Goal: Task Accomplishment & Management: Manage account settings

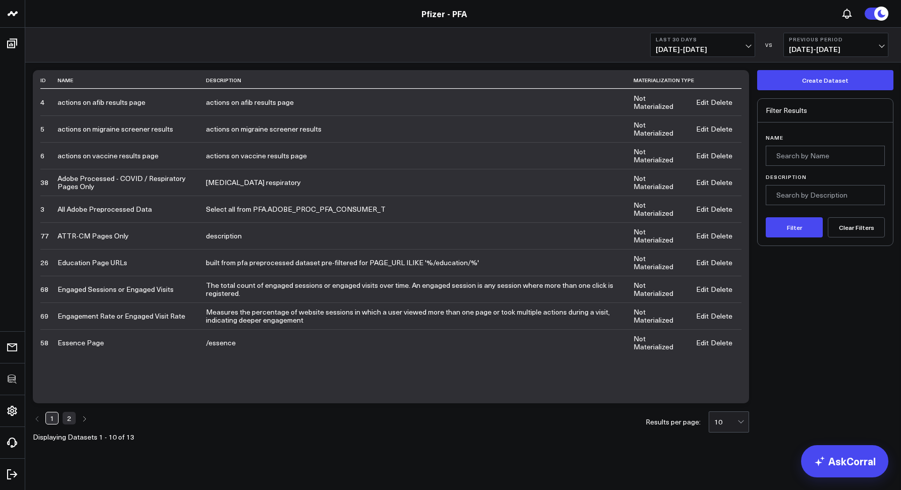
click at [446, 12] on link "Pfizer - PFA" at bounding box center [443, 13] width 45 height 11
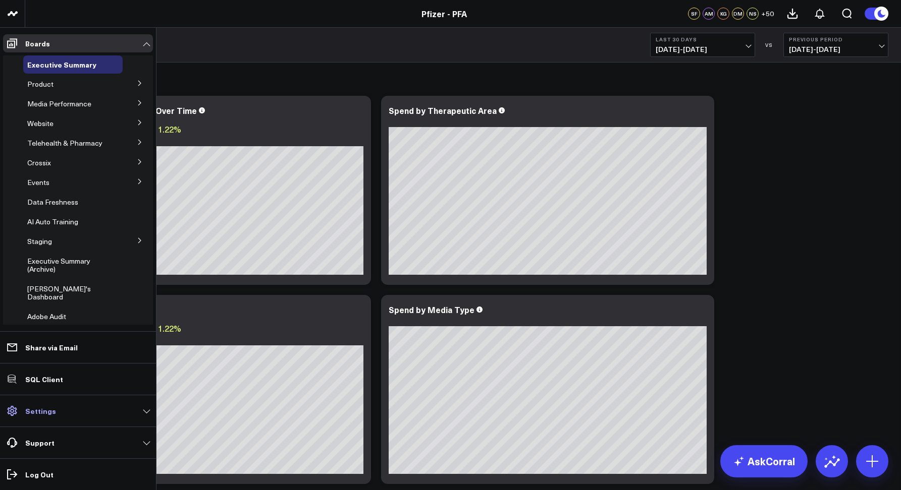
click at [35, 416] on link "Settings" at bounding box center [78, 411] width 150 height 18
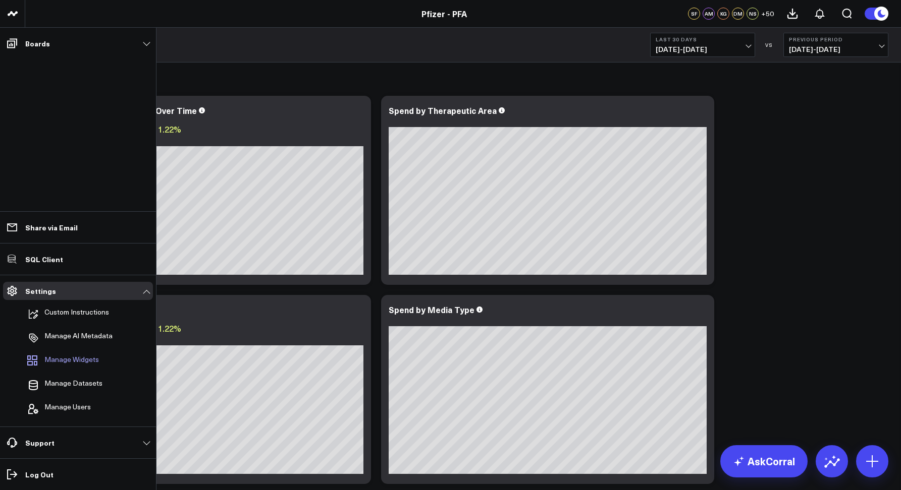
click at [54, 362] on span "Manage Widgets" at bounding box center [71, 362] width 54 height 12
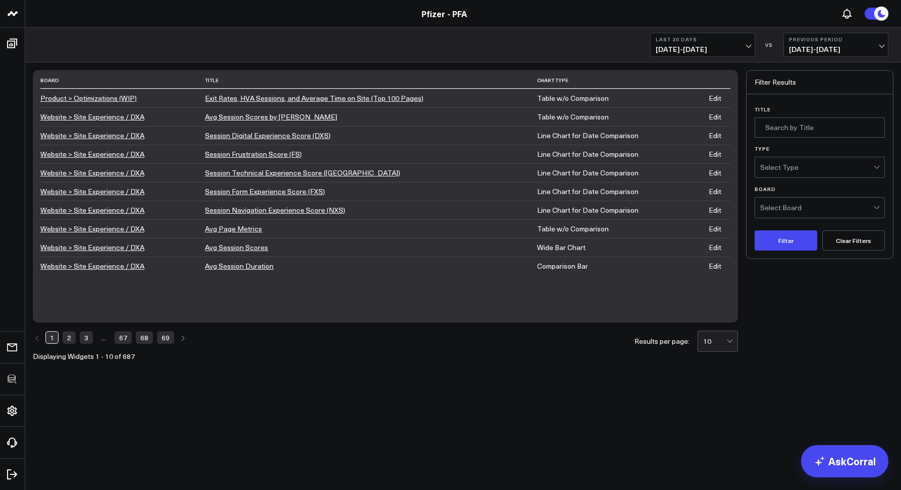
click at [439, 17] on link "Pfizer - PFA" at bounding box center [443, 13] width 45 height 11
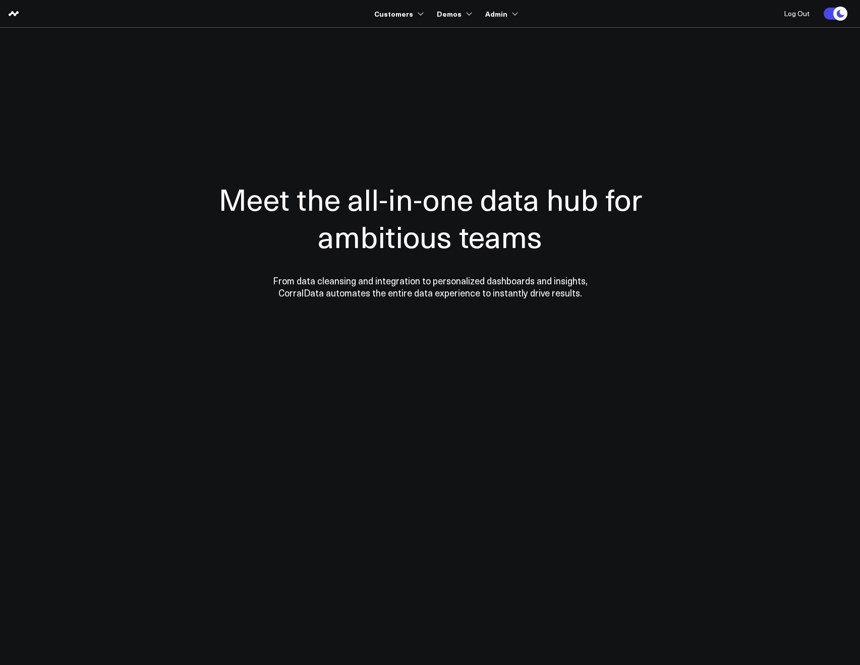
drag, startPoint x: 398, startPoint y: 36, endPoint x: 267, endPoint y: 17, distance: 132.5
click at [398, 36] on div at bounding box center [505, 39] width 270 height 24
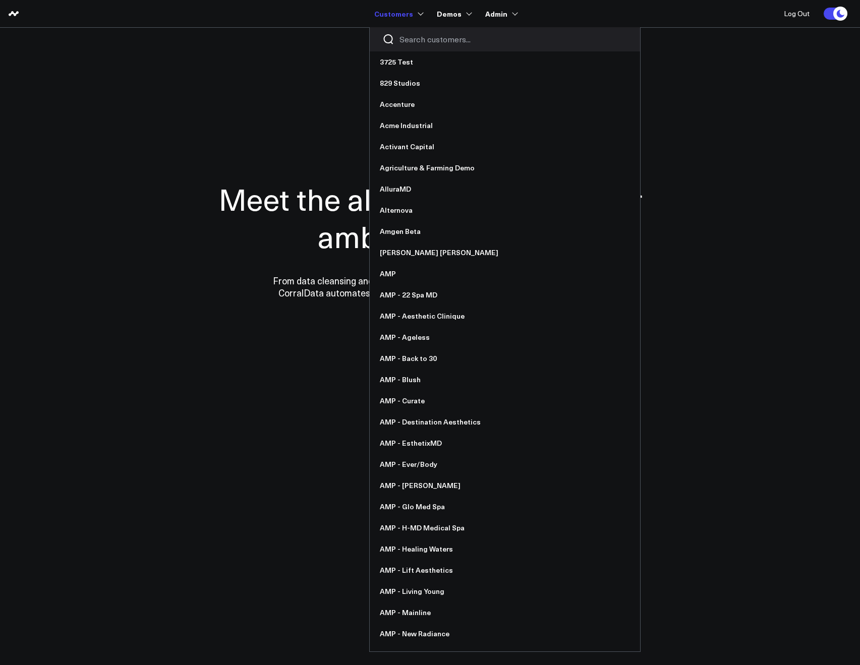
click at [409, 32] on div at bounding box center [505, 39] width 270 height 24
click at [409, 34] on input "Search customers input" at bounding box center [514, 39] width 228 height 11
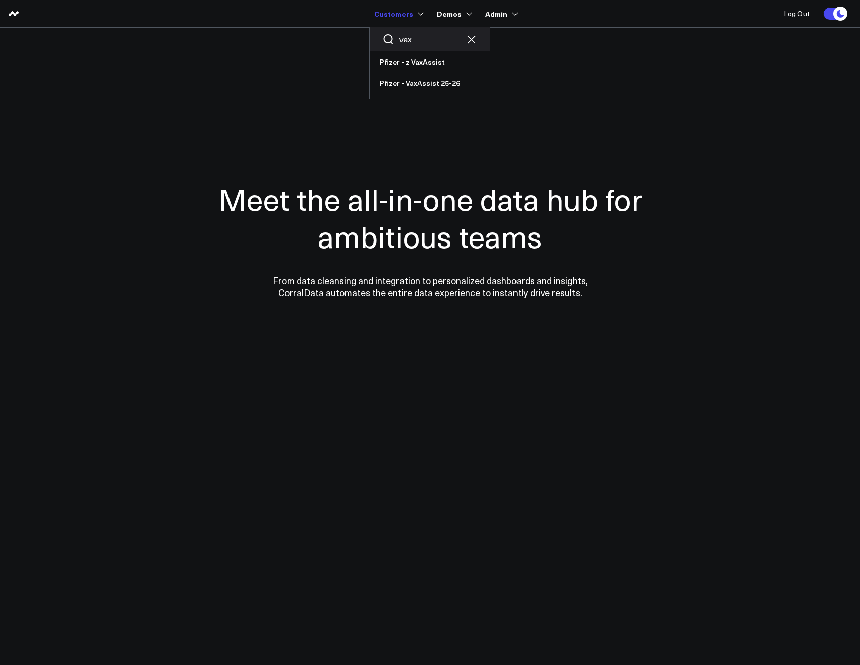
click at [421, 40] on input "vax" at bounding box center [430, 39] width 61 height 11
type input "v"
type input "pfa"
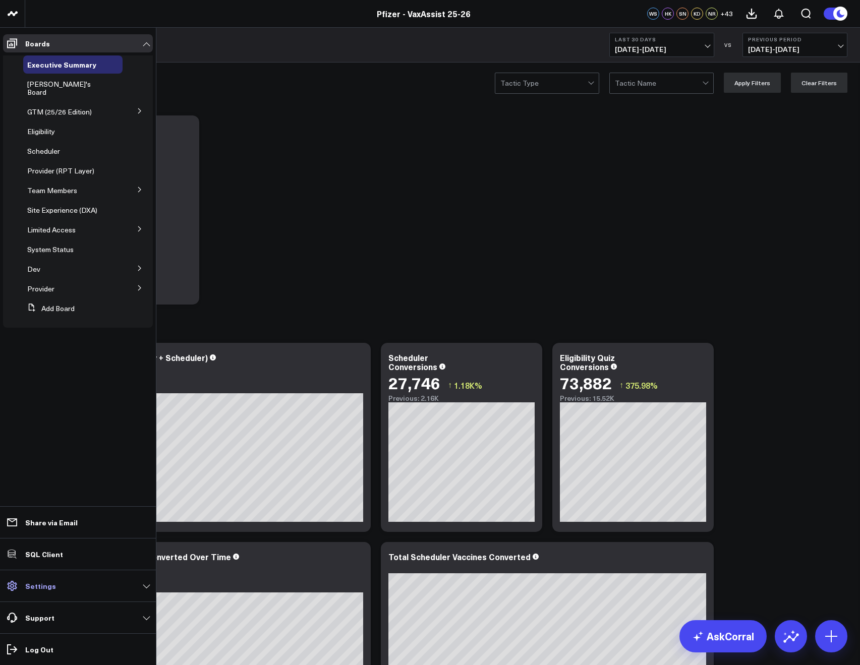
click at [41, 580] on link "Settings" at bounding box center [78, 586] width 150 height 18
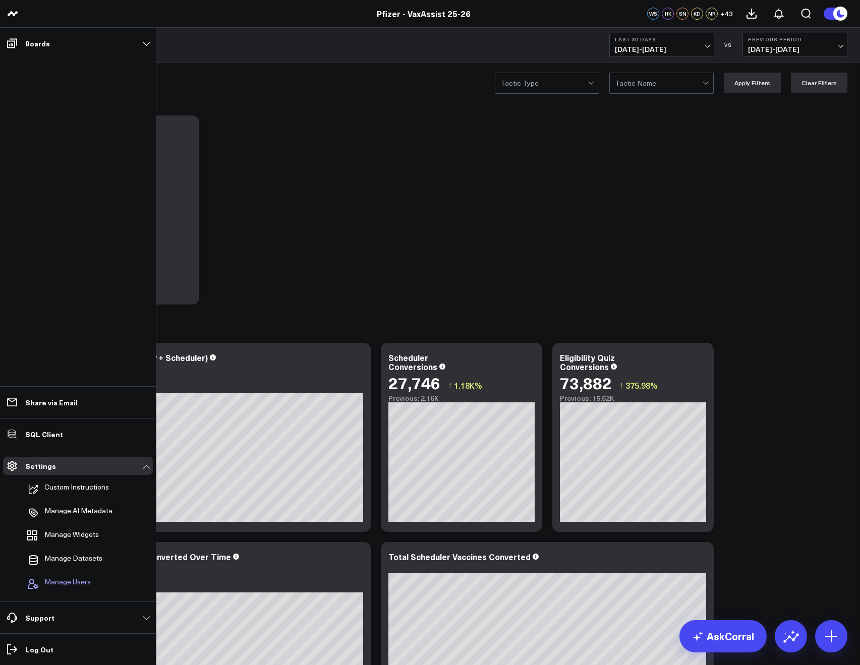
click at [54, 575] on button "Manage Users" at bounding box center [57, 584] width 68 height 22
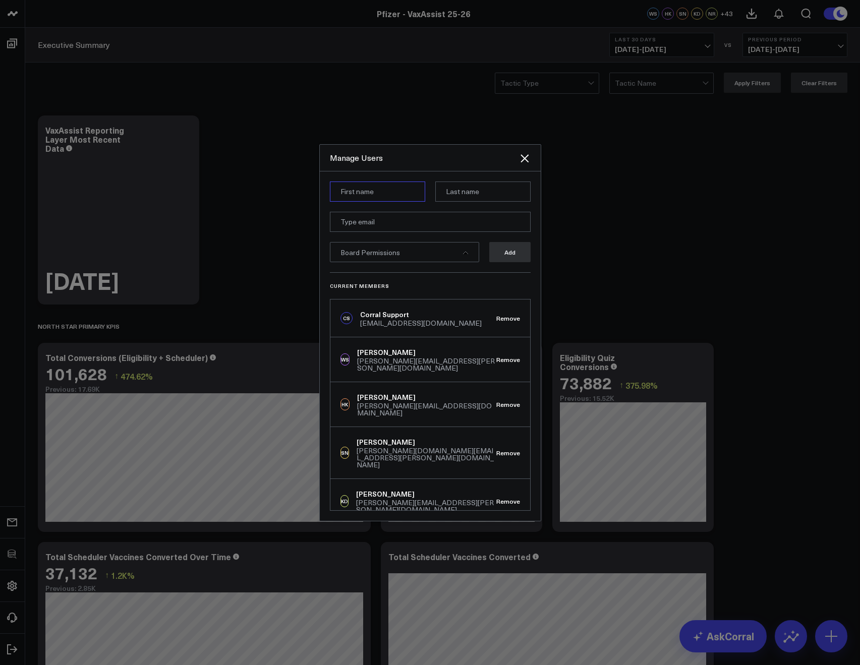
click at [341, 192] on input at bounding box center [377, 192] width 95 height 20
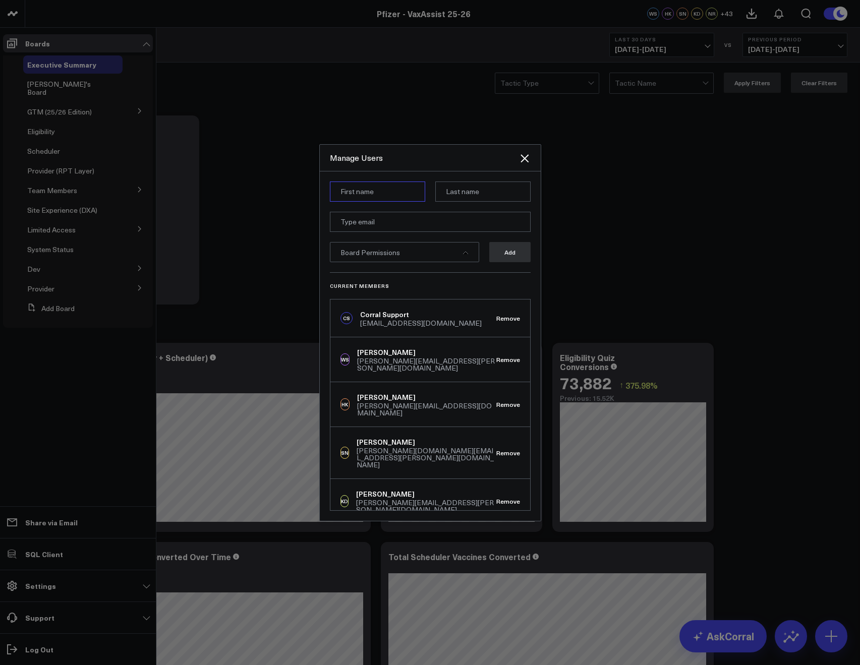
click at [341, 192] on input at bounding box center [377, 192] width 95 height 20
paste input "[PERSON_NAME]"
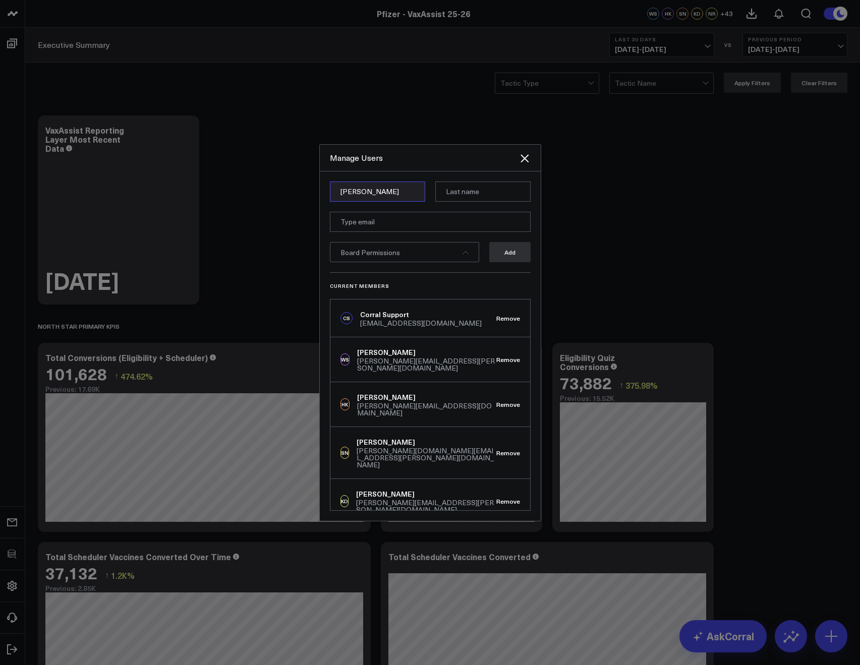
type input "[PERSON_NAME]"
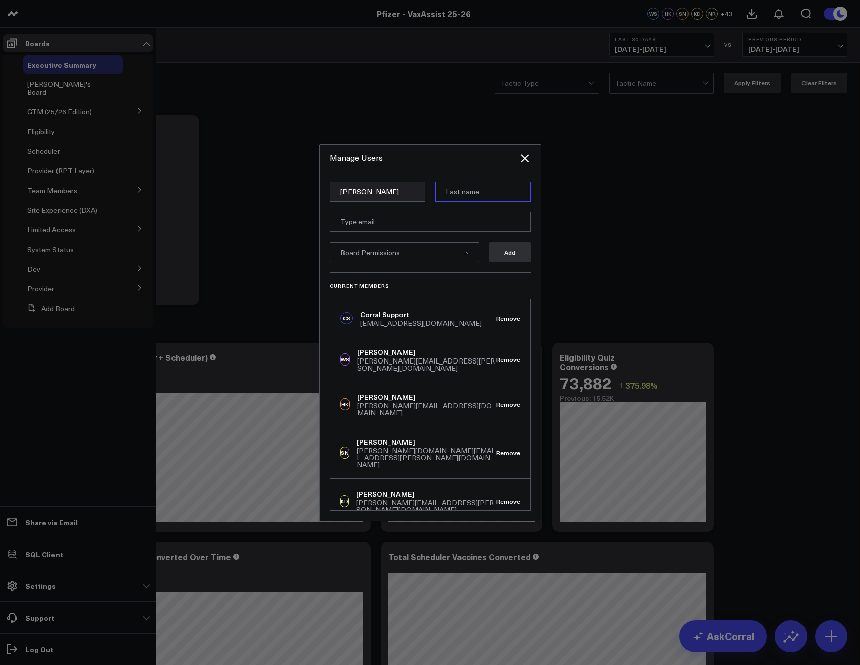
click at [448, 197] on input at bounding box center [482, 192] width 95 height 20
paste input "Hill"
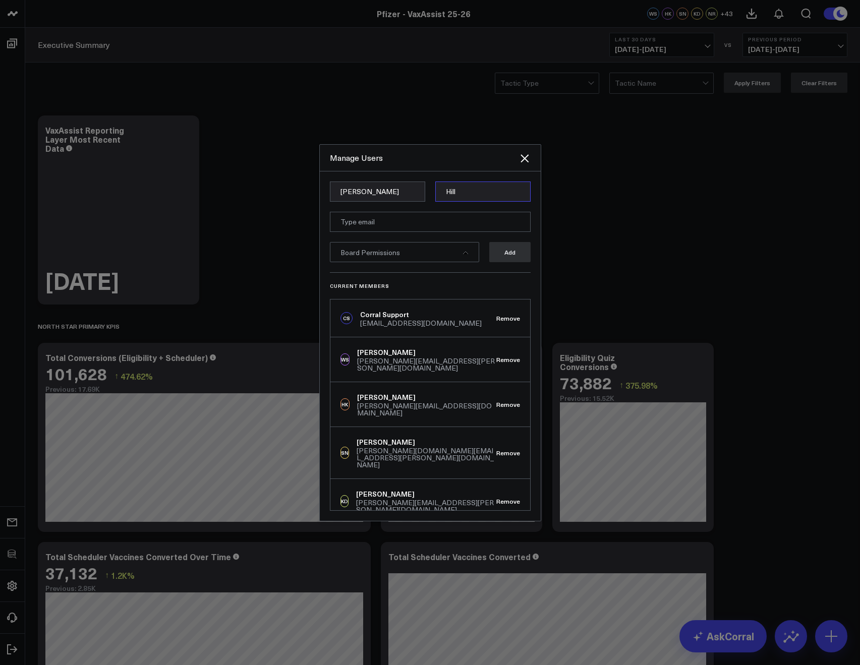
type input "Hill"
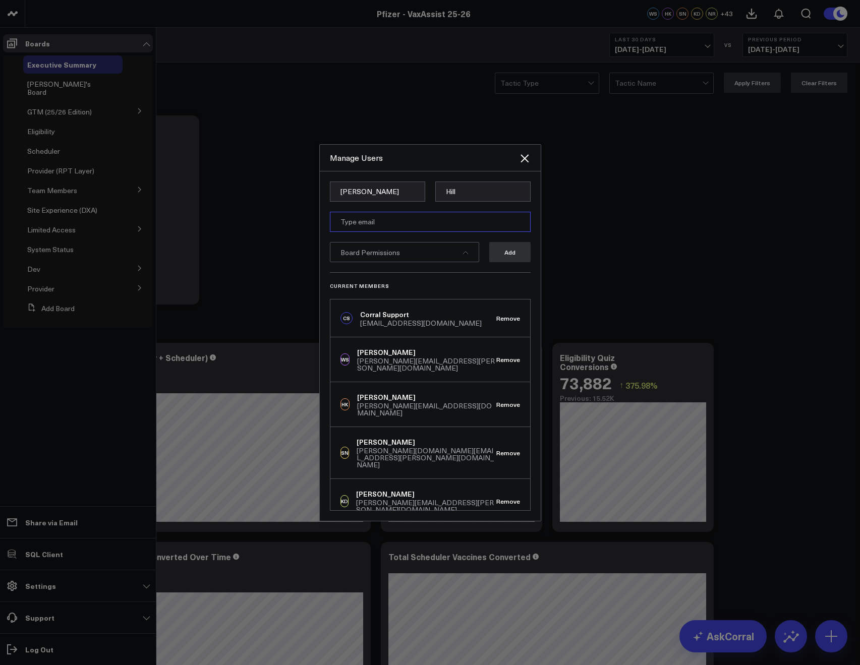
click at [352, 226] on input "email" at bounding box center [430, 222] width 201 height 20
paste input "[PERSON_NAME][EMAIL_ADDRESS][PERSON_NAME][DOMAIN_NAME]"
type input "[PERSON_NAME][EMAIL_ADDRESS][PERSON_NAME][DOMAIN_NAME]"
click at [364, 261] on div "Board Permissions" at bounding box center [404, 252] width 149 height 20
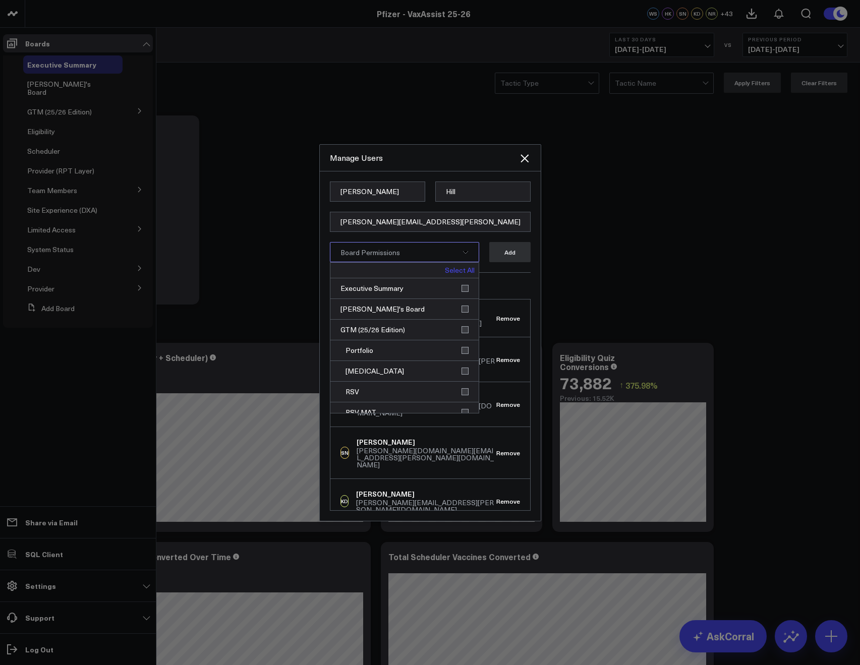
click at [454, 272] on link "Select All" at bounding box center [460, 270] width 30 height 7
click at [464, 270] on link "Deselect All" at bounding box center [455, 270] width 38 height 7
click at [462, 290] on div "Executive Summary" at bounding box center [404, 288] width 148 height 21
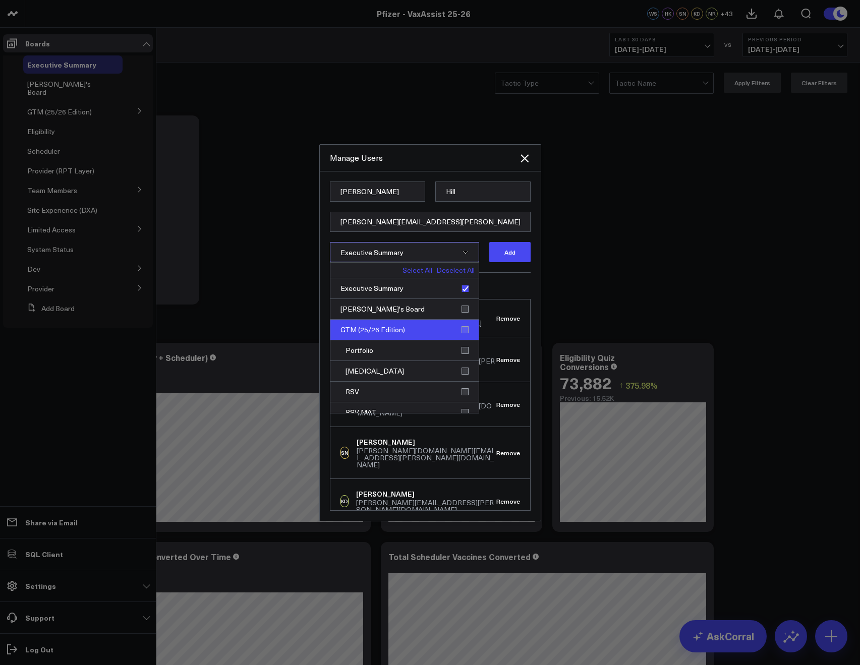
click at [454, 334] on div "GTM (25/26 Edition)" at bounding box center [404, 330] width 148 height 21
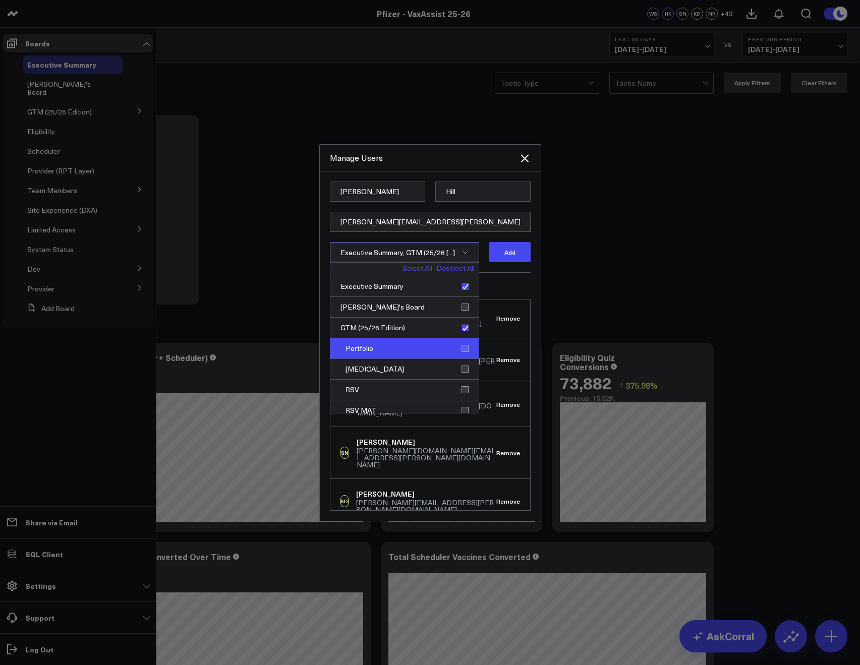
click at [462, 345] on div "Portfolio" at bounding box center [404, 349] width 148 height 21
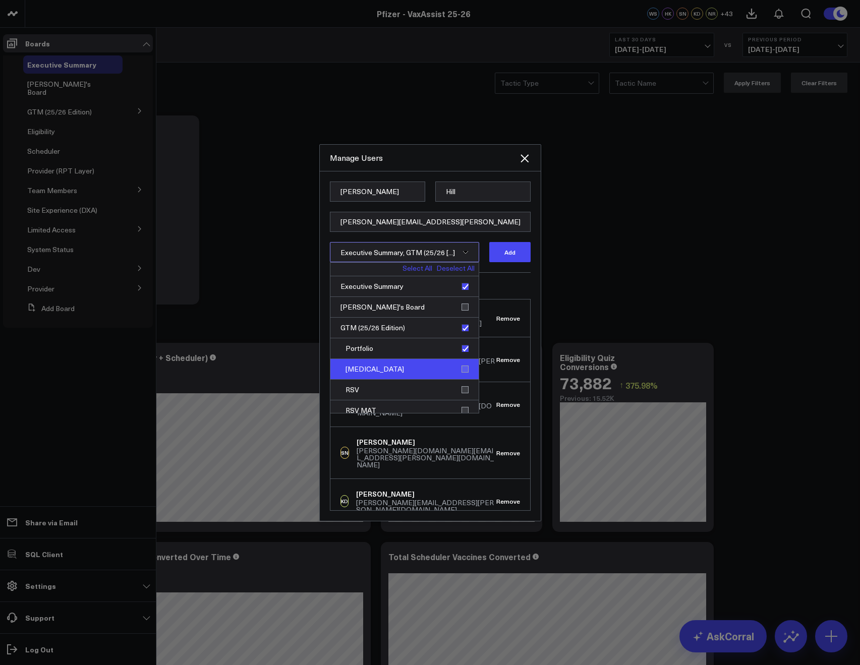
click at [461, 365] on div "Covid-19" at bounding box center [404, 369] width 148 height 21
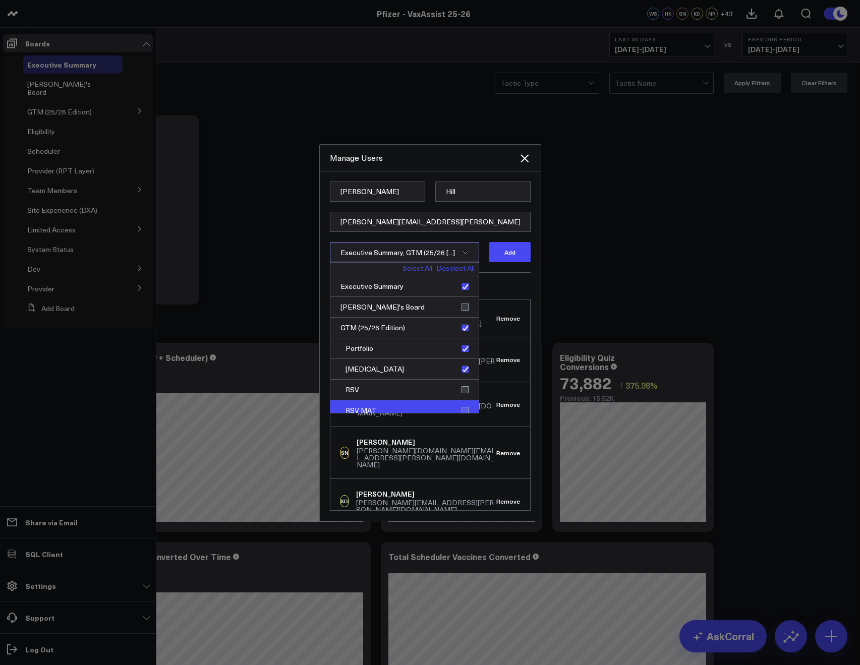
click at [457, 403] on div "RSV MAT" at bounding box center [404, 411] width 148 height 21
click at [462, 392] on div "RSV" at bounding box center [404, 390] width 148 height 21
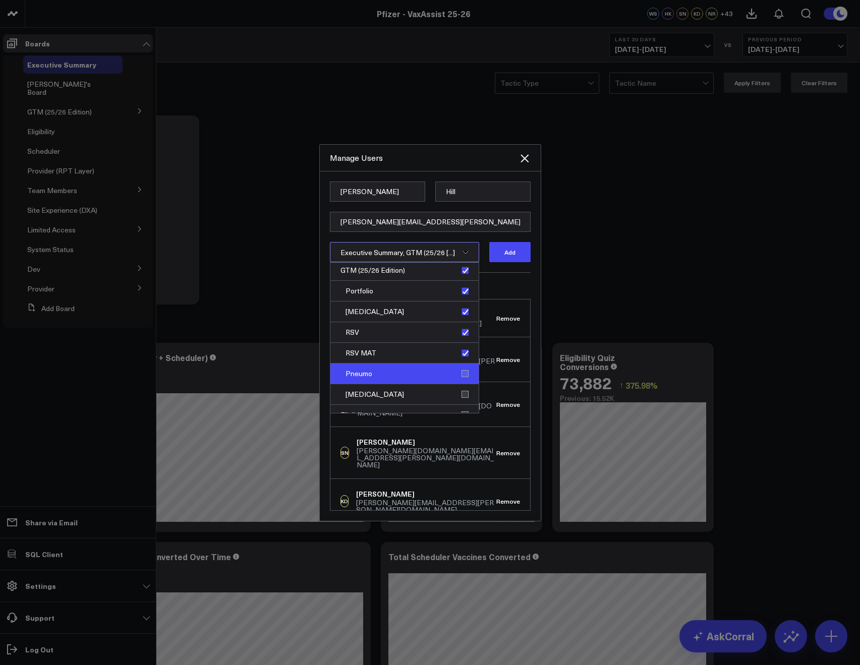
scroll to position [67, 0]
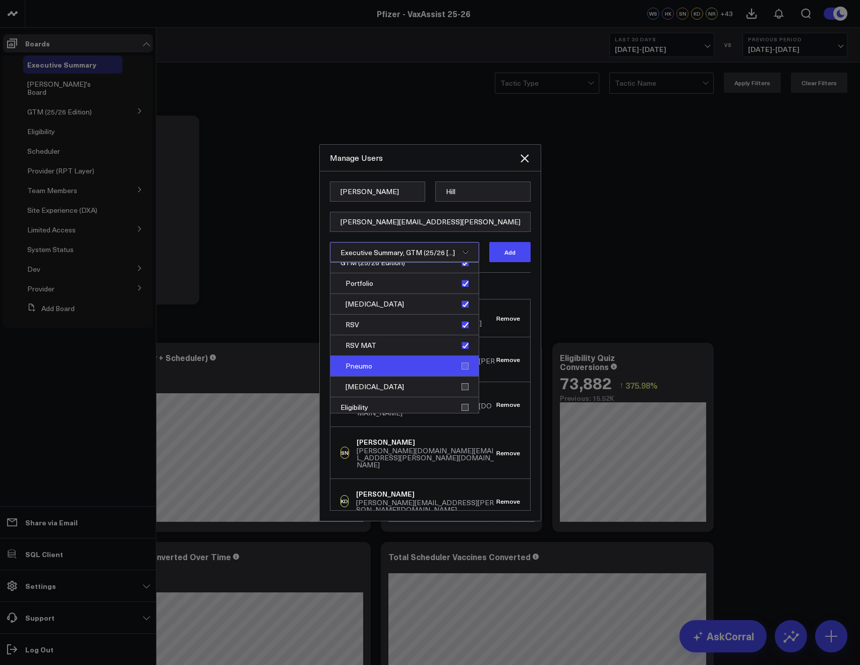
click at [464, 366] on div "Pneumo" at bounding box center [404, 366] width 148 height 21
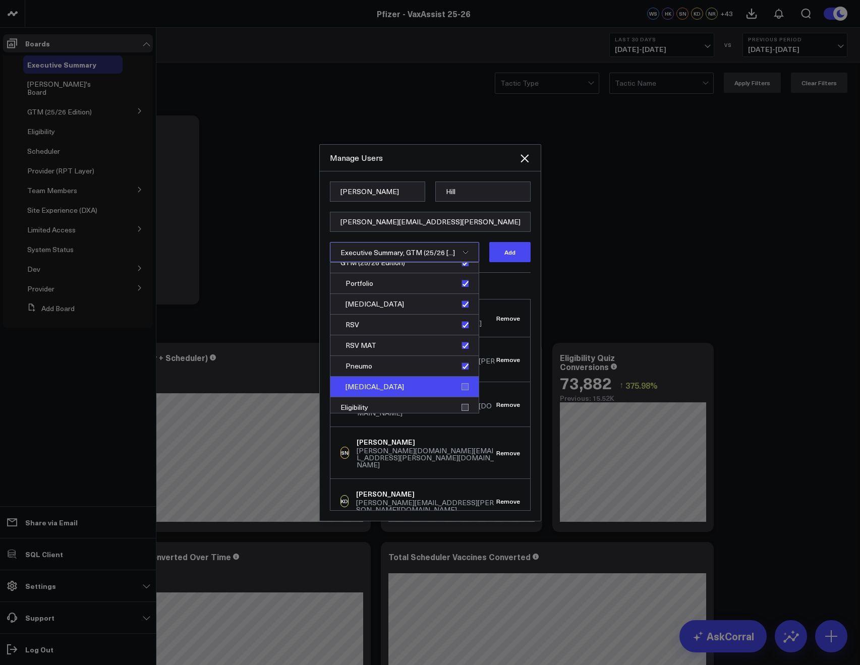
click at [458, 392] on div "Flu" at bounding box center [404, 387] width 148 height 21
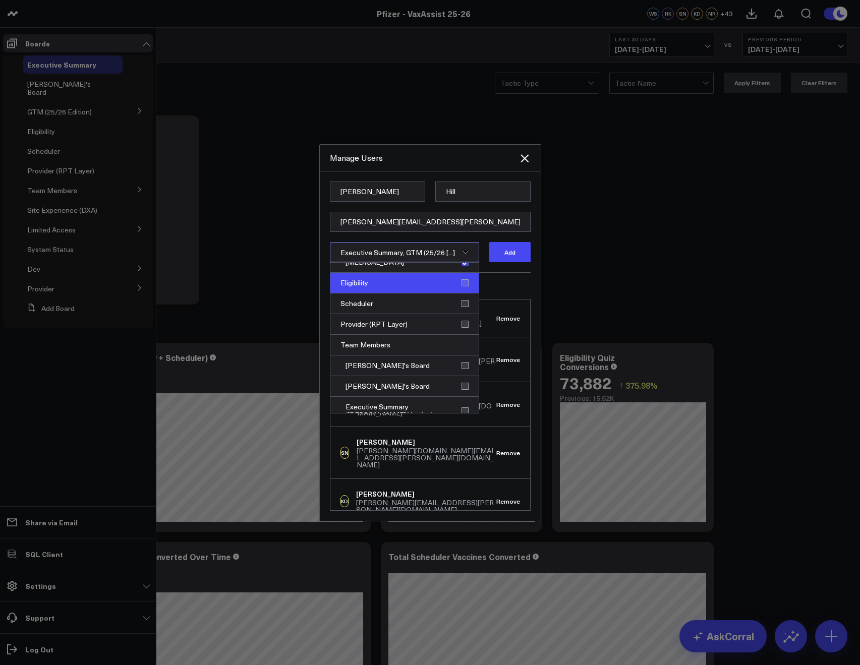
click at [456, 290] on div "Eligibility" at bounding box center [404, 283] width 148 height 21
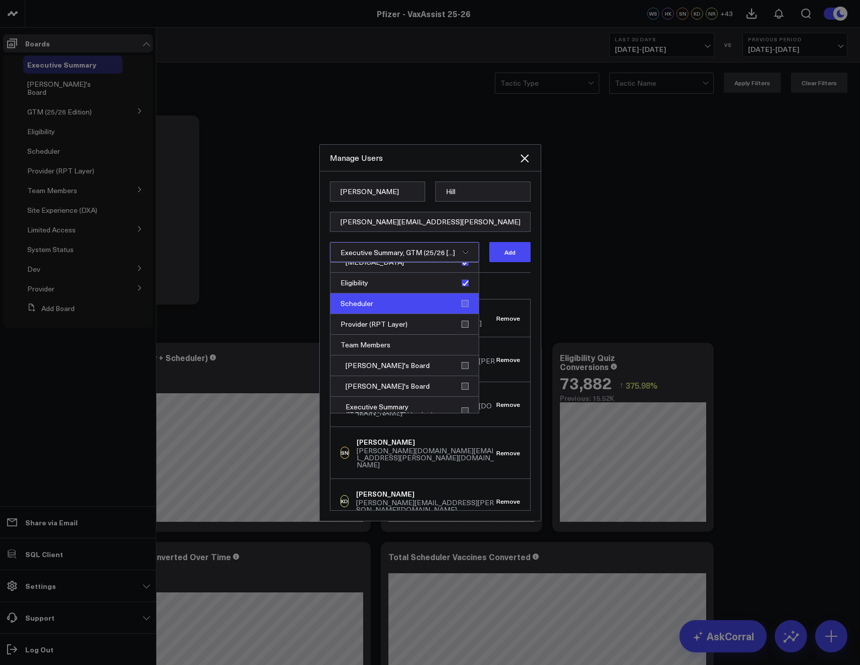
click at [457, 301] on div "Scheduler" at bounding box center [404, 304] width 148 height 21
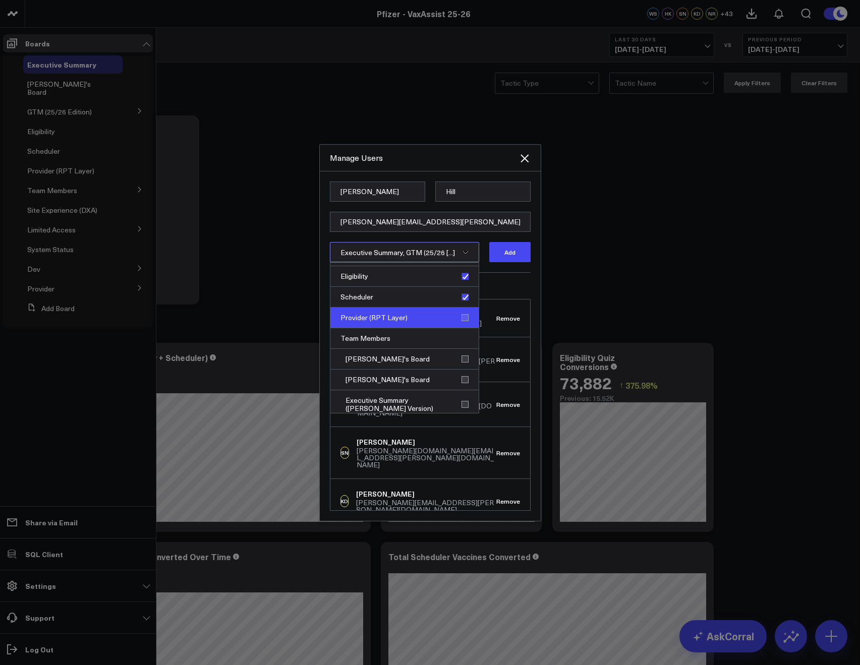
scroll to position [200, 0]
click at [462, 317] on div "Provider (RPT Layer)" at bounding box center [404, 316] width 148 height 21
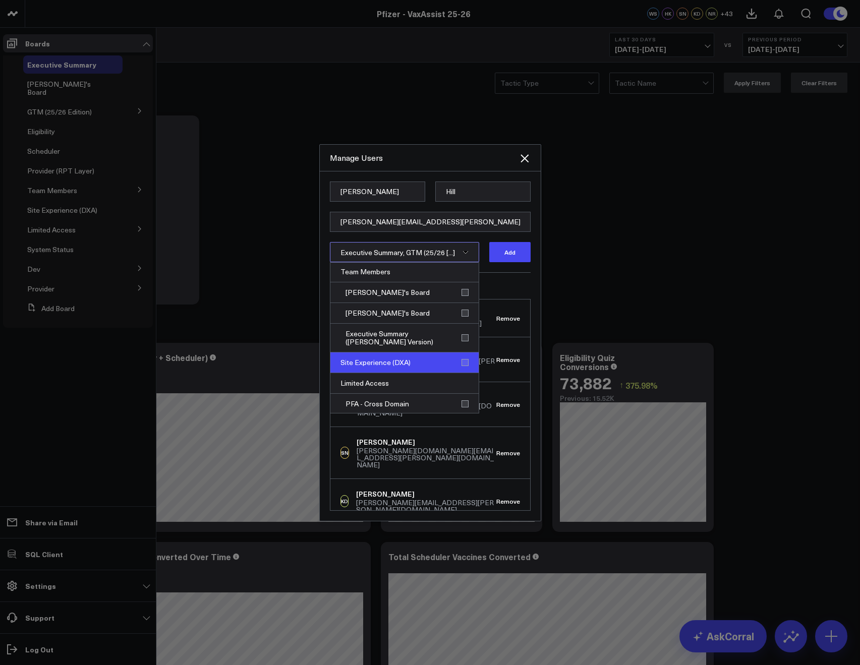
click at [460, 361] on div "Site Experience (DXA)" at bounding box center [404, 363] width 148 height 21
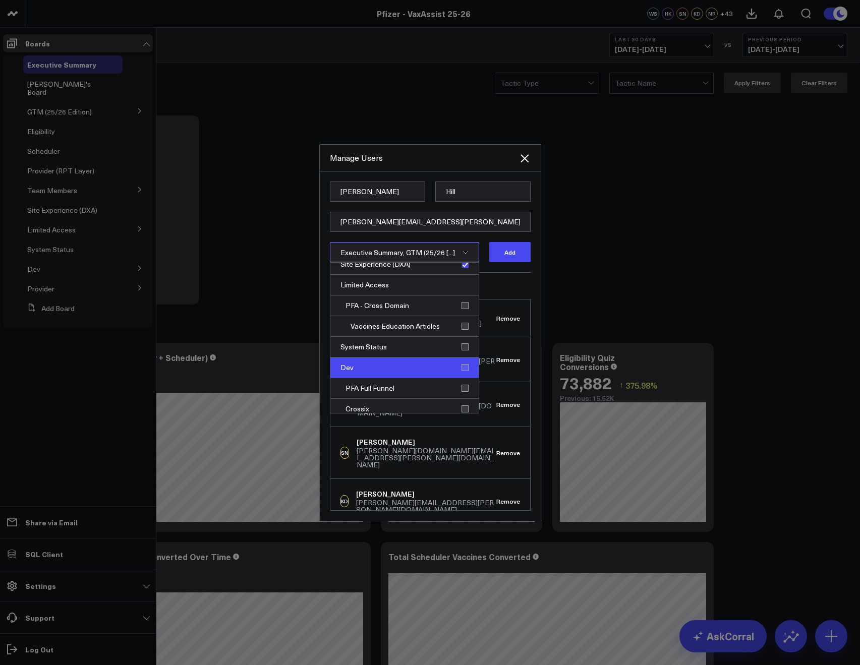
scroll to position [365, 0]
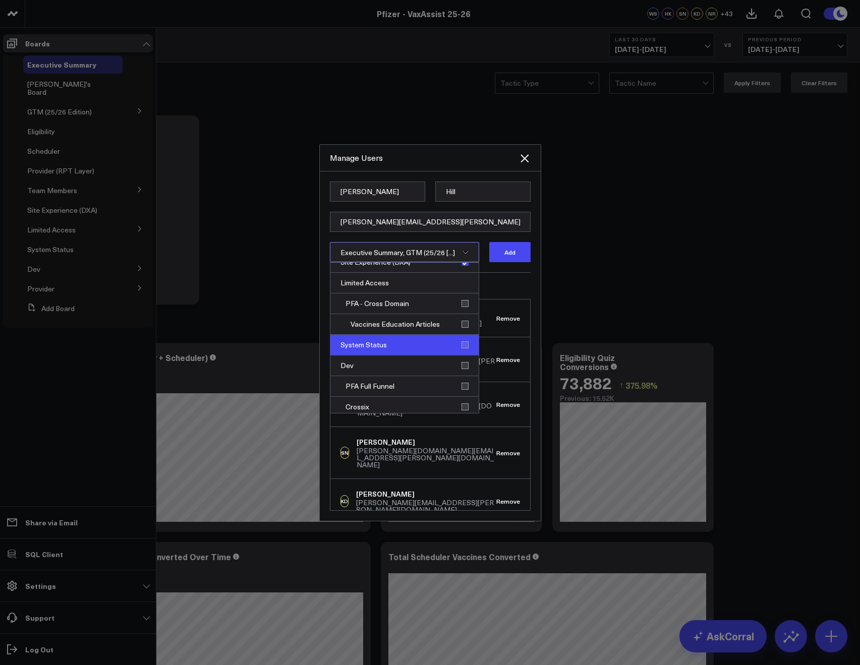
click at [457, 348] on div "System Status" at bounding box center [404, 345] width 148 height 21
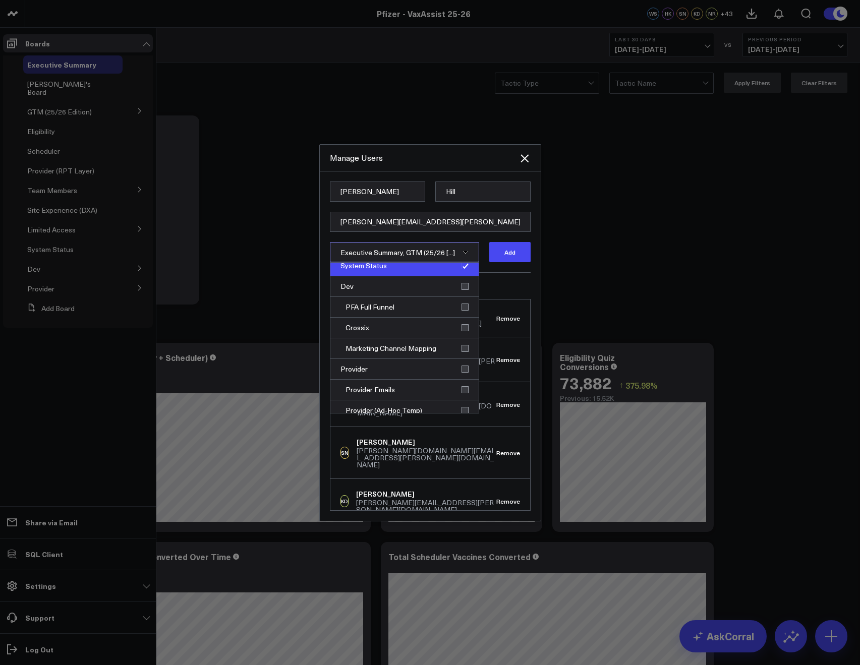
scroll to position [452, 0]
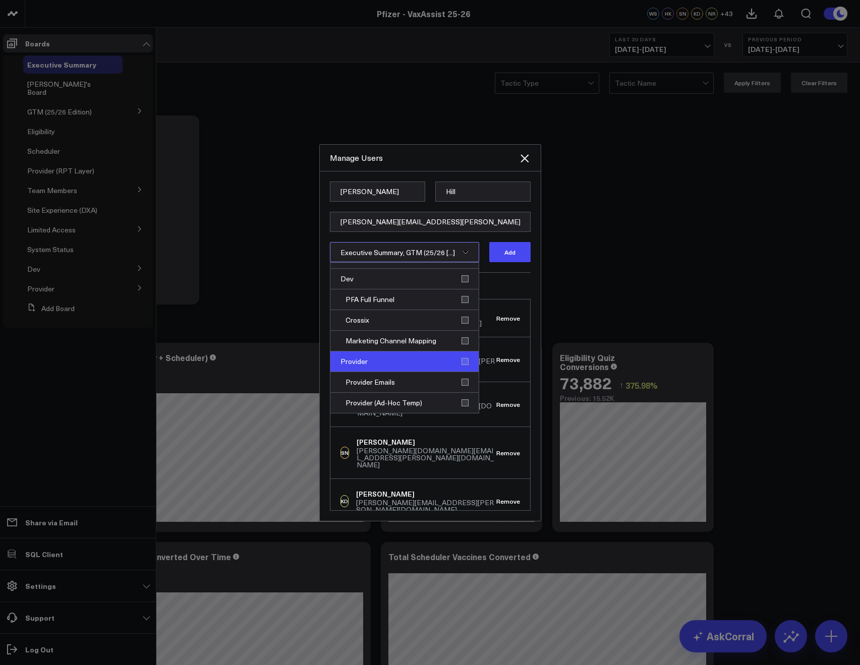
click at [463, 361] on div "Provider" at bounding box center [404, 362] width 148 height 21
click at [463, 382] on div "Provider Emails" at bounding box center [404, 382] width 148 height 21
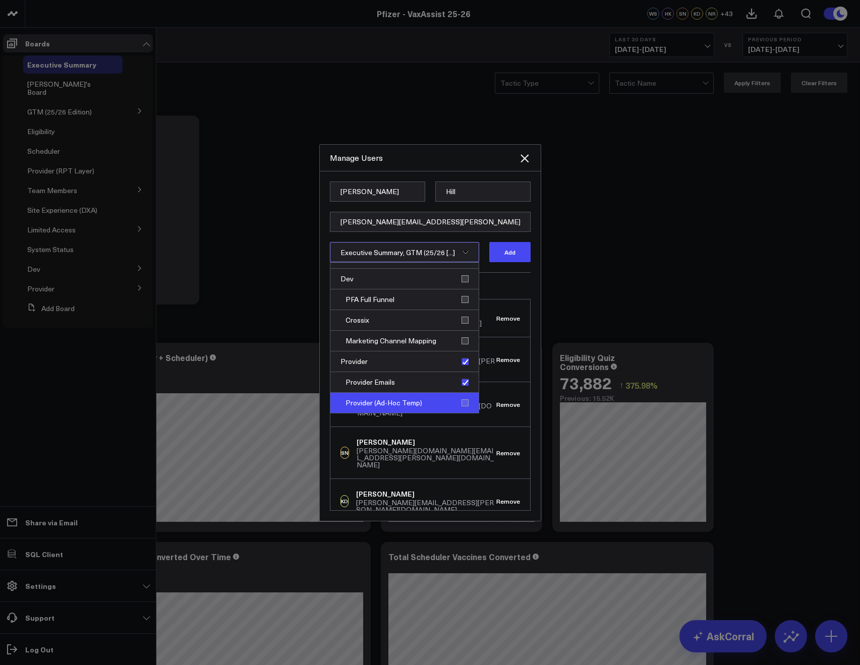
click at [467, 401] on div "Provider (Ad-Hoc Temp)" at bounding box center [404, 403] width 148 height 20
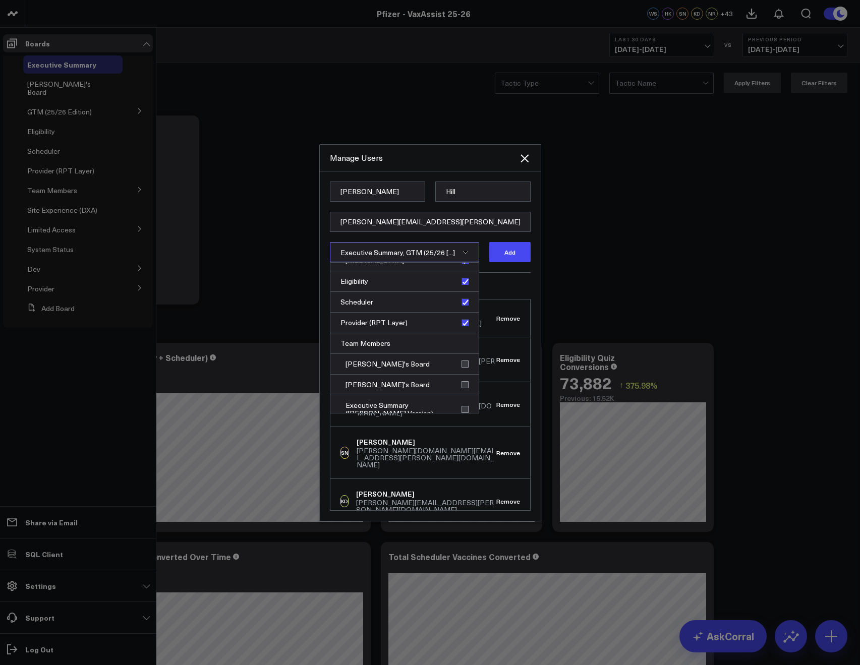
scroll to position [191, 0]
click at [460, 324] on div "Provider (RPT Layer)" at bounding box center [404, 325] width 148 height 21
click at [466, 256] on div "Executive Summary, GTM (25/26 [...]" at bounding box center [404, 252] width 149 height 20
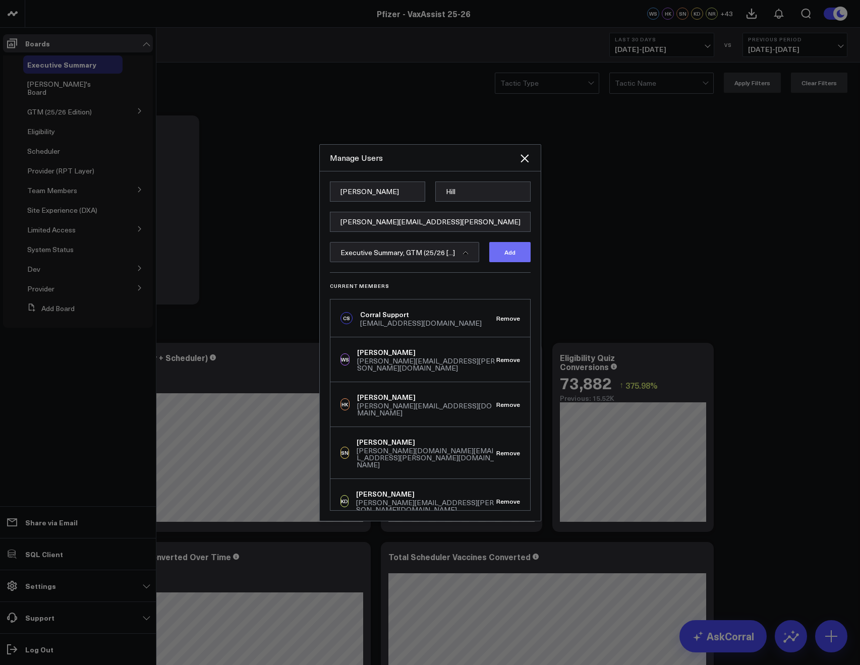
click at [503, 259] on button "Add" at bounding box center [509, 252] width 41 height 20
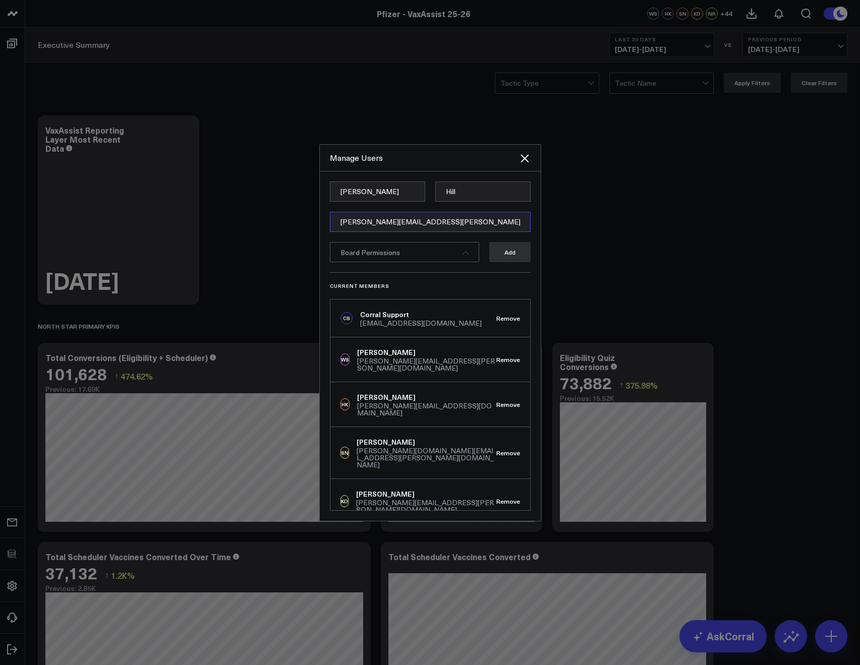
click at [348, 219] on input "[PERSON_NAME][EMAIL_ADDRESS][PERSON_NAME][DOMAIN_NAME]" at bounding box center [430, 222] width 201 height 20
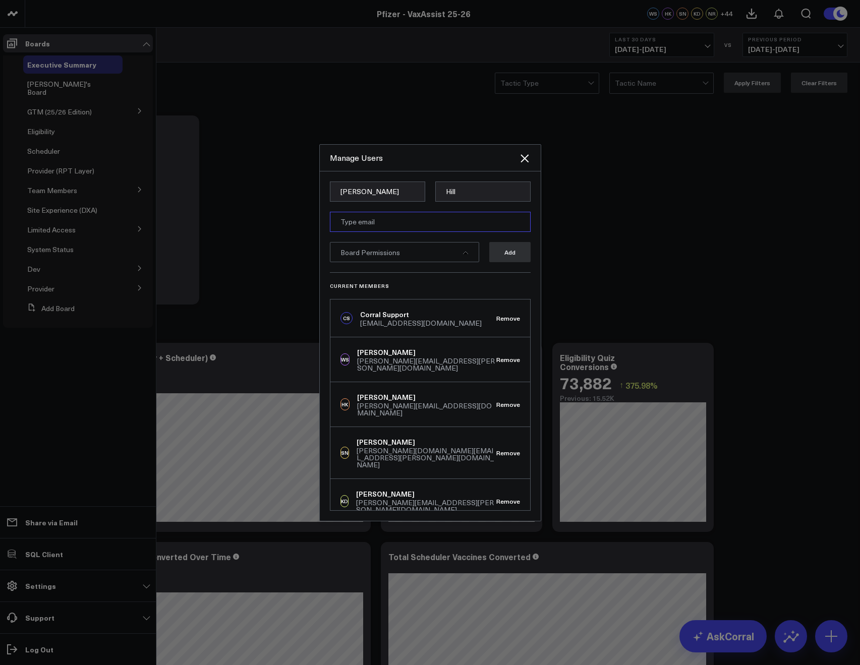
paste input "[PERSON_NAME][EMAIL_ADDRESS][PERSON_NAME][DOMAIN_NAME]"
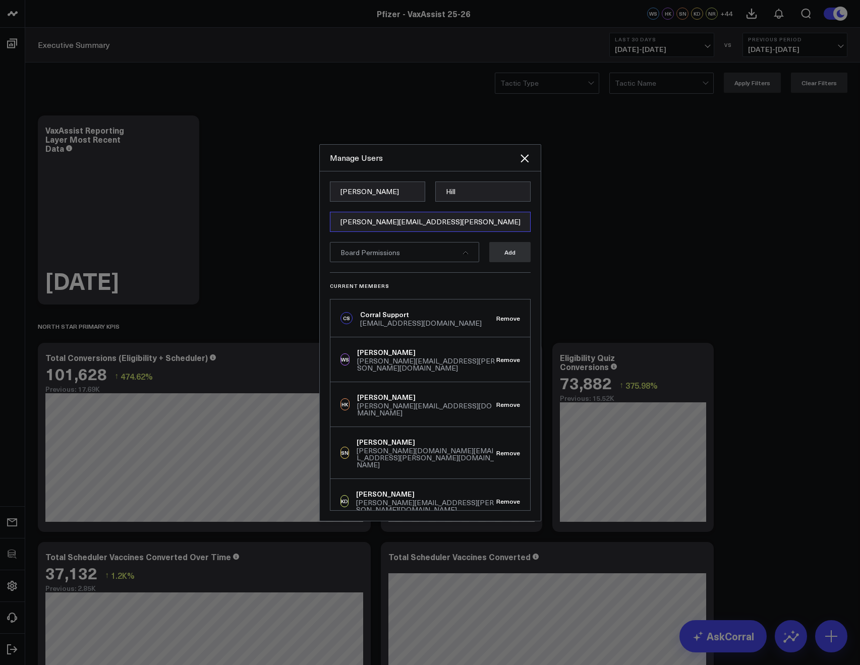
type input "[PERSON_NAME][EMAIL_ADDRESS][PERSON_NAME][DOMAIN_NAME]"
click at [352, 196] on input "[PERSON_NAME]" at bounding box center [377, 192] width 95 height 20
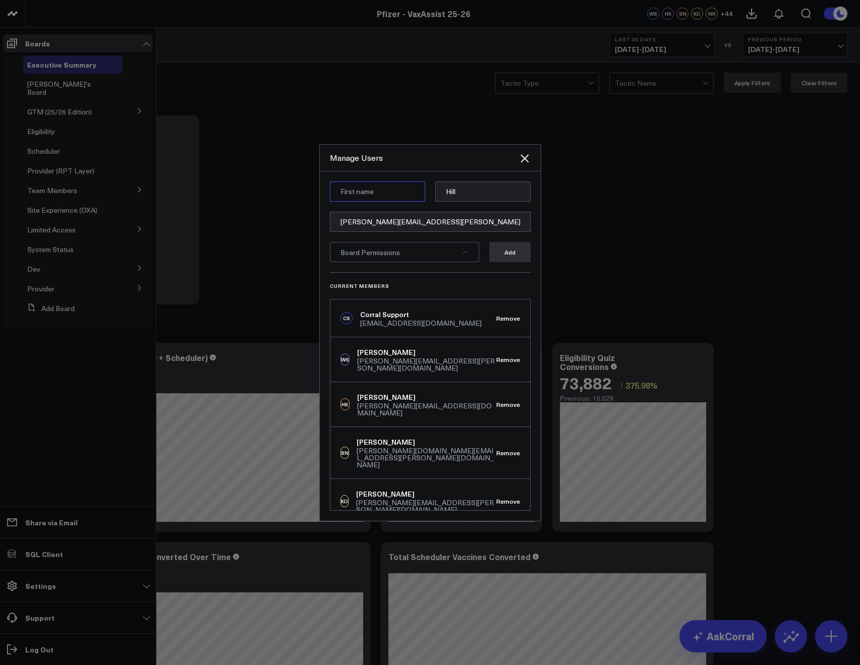
paste input "[PERSON_NAME]"
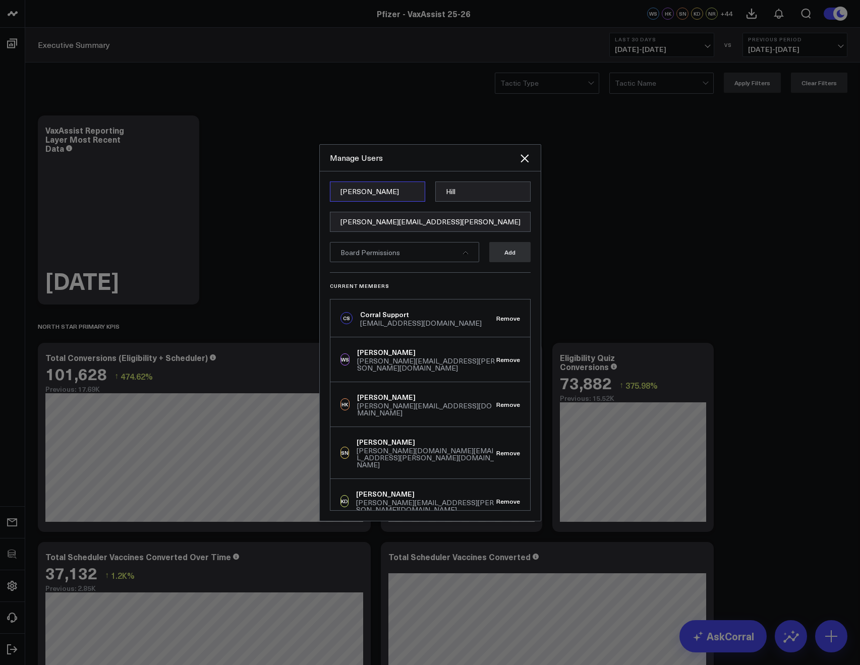
type input "[PERSON_NAME]"
click at [463, 186] on input "Hill" at bounding box center [482, 192] width 95 height 20
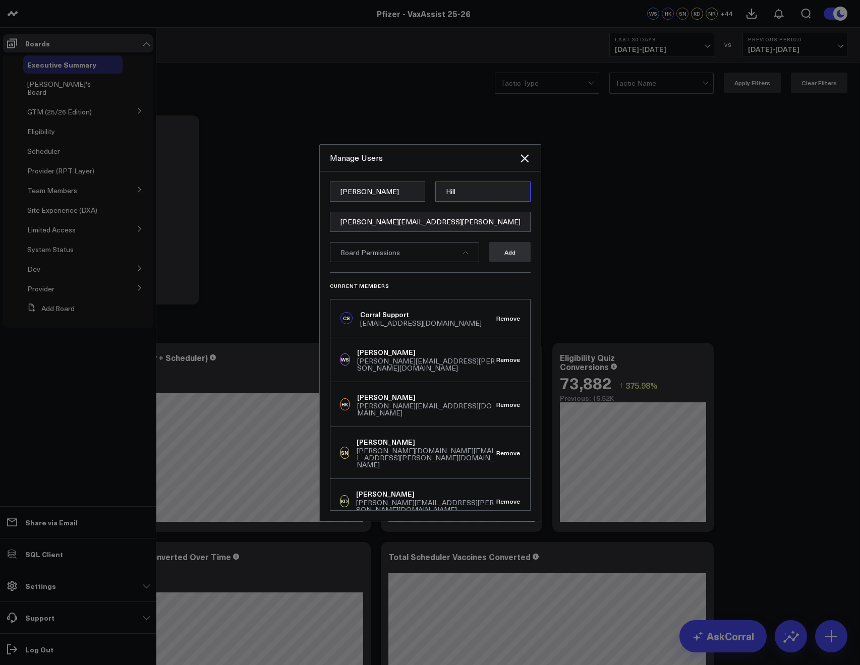
click at [462, 186] on input "Hill" at bounding box center [482, 192] width 95 height 20
paste input "[PERSON_NAME]"
type input "[PERSON_NAME]"
click at [371, 263] on form "Matthew Chan matthew.chan@publicislioncompany.com Board Permissions Add" at bounding box center [430, 227] width 201 height 91
click at [367, 260] on div "Board Permissions" at bounding box center [404, 252] width 149 height 20
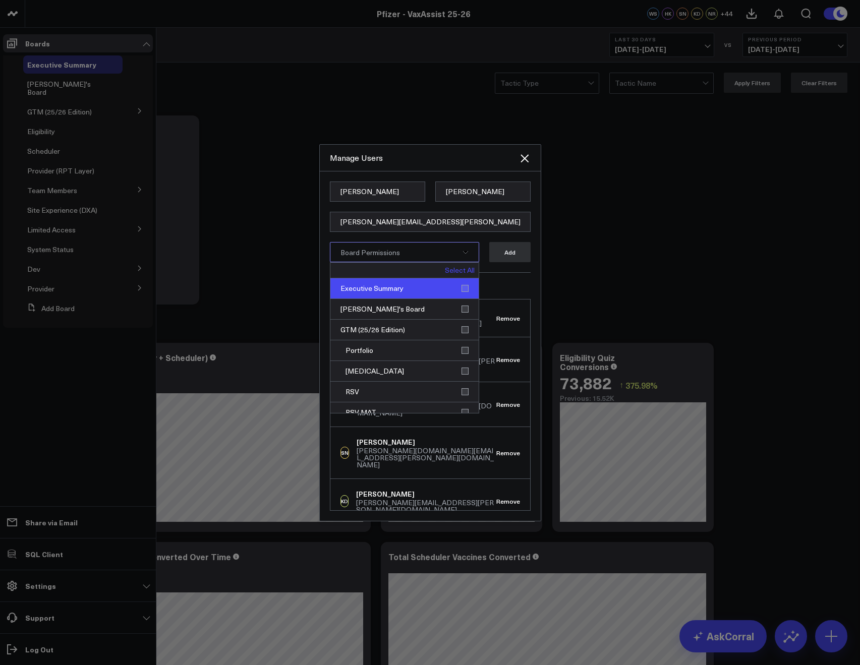
click at [459, 284] on div "Executive Summary" at bounding box center [404, 288] width 148 height 21
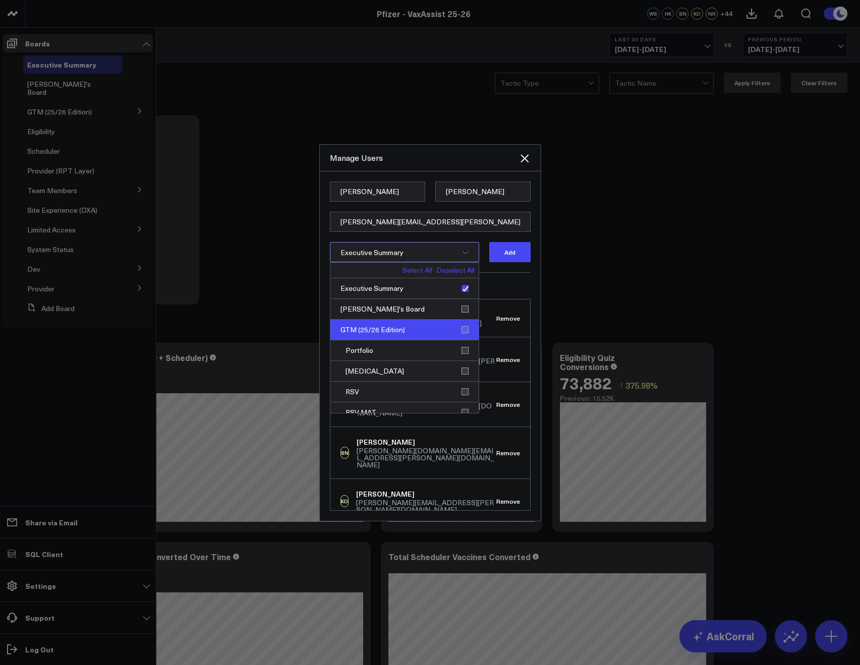
click at [464, 322] on div "GTM (25/26 Edition)" at bounding box center [404, 330] width 148 height 21
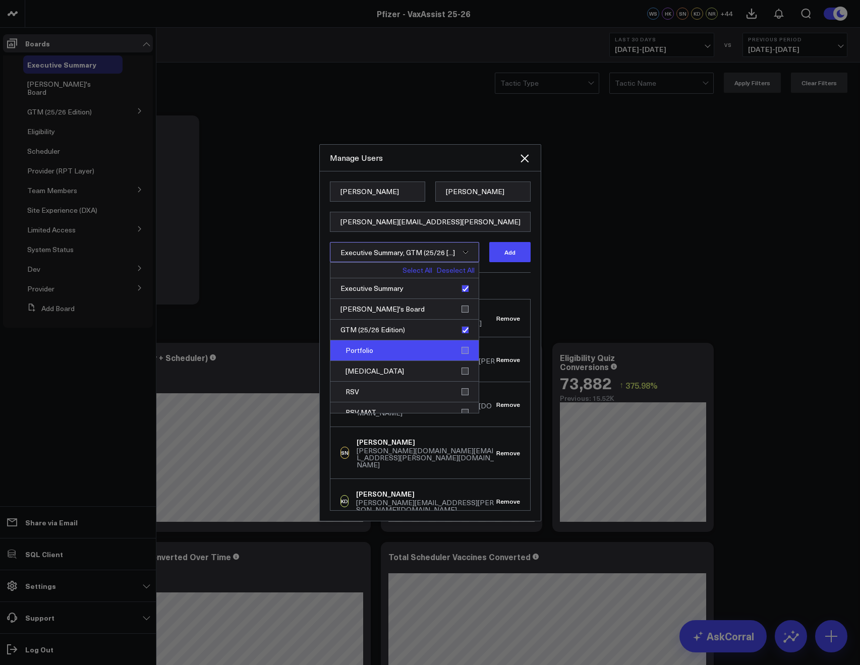
click at [454, 353] on div "Portfolio" at bounding box center [404, 351] width 148 height 21
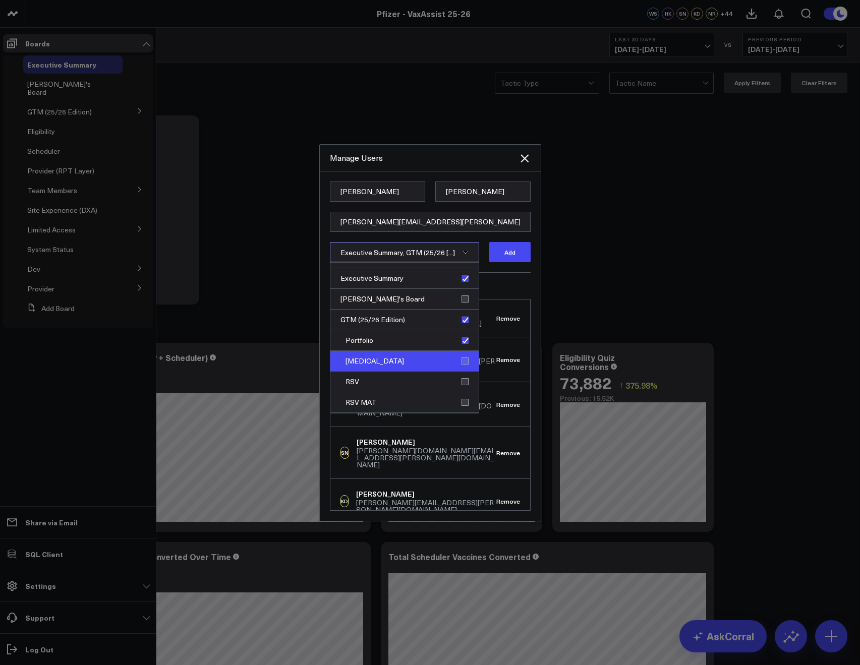
scroll to position [18, 0]
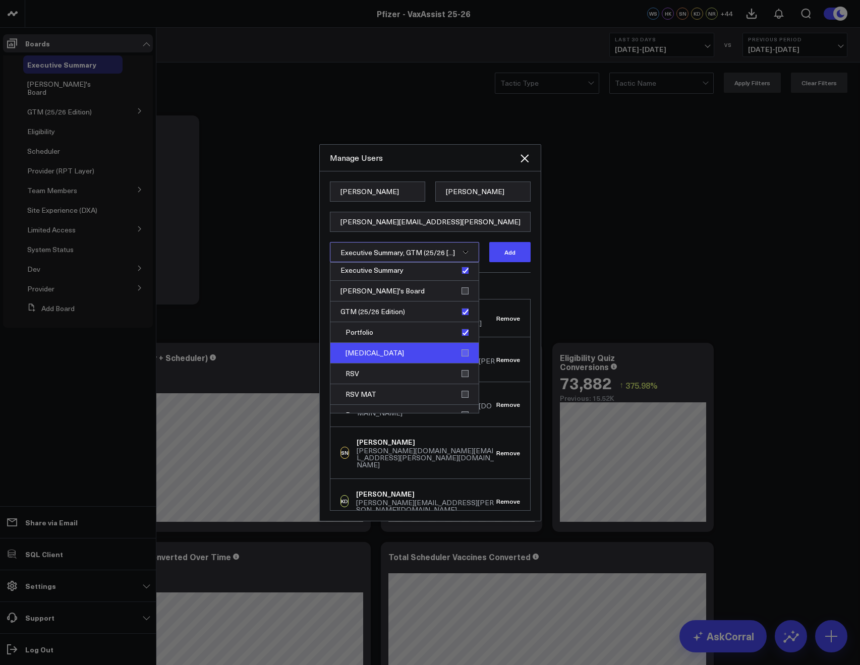
click at [458, 354] on div "Covid-19" at bounding box center [404, 353] width 148 height 21
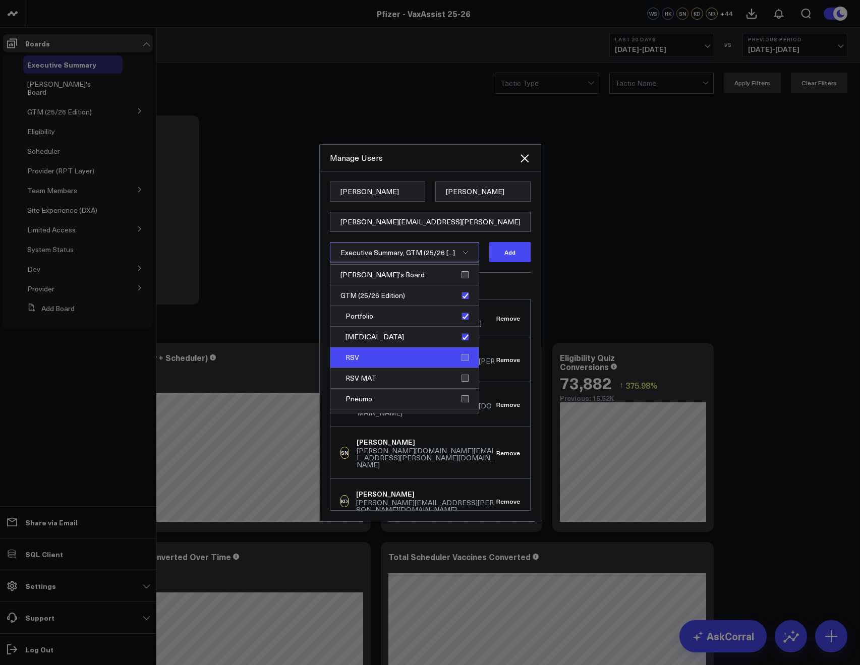
scroll to position [35, 0]
click at [458, 357] on div "RSV" at bounding box center [404, 357] width 148 height 21
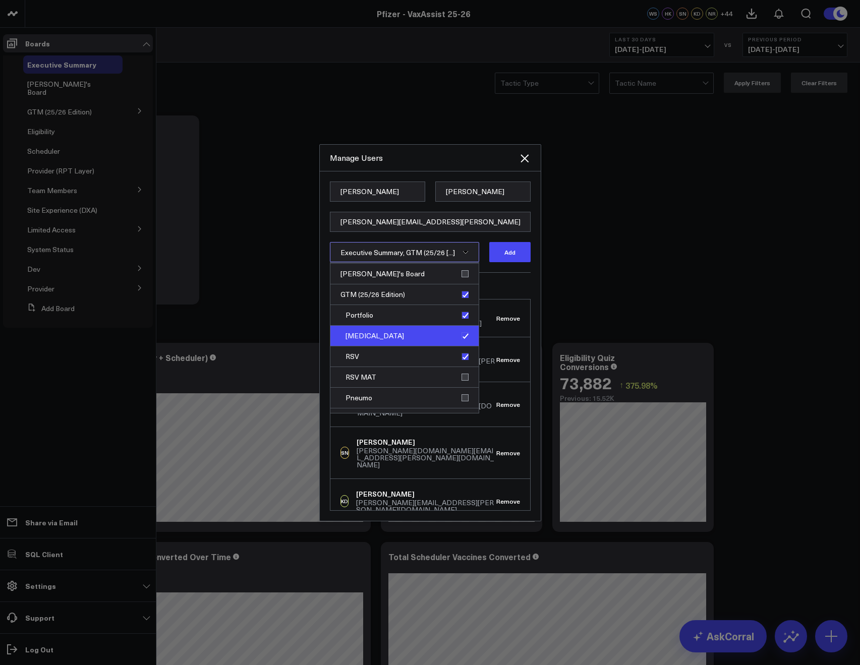
scroll to position [57, 0]
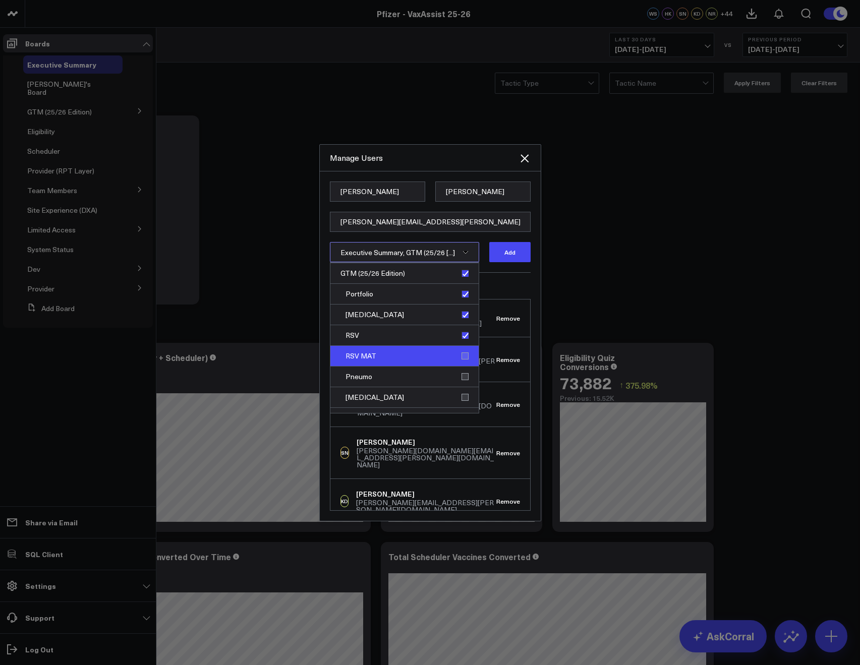
click at [467, 353] on div "RSV MAT" at bounding box center [404, 356] width 148 height 21
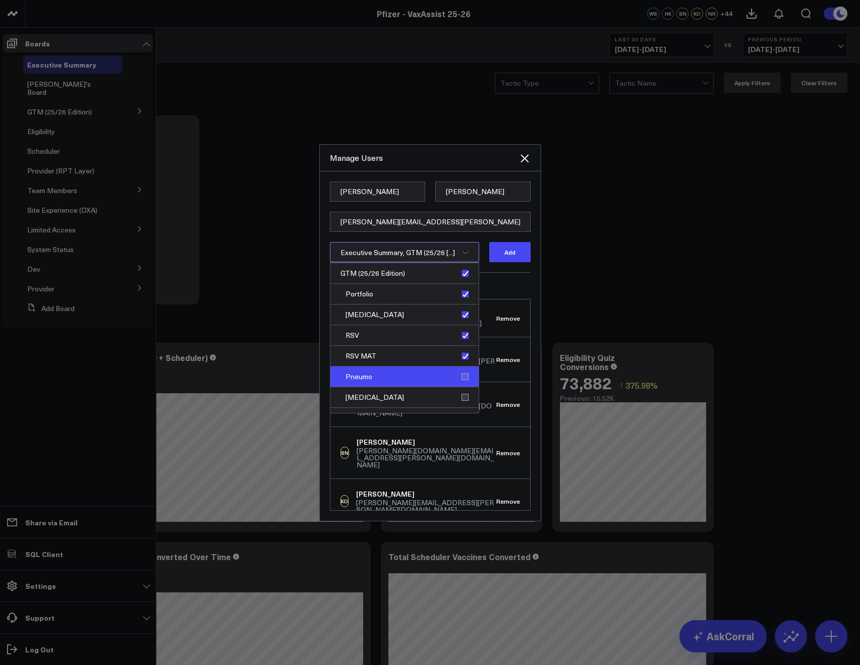
click at [468, 376] on div "Pneumo" at bounding box center [404, 377] width 148 height 21
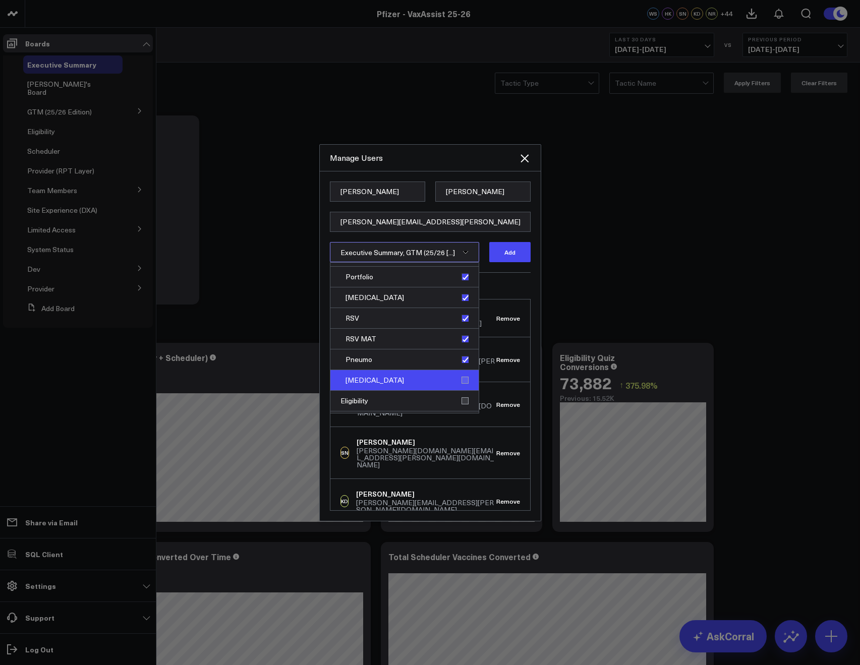
click at [461, 379] on div "Flu" at bounding box center [404, 380] width 148 height 21
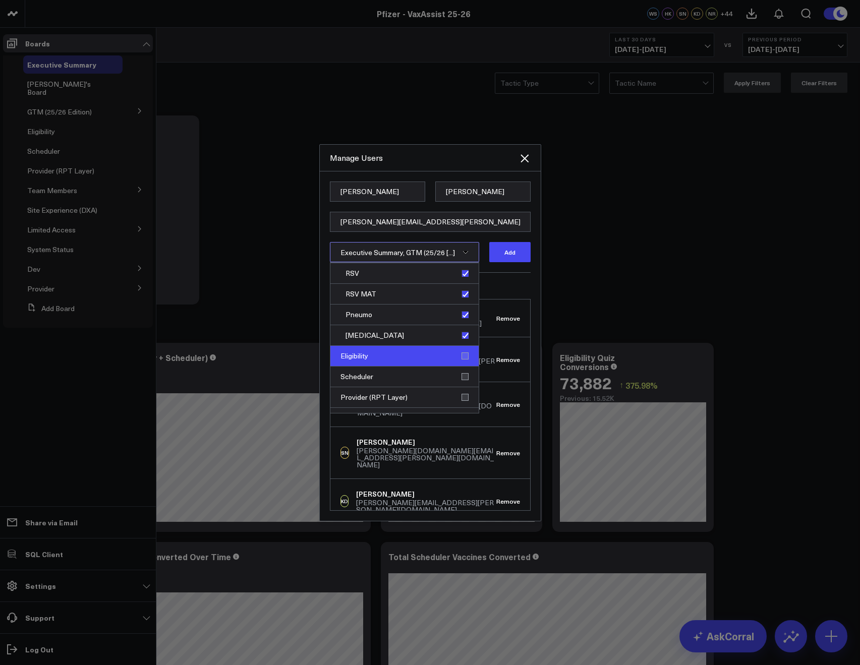
scroll to position [119, 0]
click at [460, 355] on div "Eligibility" at bounding box center [404, 356] width 148 height 21
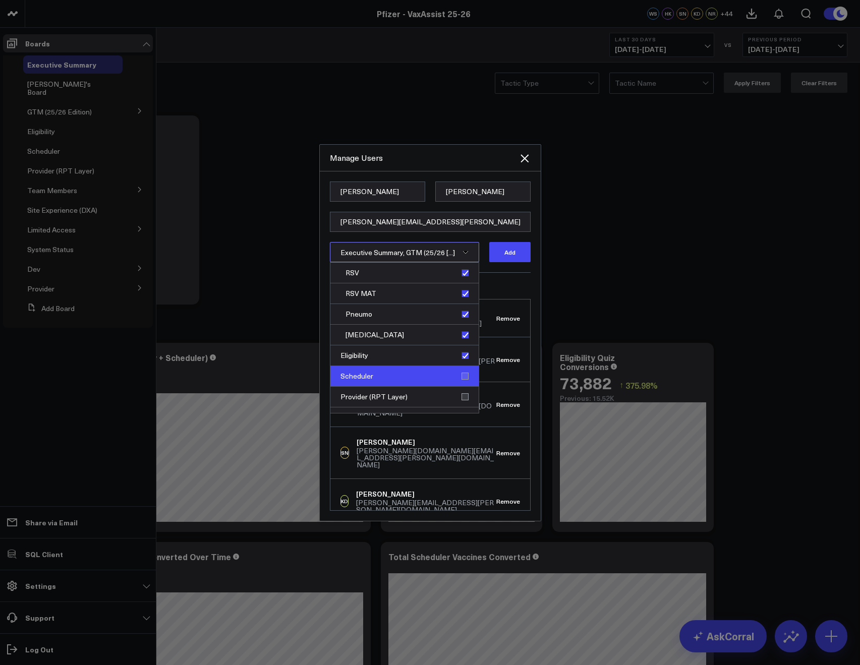
click at [463, 375] on div "Scheduler" at bounding box center [404, 376] width 148 height 21
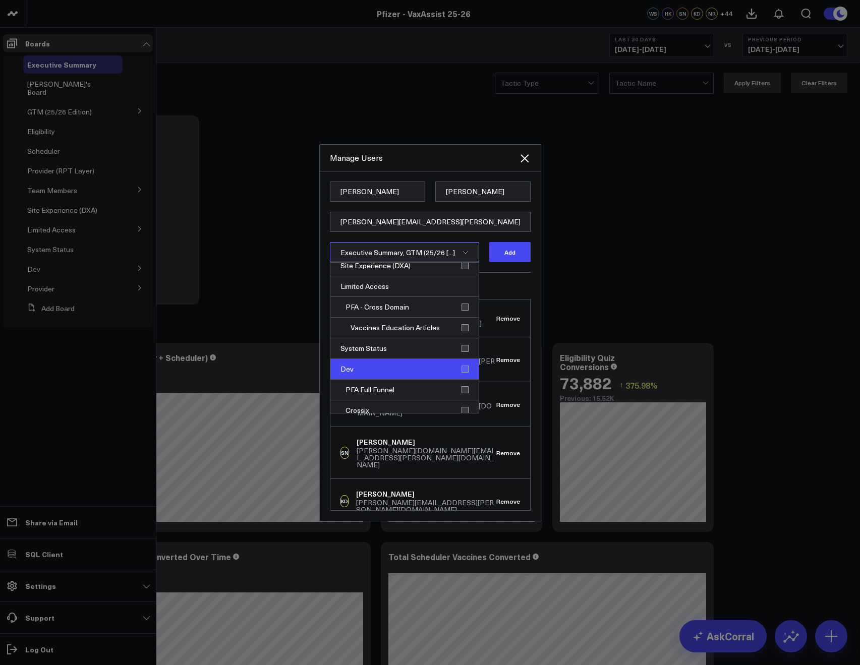
scroll to position [363, 0]
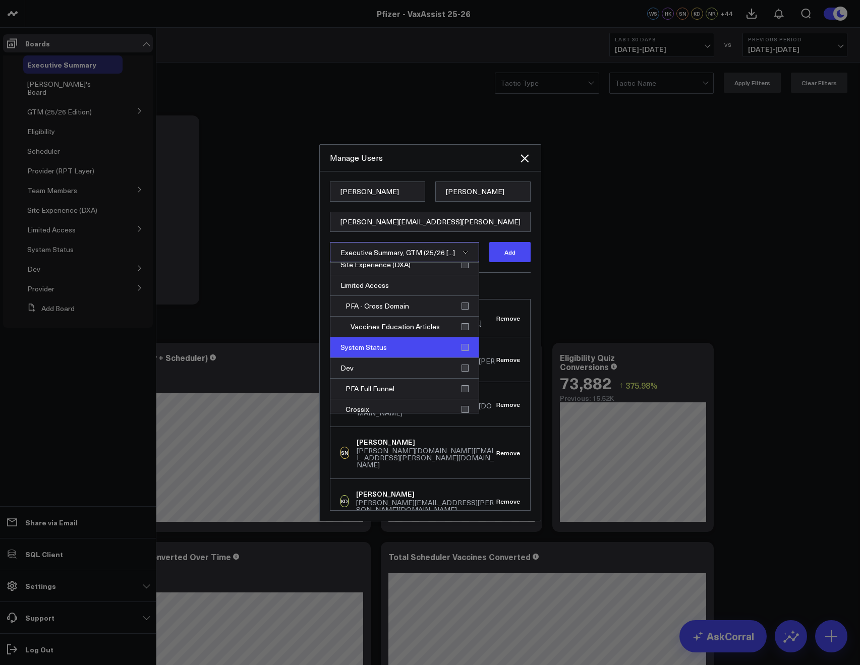
click at [463, 349] on div "System Status" at bounding box center [404, 348] width 148 height 21
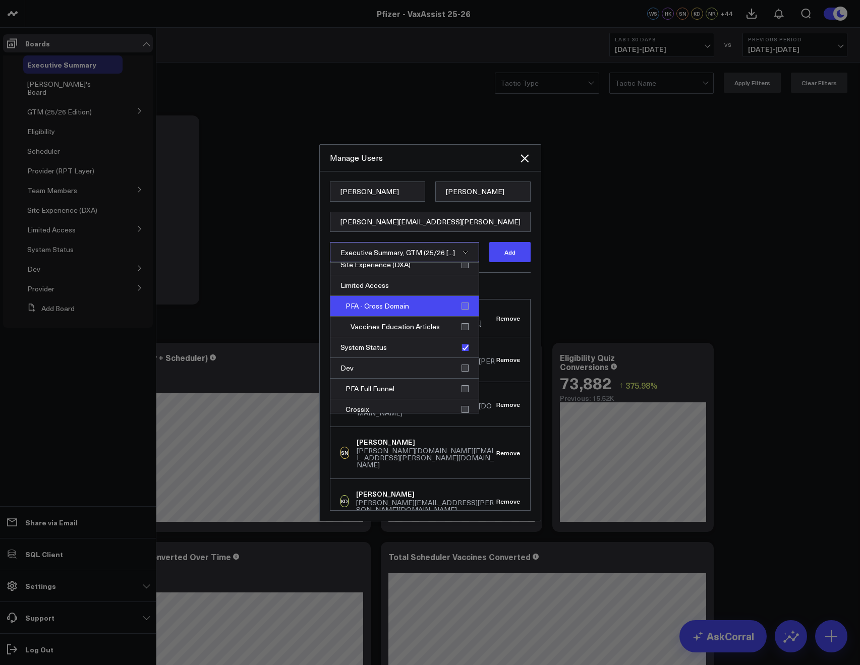
click at [458, 311] on div "PFA - Cross Domain" at bounding box center [404, 306] width 148 height 21
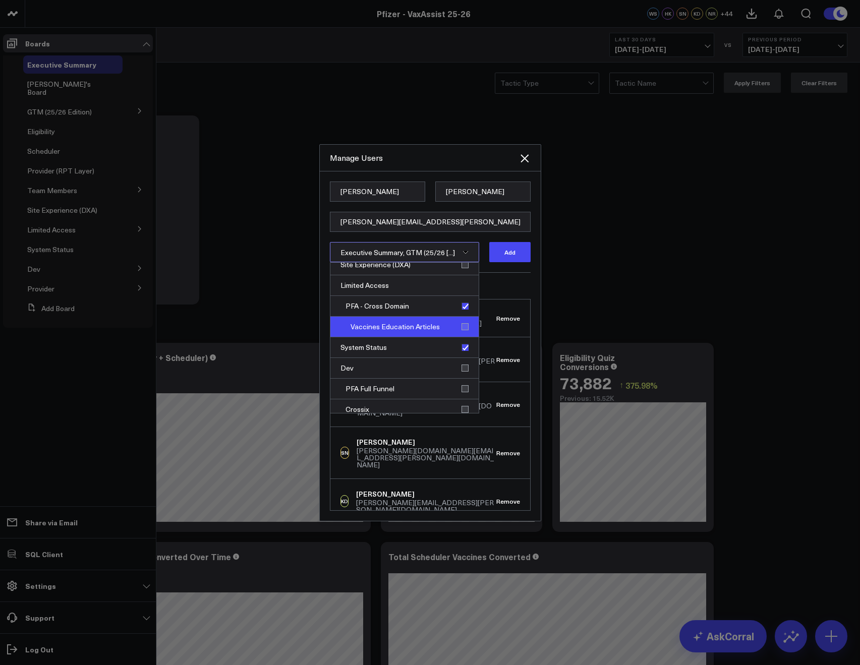
click at [465, 327] on div "Vaccines Education Articles" at bounding box center [404, 327] width 148 height 21
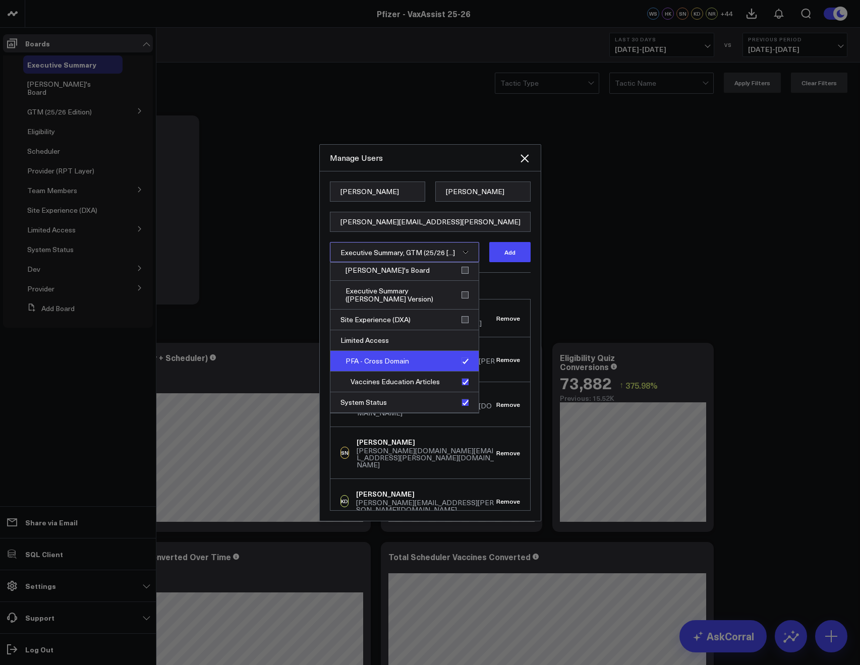
scroll to position [308, 0]
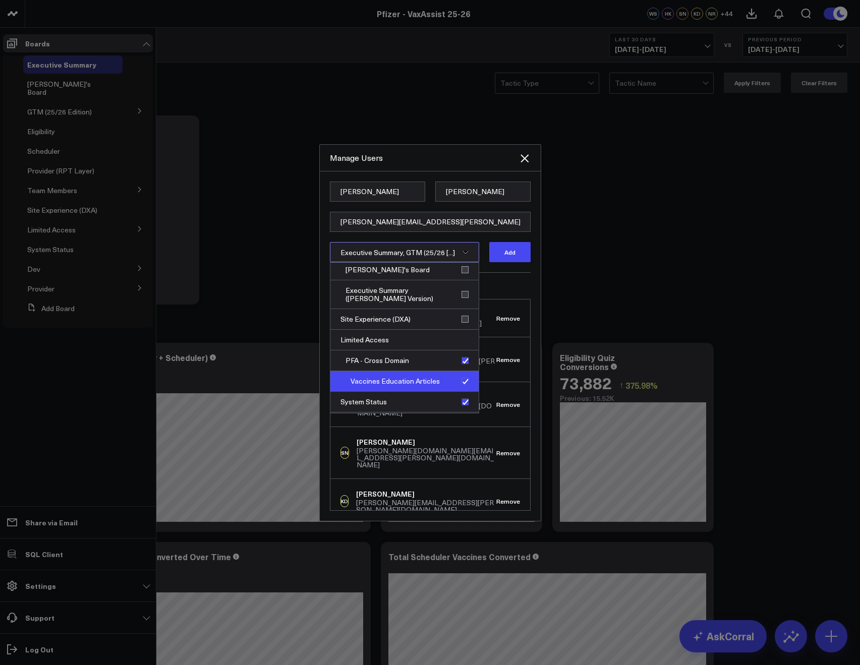
drag, startPoint x: 460, startPoint y: 360, endPoint x: 462, endPoint y: 374, distance: 13.9
click at [460, 360] on div "PFA - Cross Domain" at bounding box center [404, 361] width 148 height 21
click at [462, 378] on div "Vaccines Education Articles" at bounding box center [404, 381] width 148 height 21
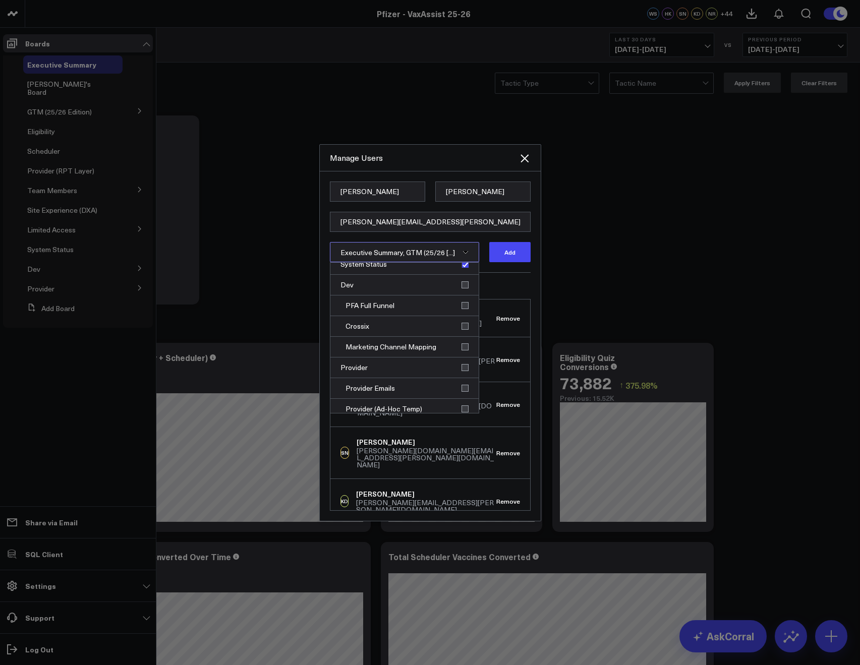
scroll to position [452, 0]
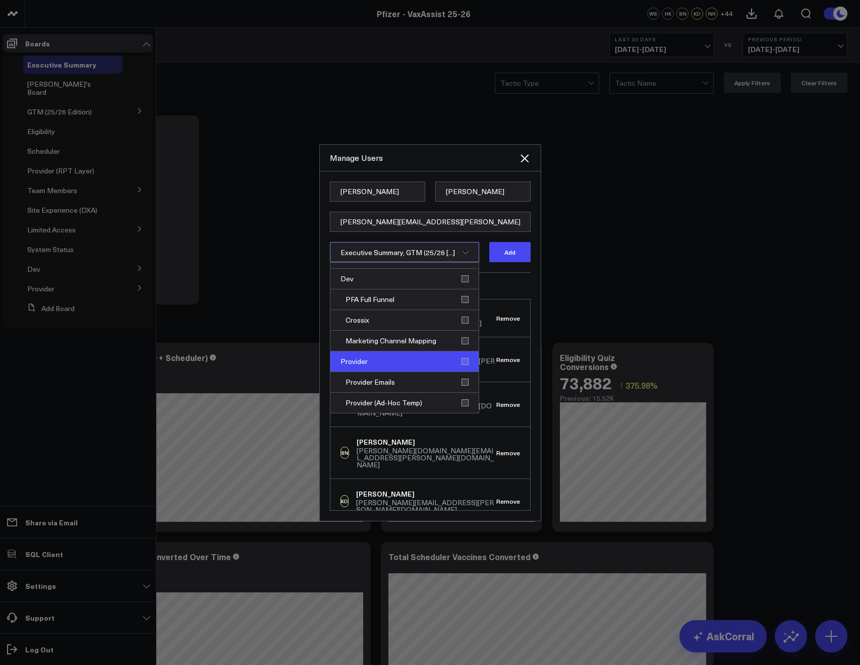
click at [459, 360] on div "Provider" at bounding box center [404, 362] width 148 height 21
click at [461, 381] on div "Provider Emails" at bounding box center [404, 382] width 148 height 21
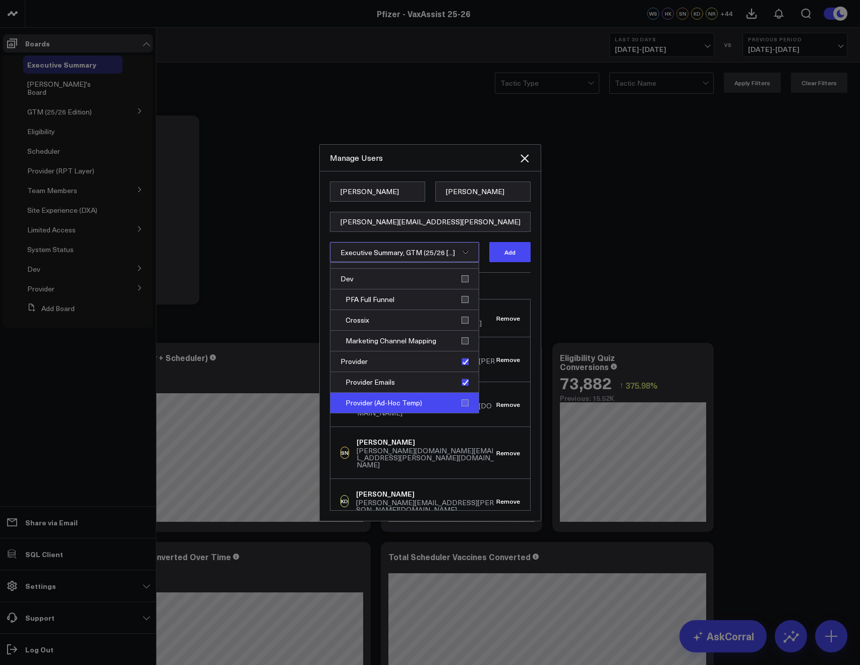
click at [463, 399] on div "Provider (Ad-Hoc Temp)" at bounding box center [404, 403] width 148 height 20
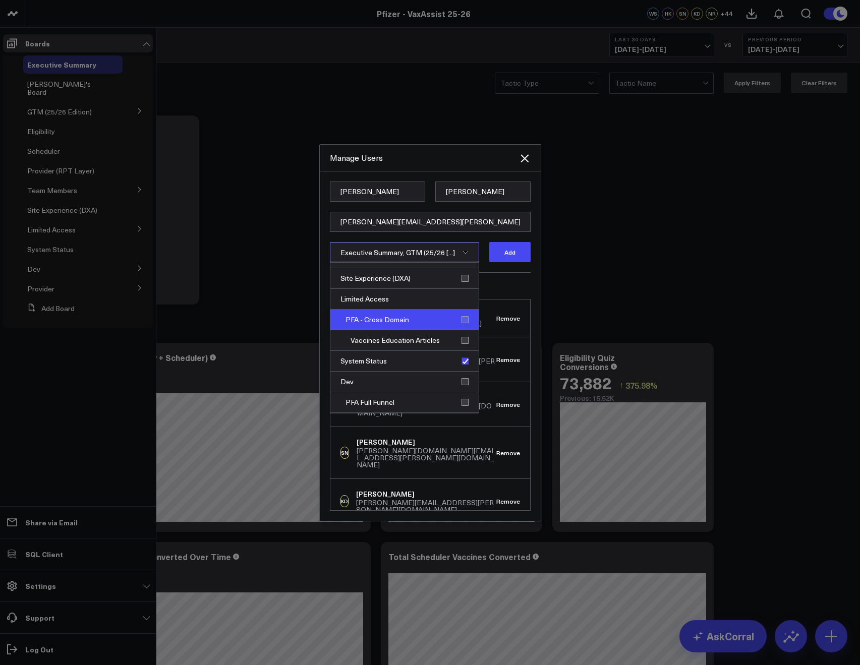
scroll to position [0, 0]
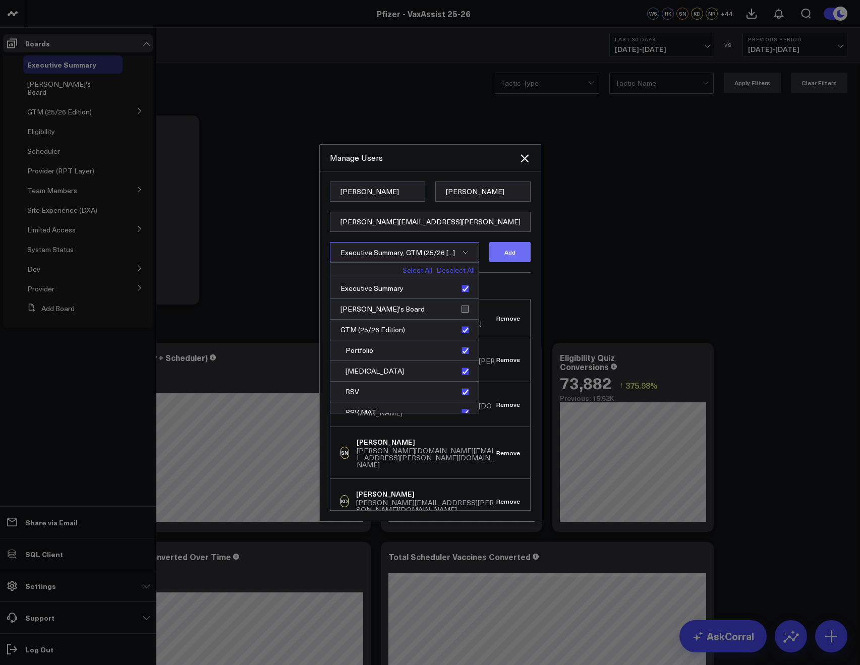
click at [508, 254] on button "Add" at bounding box center [509, 252] width 41 height 20
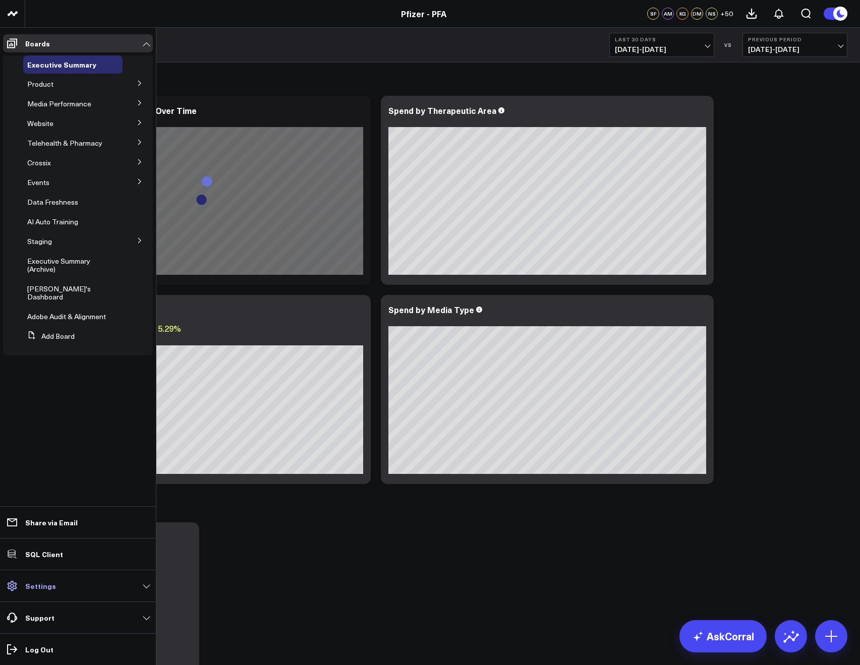
click at [51, 594] on link "Settings" at bounding box center [78, 586] width 150 height 18
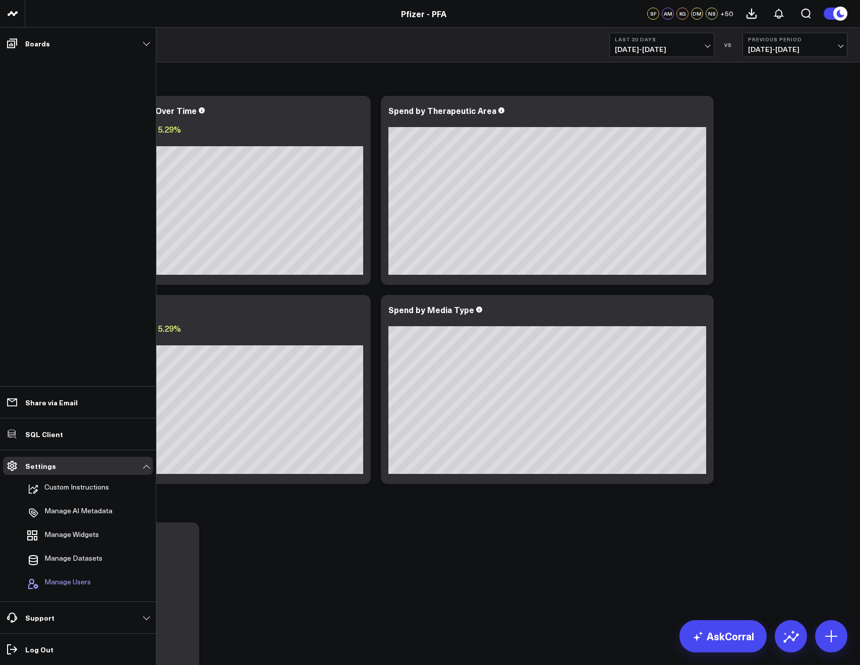
click at [58, 587] on span "Manage Users" at bounding box center [67, 584] width 46 height 12
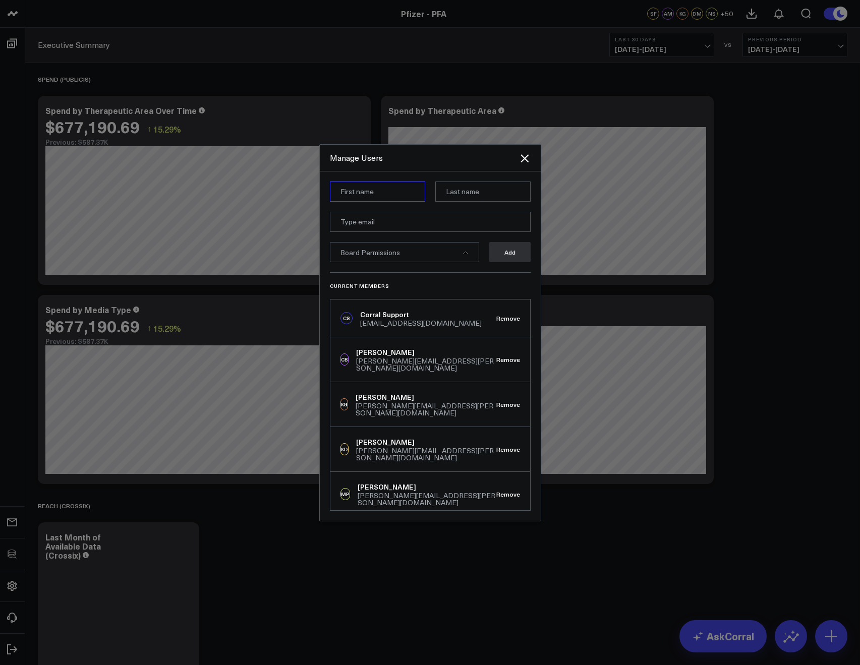
click at [354, 193] on input at bounding box center [377, 192] width 95 height 20
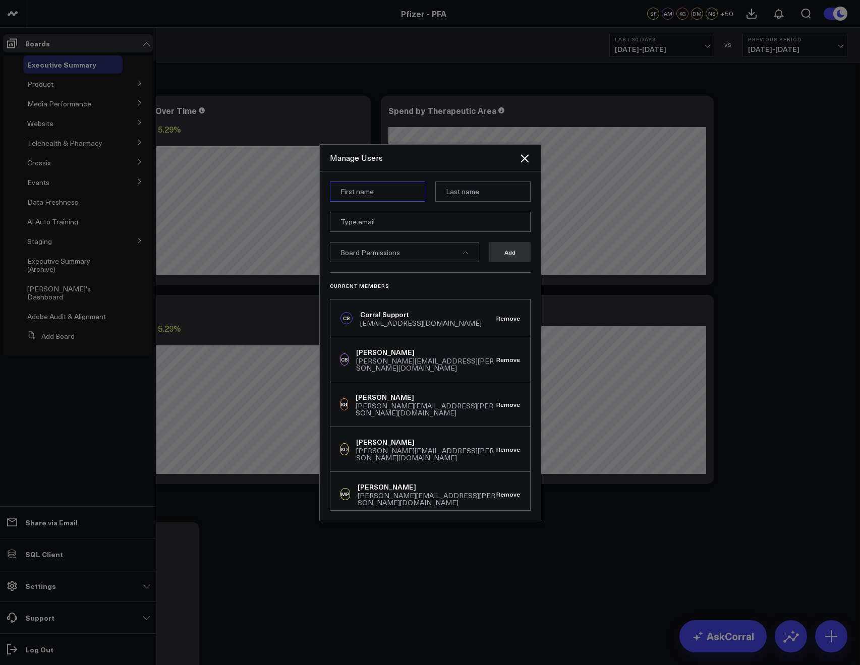
paste input "[PERSON_NAME]"
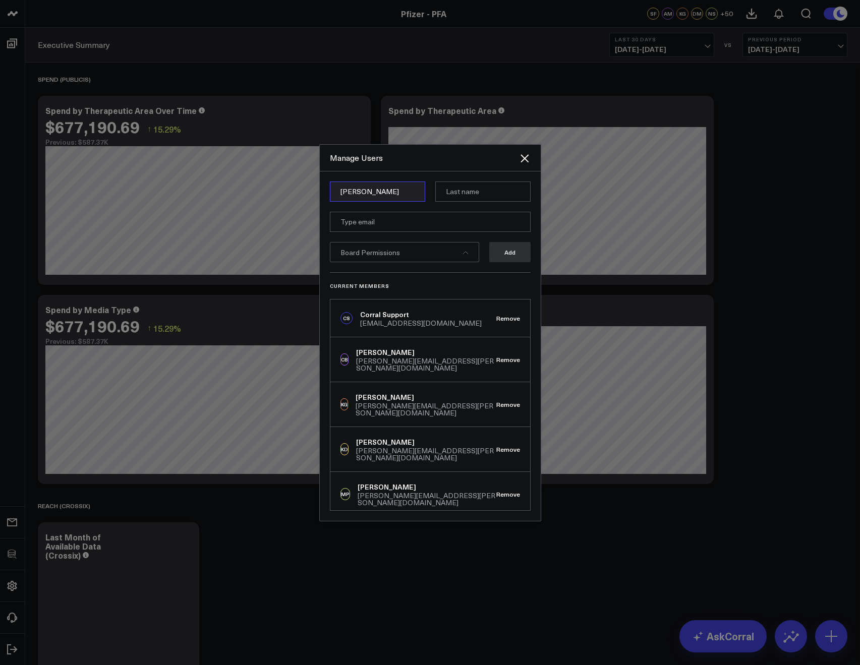
type input "[PERSON_NAME]"
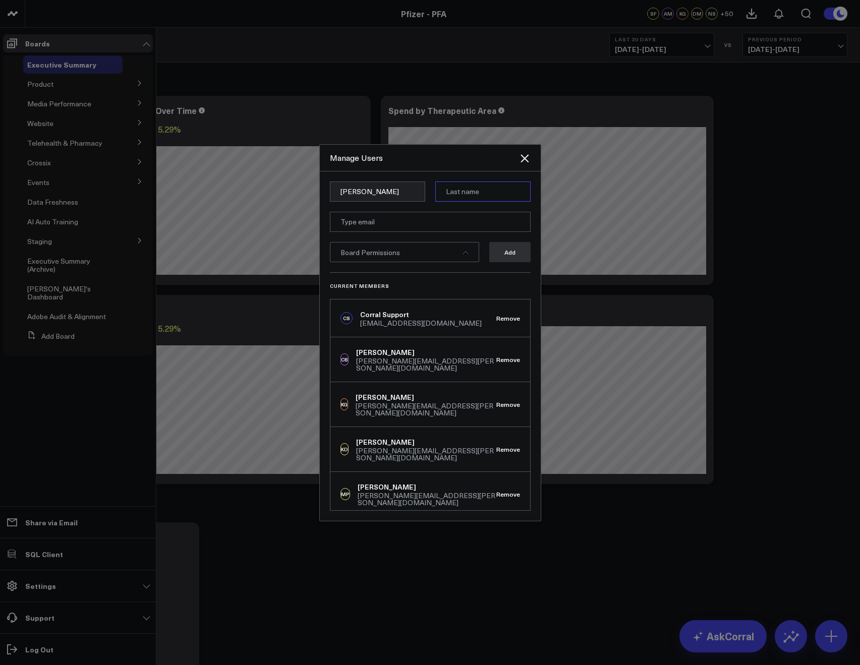
click at [500, 185] on input at bounding box center [482, 192] width 95 height 20
paste input "[PERSON_NAME]"
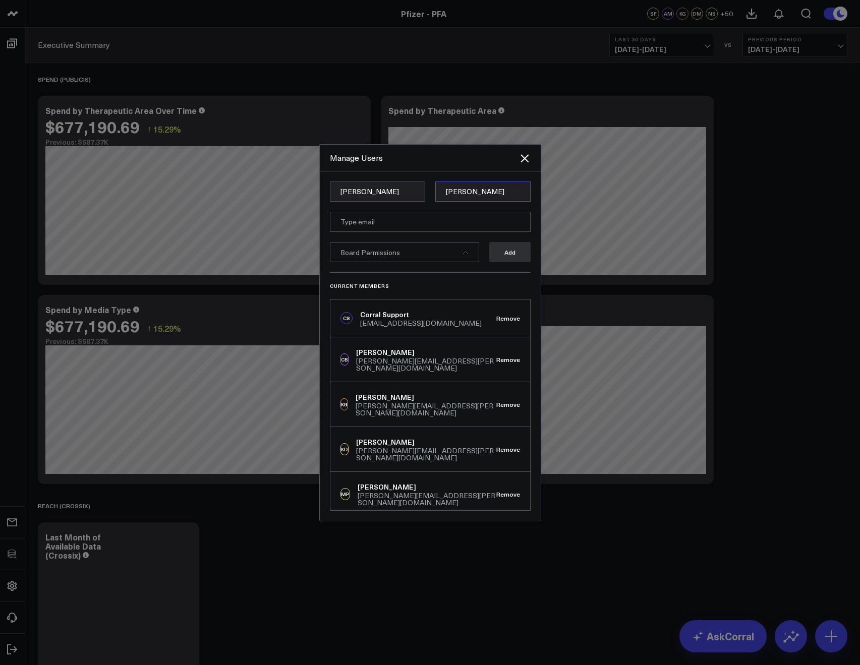
type input "[PERSON_NAME]"
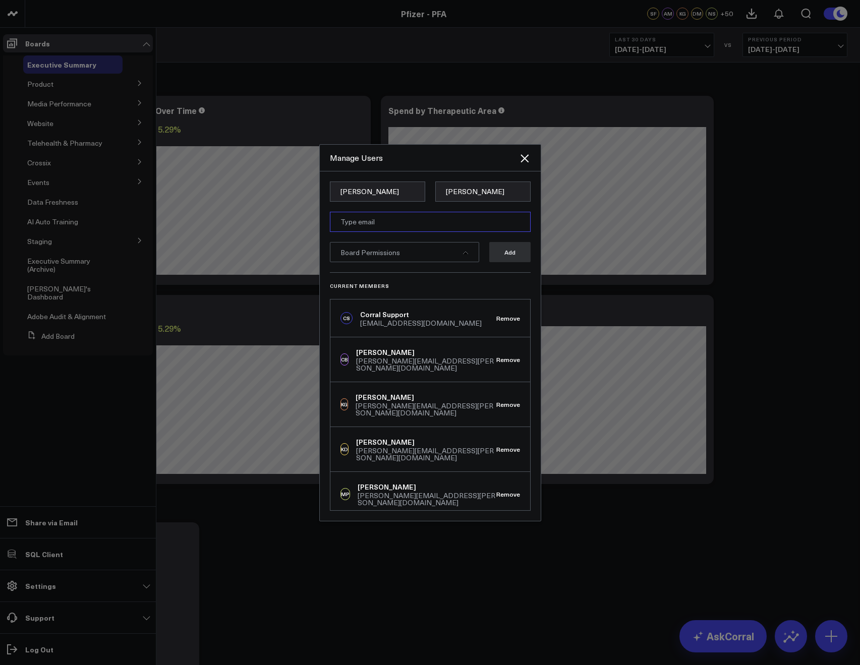
click at [354, 224] on input "email" at bounding box center [430, 222] width 201 height 20
paste input "[PERSON_NAME][EMAIL_ADDRESS][PERSON_NAME][DOMAIN_NAME]"
type input "[PERSON_NAME][EMAIL_ADDRESS][PERSON_NAME][DOMAIN_NAME]"
click at [406, 288] on h3 "Current Members" at bounding box center [430, 286] width 201 height 6
click at [399, 253] on span "Board Permissions" at bounding box center [371, 253] width 60 height 10
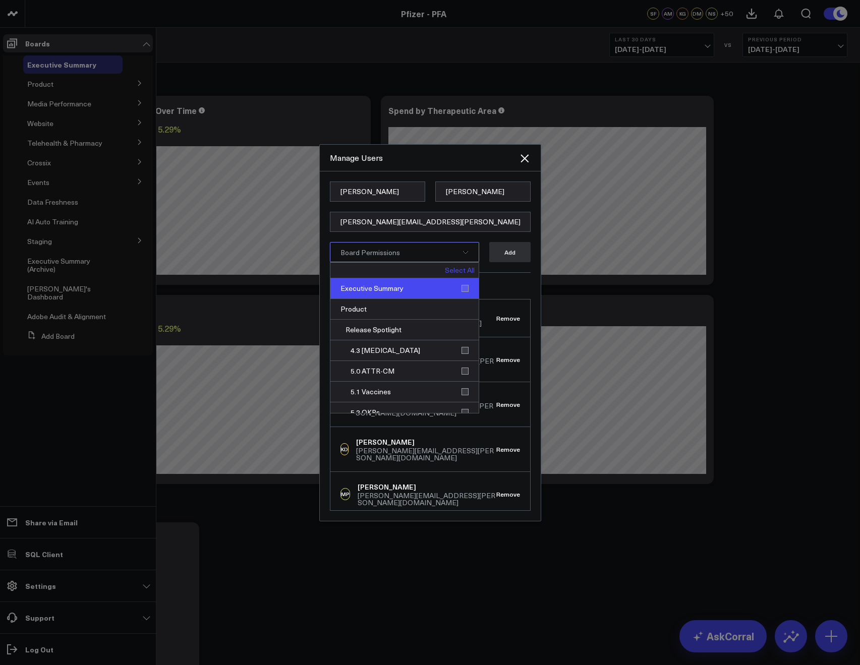
click at [463, 292] on div "Executive Summary" at bounding box center [404, 288] width 148 height 21
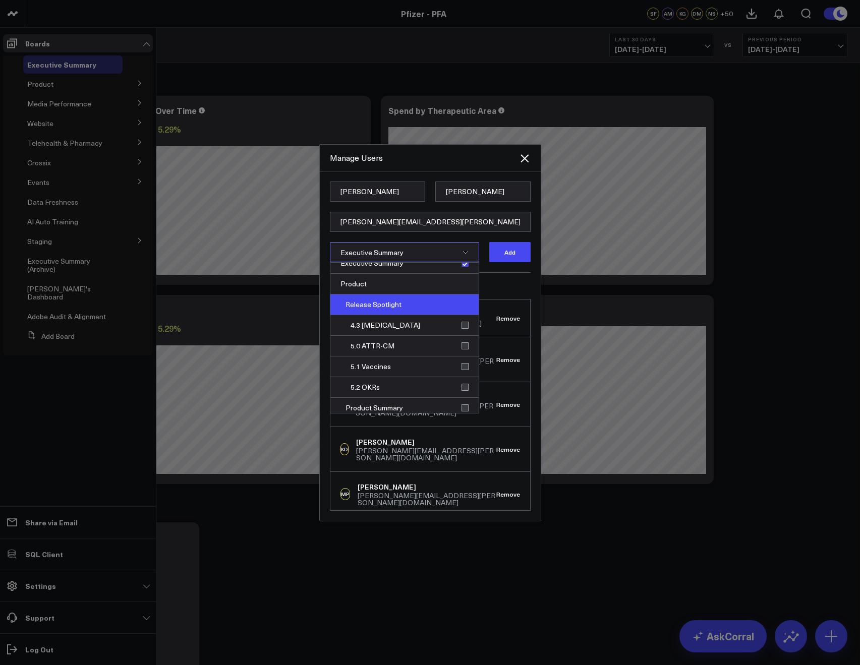
scroll to position [93, 0]
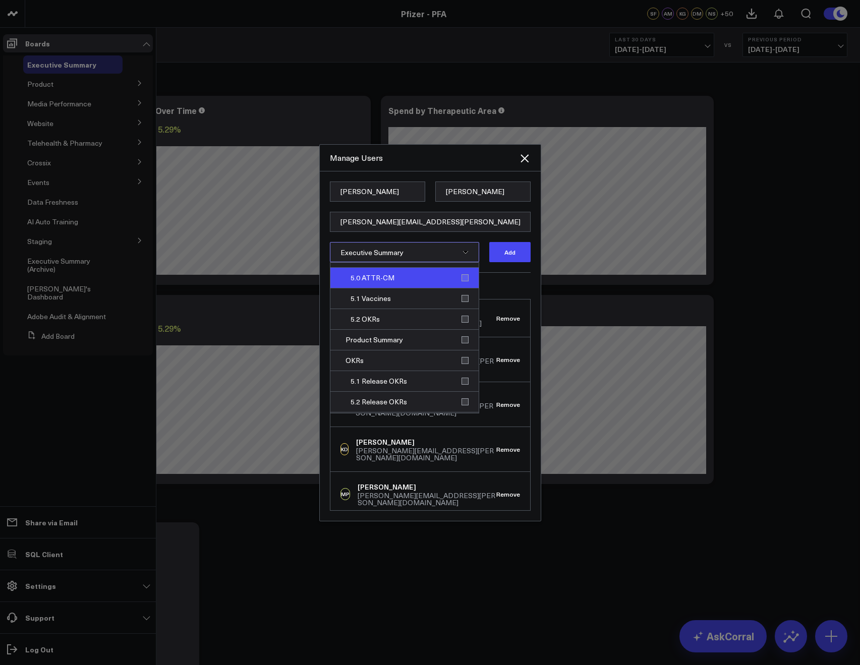
click at [461, 282] on div "5.0 ATTR-CM" at bounding box center [404, 278] width 148 height 21
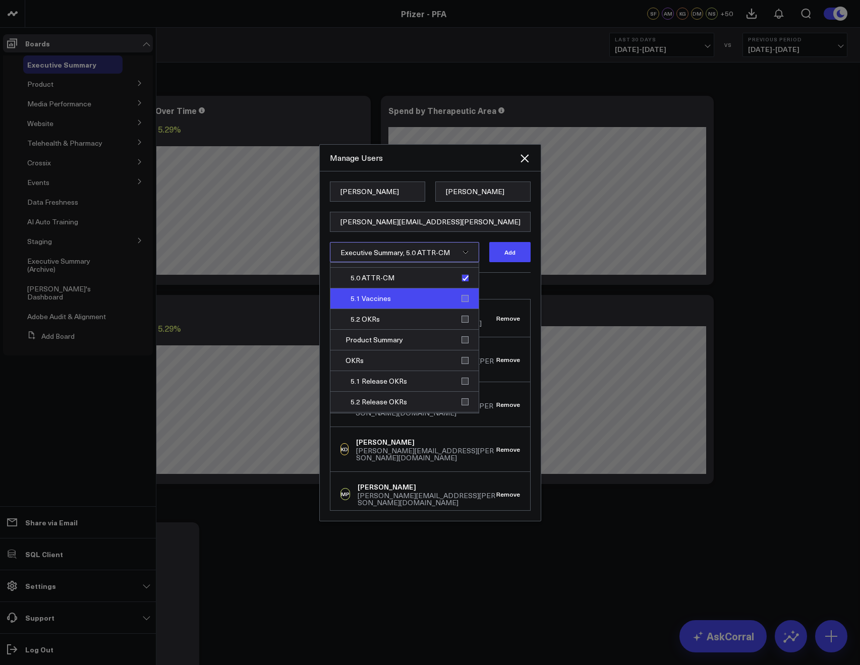
click at [461, 295] on div "5.1 Vaccines" at bounding box center [404, 299] width 148 height 21
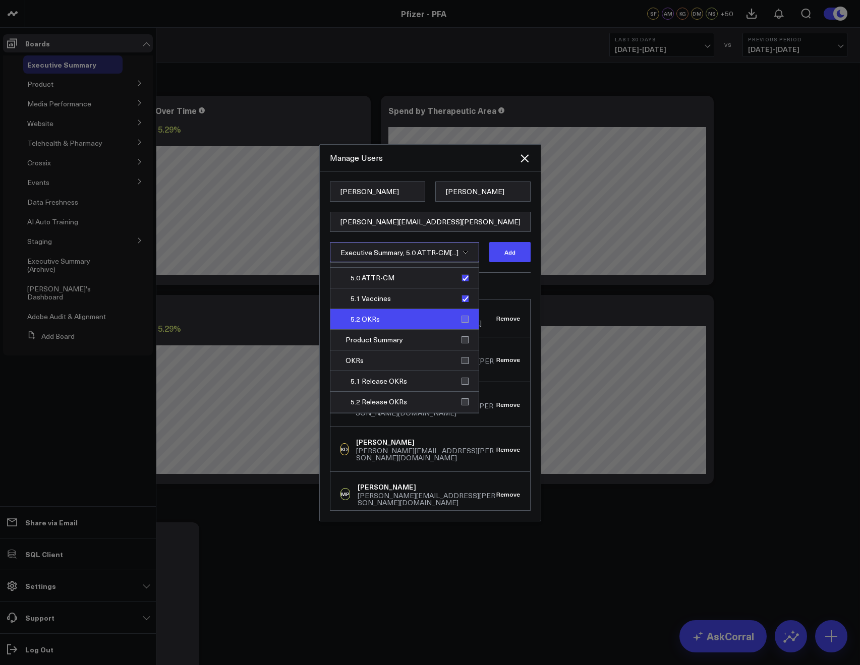
click at [462, 323] on div "5.2 OKRs" at bounding box center [404, 319] width 148 height 21
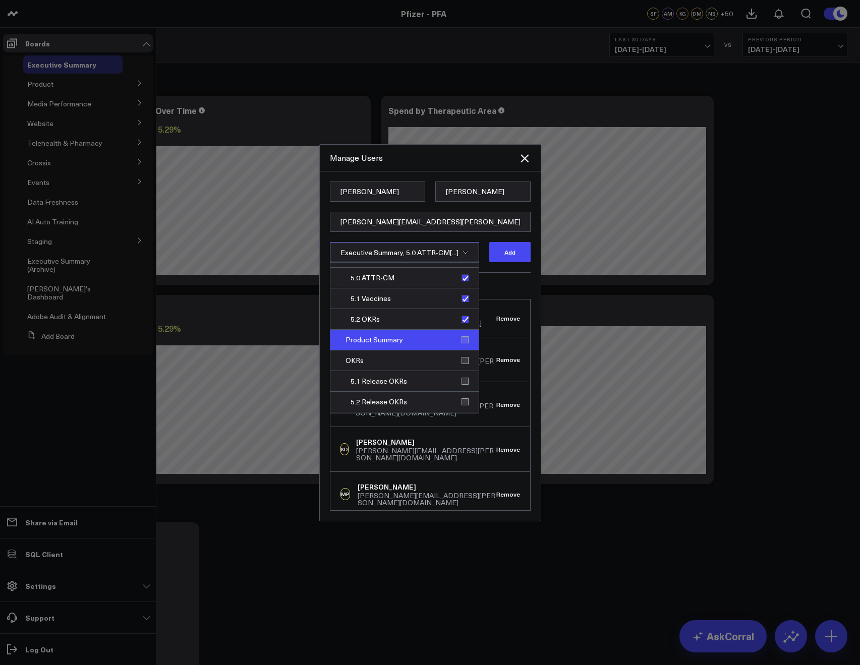
click at [457, 340] on div "Product Summary" at bounding box center [404, 340] width 148 height 21
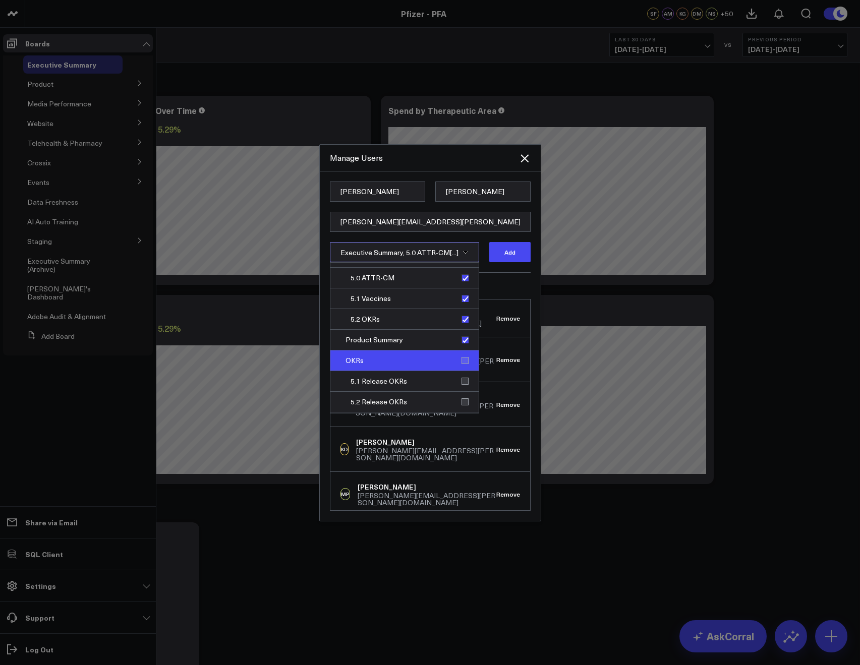
click at [469, 356] on div "OKRs" at bounding box center [404, 361] width 148 height 21
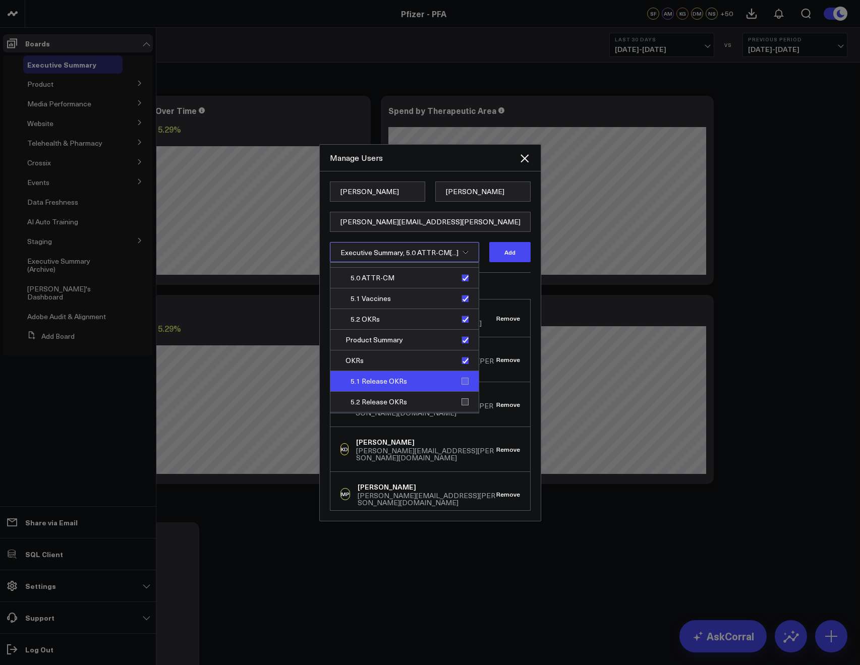
click at [456, 387] on div "5.1 Release OKRs" at bounding box center [404, 381] width 148 height 21
click at [458, 399] on div "5.2 Release OKRs" at bounding box center [404, 402] width 148 height 21
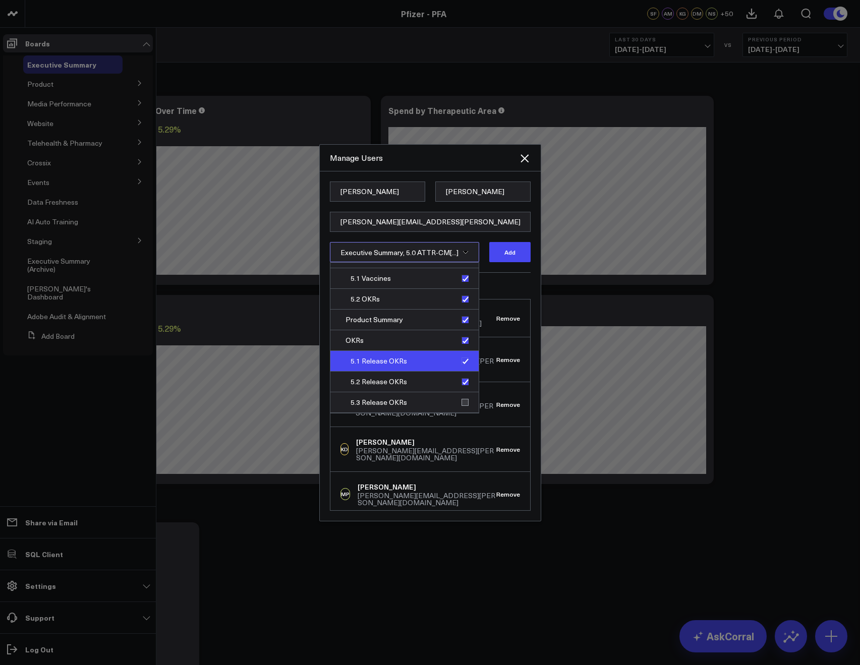
scroll to position [130, 0]
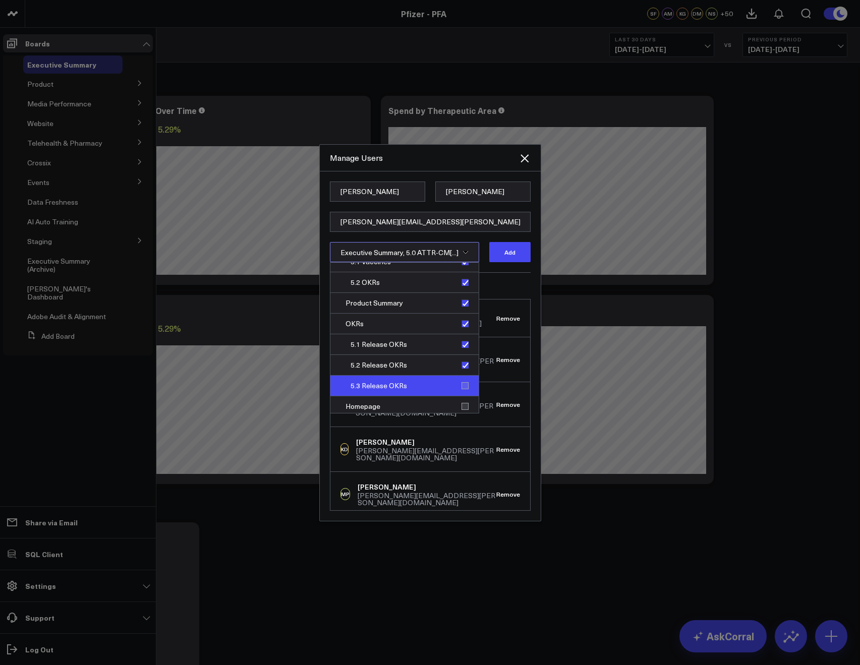
click at [460, 381] on div "5.3 Release OKRs" at bounding box center [404, 386] width 148 height 21
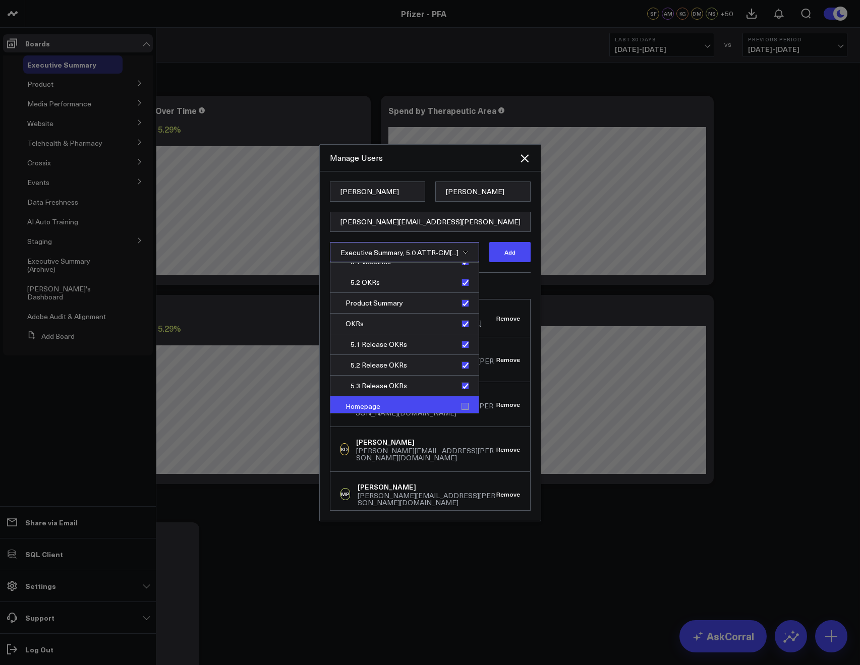
click at [458, 407] on div "Homepage" at bounding box center [404, 407] width 148 height 21
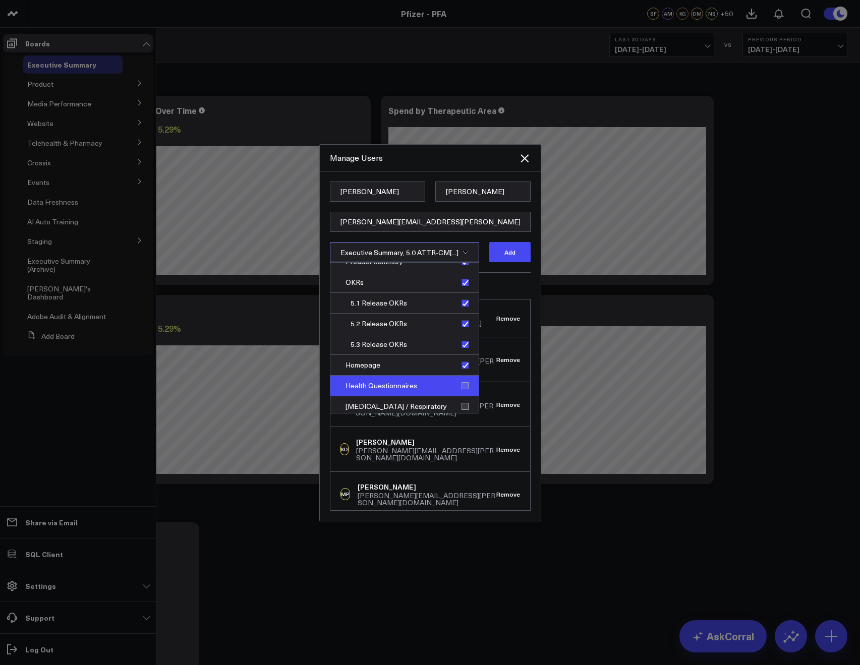
scroll to position [174, 0]
click at [465, 393] on div "Health Questionnaires" at bounding box center [404, 384] width 148 height 21
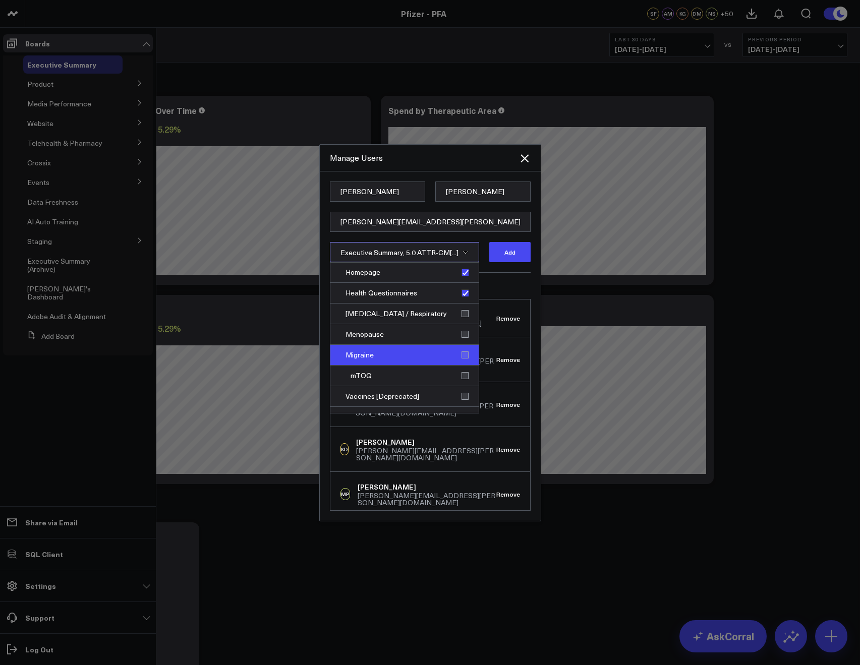
scroll to position [266, 0]
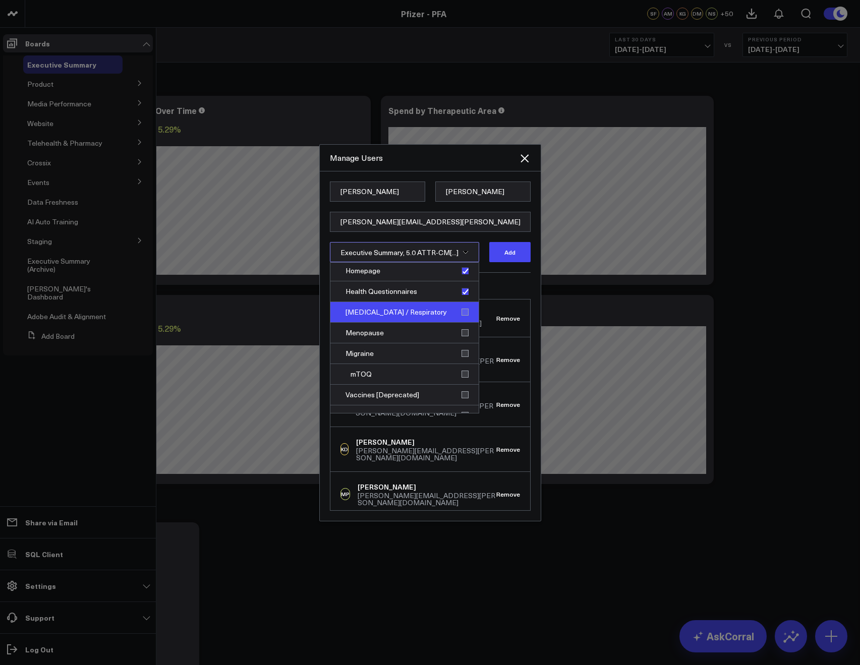
click at [461, 312] on div "[MEDICAL_DATA] / Respiratory" at bounding box center [404, 312] width 148 height 21
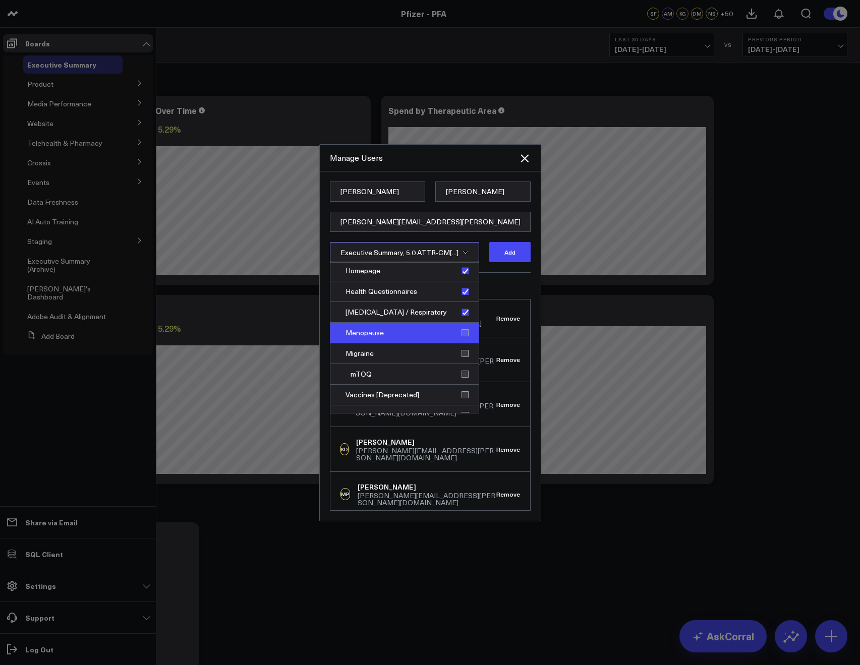
click at [459, 336] on div "Menopause" at bounding box center [404, 333] width 148 height 21
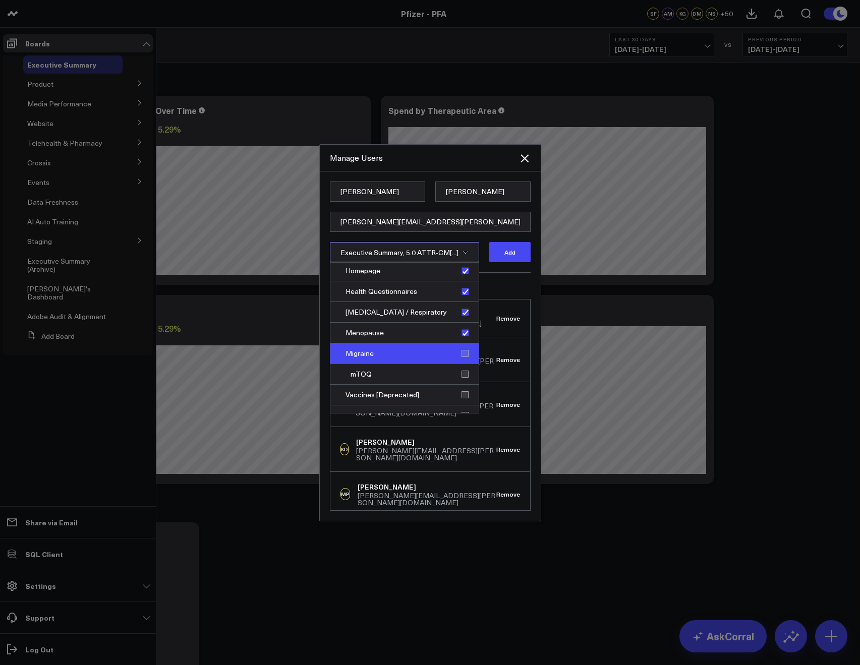
click at [460, 357] on div "Migraine" at bounding box center [404, 354] width 148 height 21
click at [463, 376] on div "mTOQ" at bounding box center [404, 374] width 148 height 21
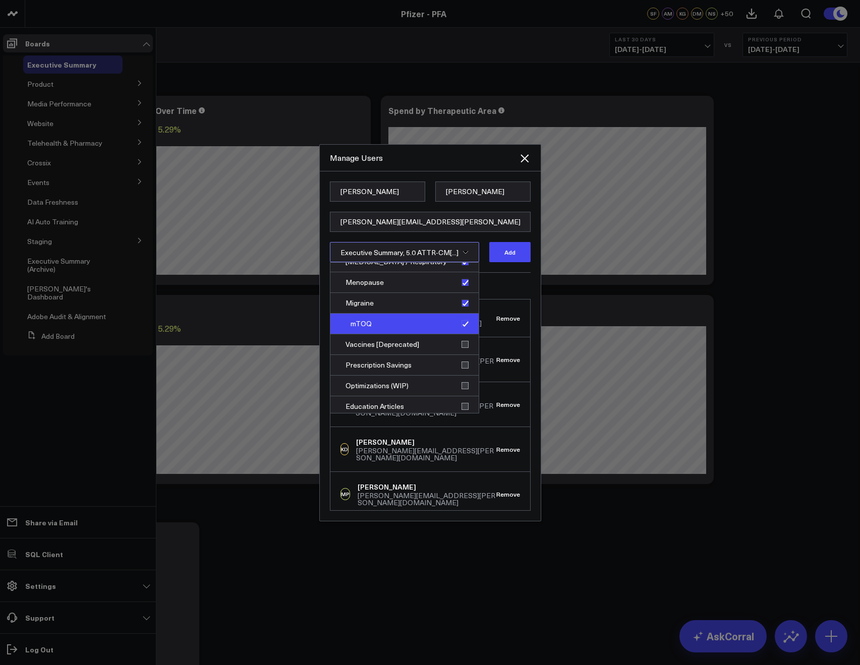
scroll to position [332, 0]
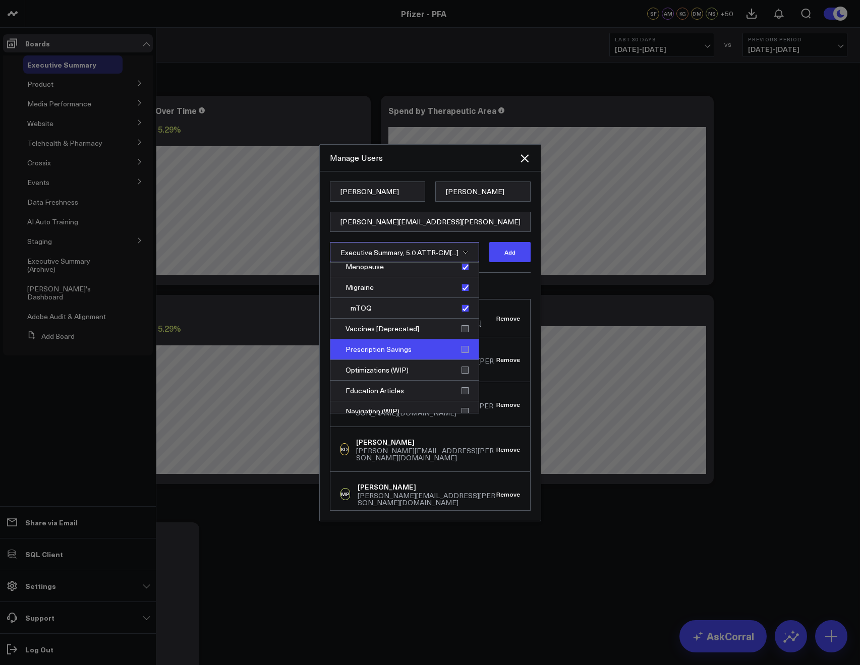
click at [464, 341] on div "Prescription Savings" at bounding box center [404, 350] width 148 height 21
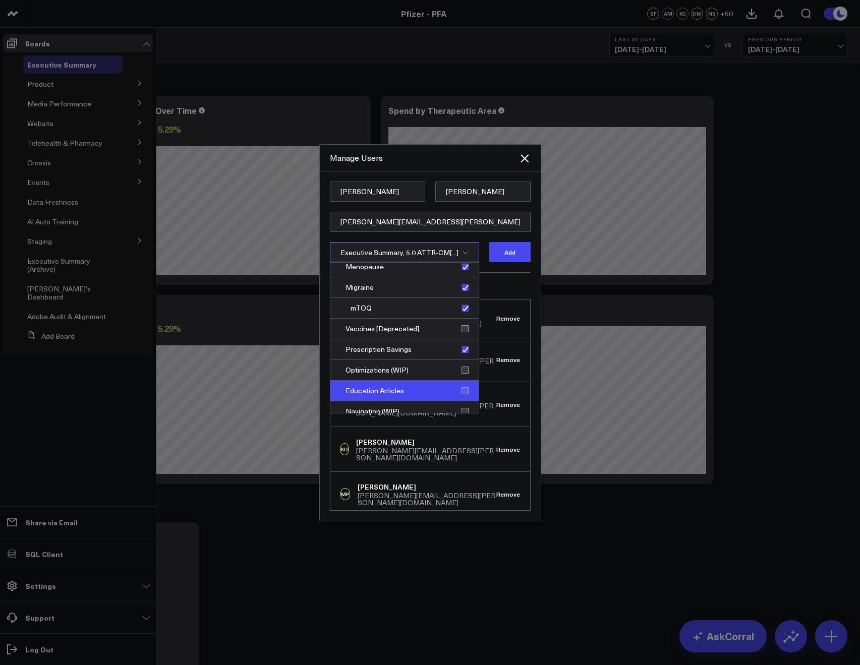
click at [460, 398] on div "Education Articles" at bounding box center [404, 391] width 148 height 21
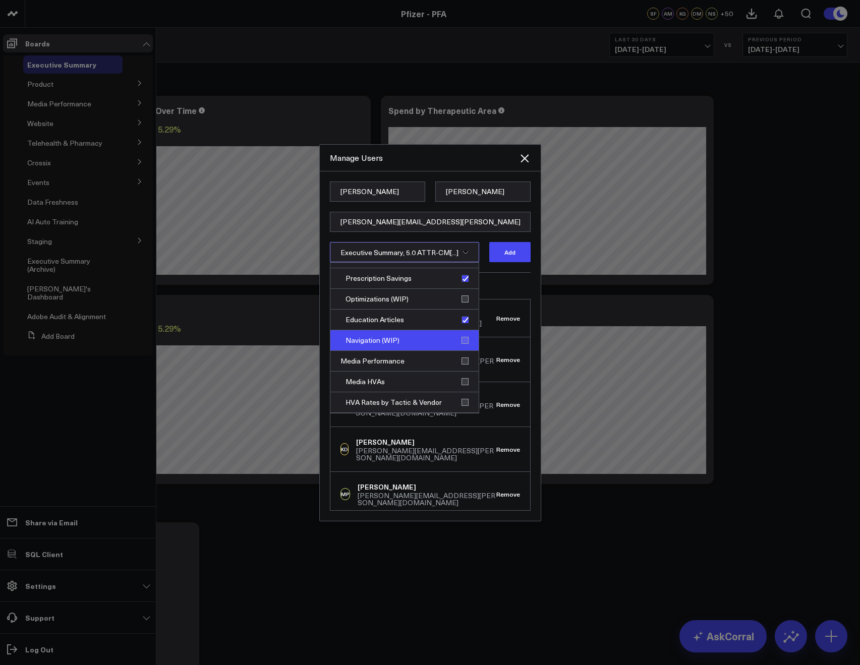
scroll to position [421, 0]
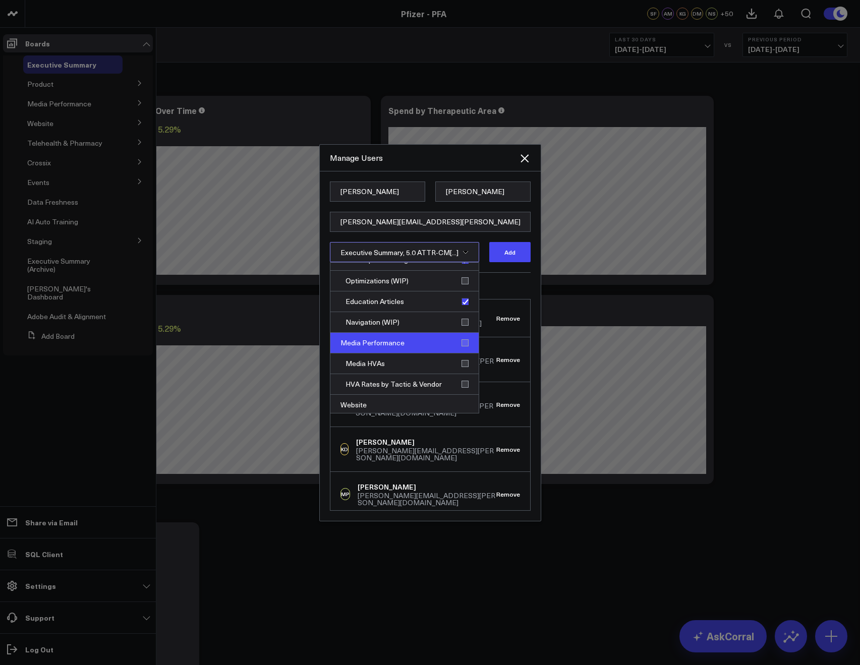
click at [464, 340] on div "Media Performance" at bounding box center [404, 343] width 148 height 21
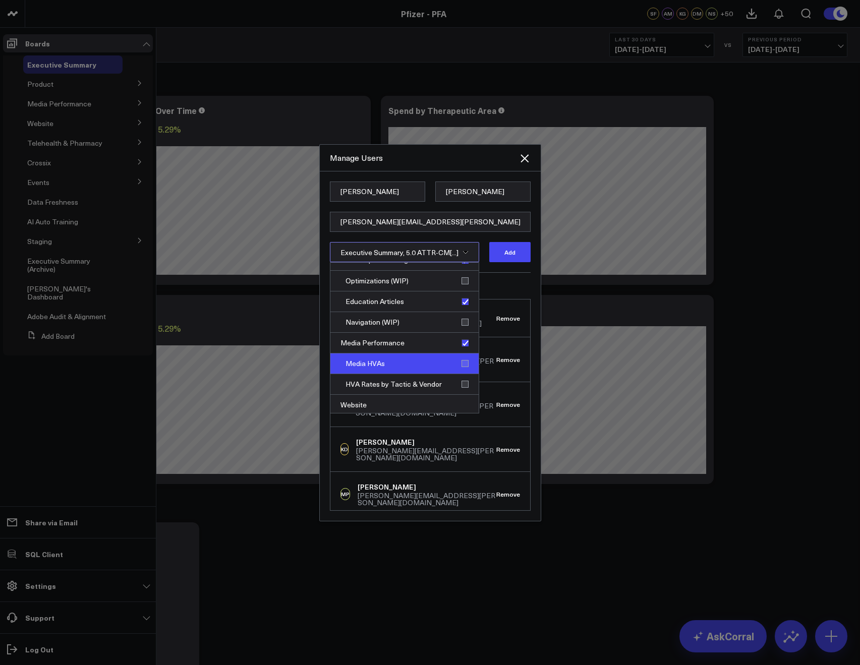
click at [463, 368] on div "Media HVAs" at bounding box center [404, 364] width 148 height 21
click at [465, 380] on div "HVA Rates by Tactic & Vendor" at bounding box center [404, 384] width 148 height 21
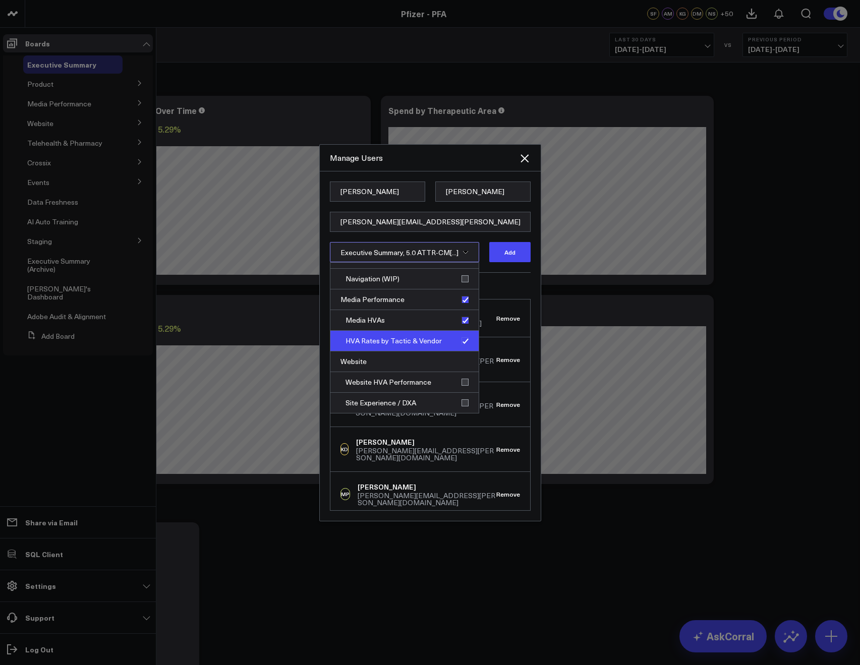
scroll to position [485, 0]
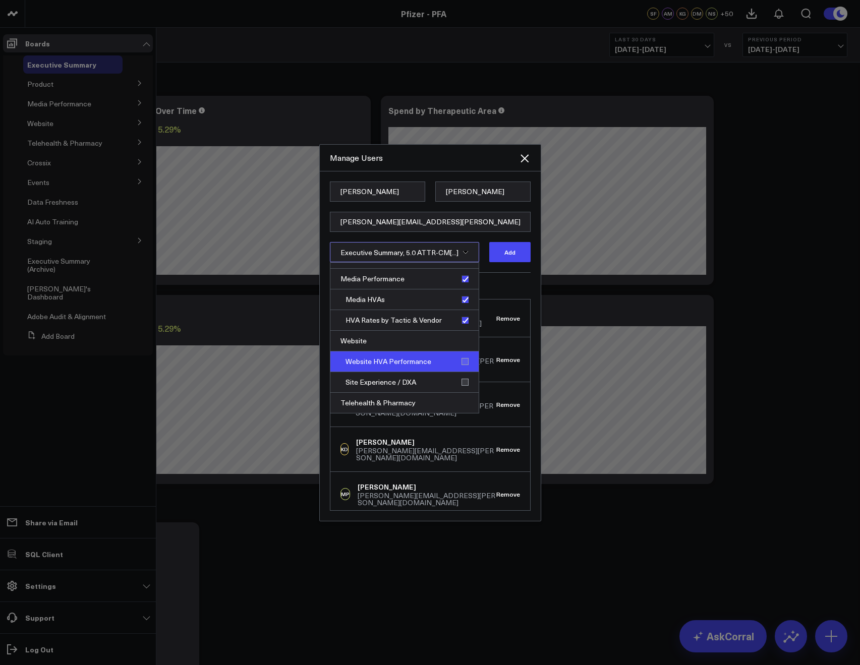
click at [453, 364] on div "Website HVA Performance" at bounding box center [404, 362] width 148 height 21
click at [463, 385] on div "Site Experience / DXA" at bounding box center [404, 382] width 148 height 21
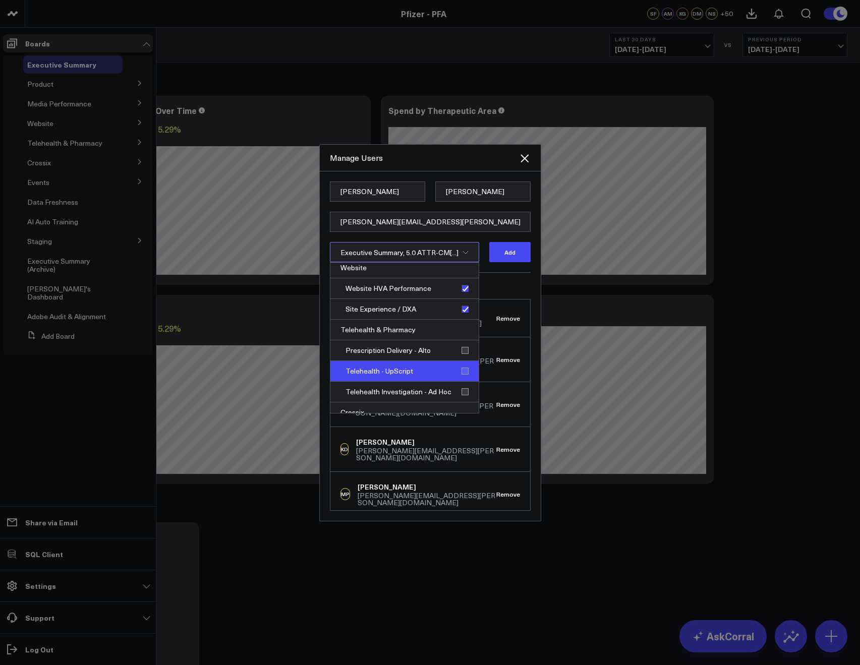
scroll to position [573, 0]
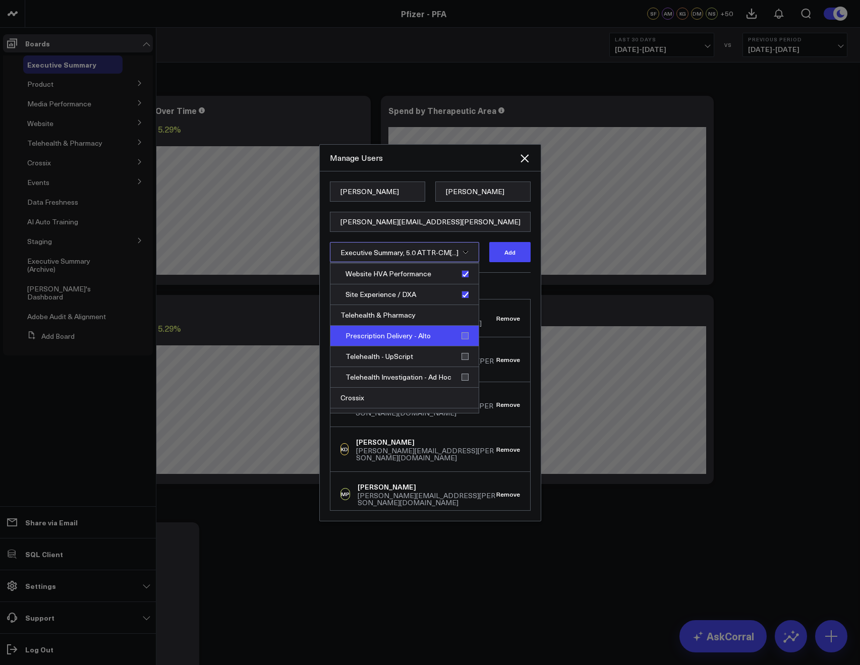
click at [451, 343] on div "Prescription Delivery - Alto" at bounding box center [404, 336] width 148 height 21
click at [455, 352] on div "Telehealth - UpScript" at bounding box center [404, 357] width 148 height 21
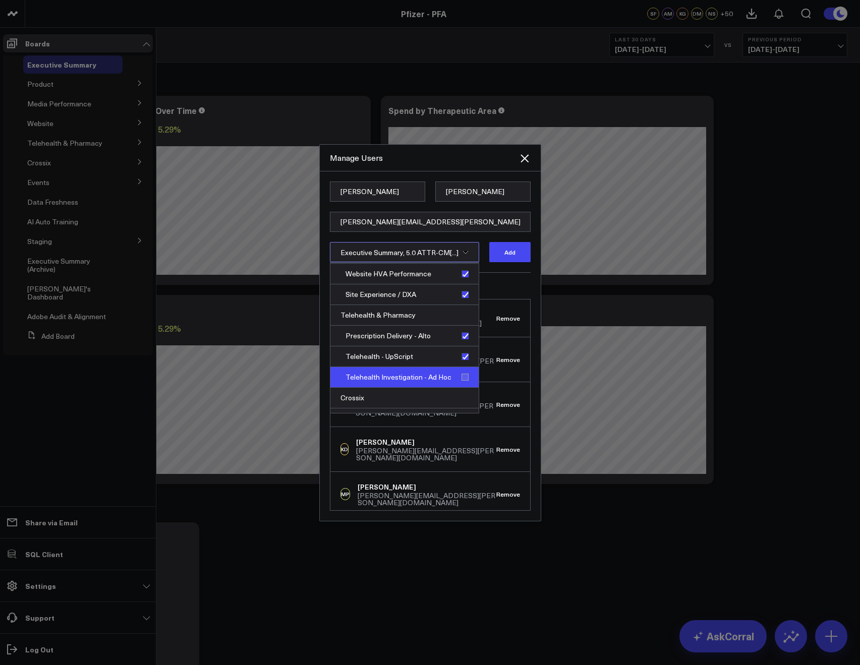
click at [454, 373] on div "Telehealth Investigation - Ad Hoc" at bounding box center [404, 377] width 148 height 21
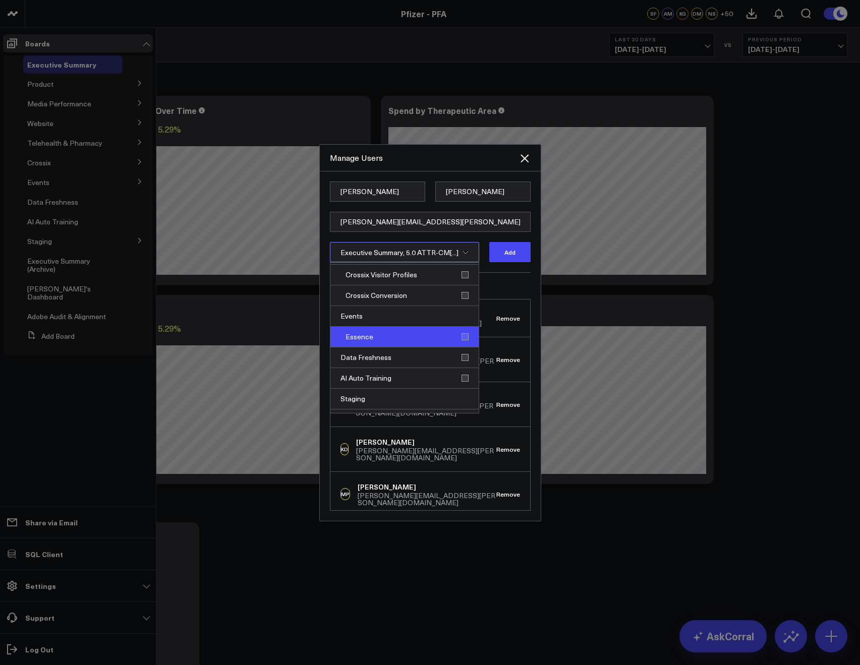
scroll to position [651, 0]
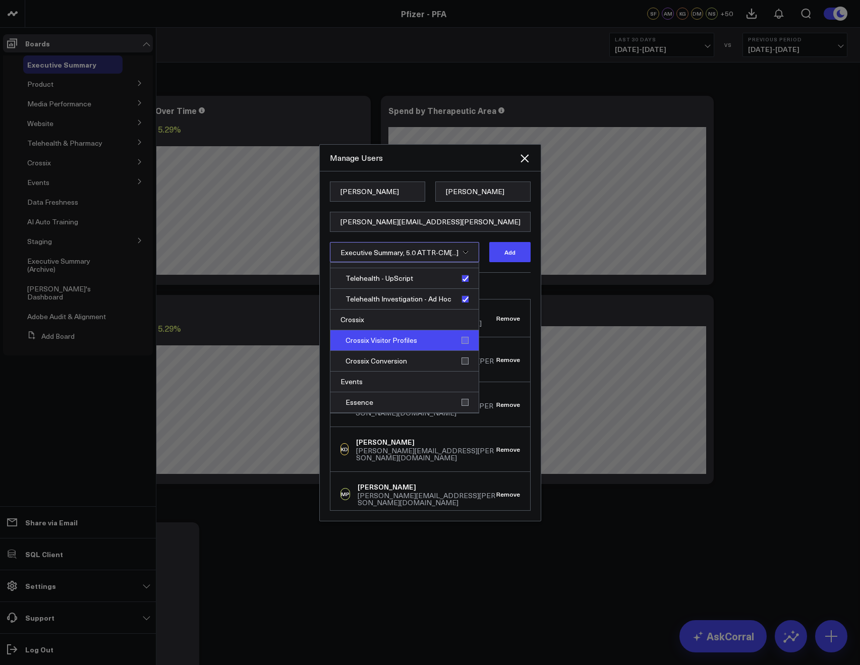
click at [458, 341] on div "Crossix Visitor Profiles" at bounding box center [404, 340] width 148 height 21
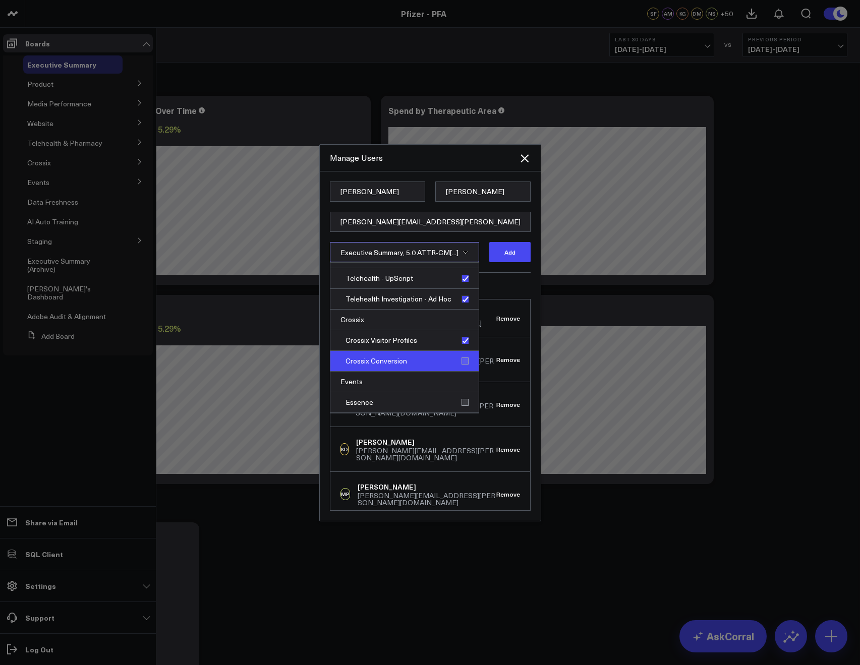
click at [464, 366] on div "Crossix Conversion" at bounding box center [404, 361] width 148 height 21
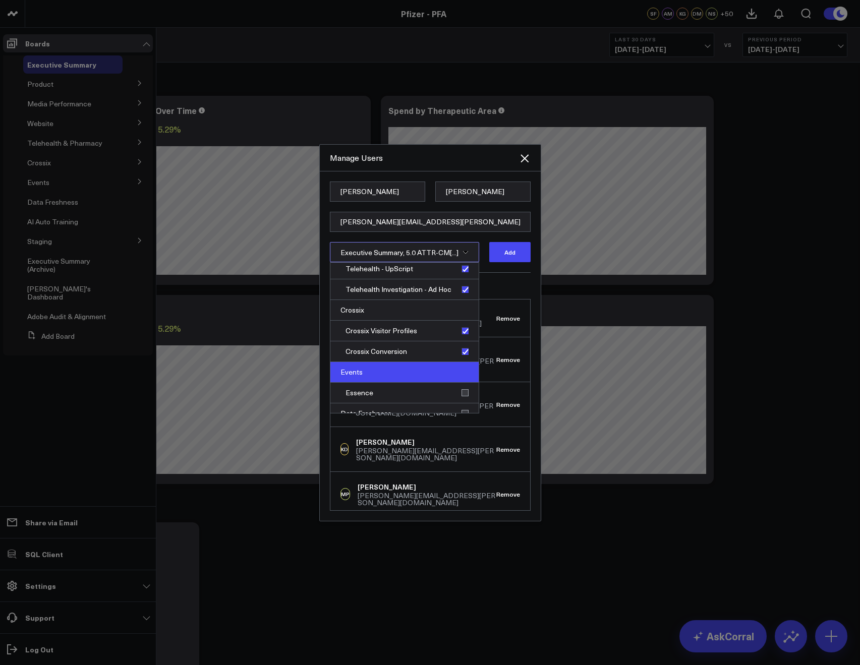
scroll to position [667, 0]
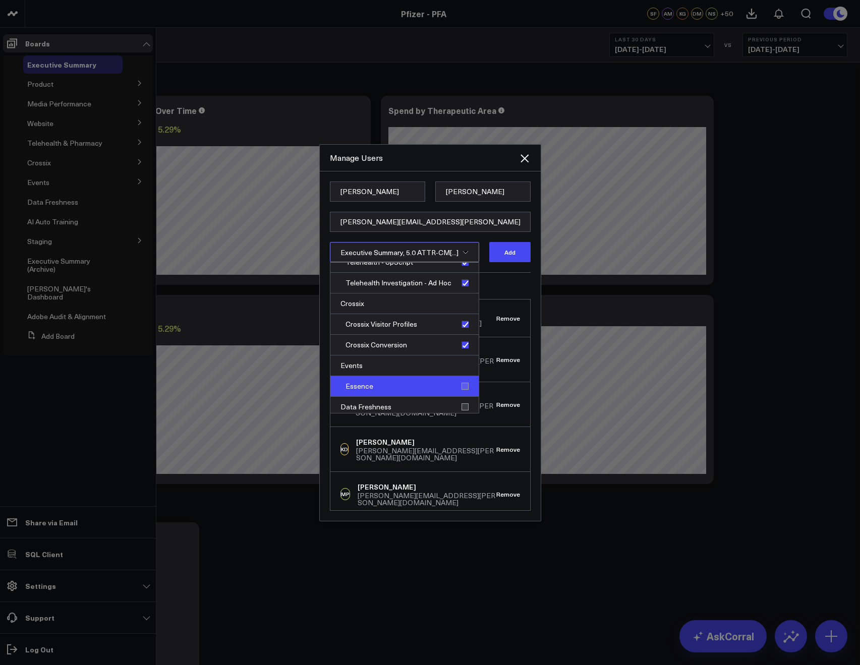
click at [461, 389] on div "Essence" at bounding box center [404, 386] width 148 height 21
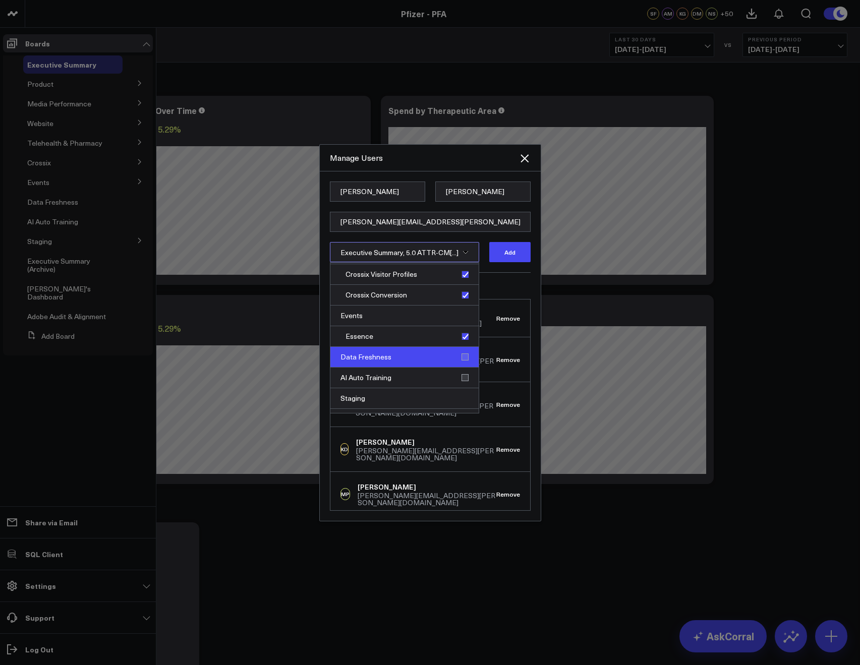
scroll to position [727, 0]
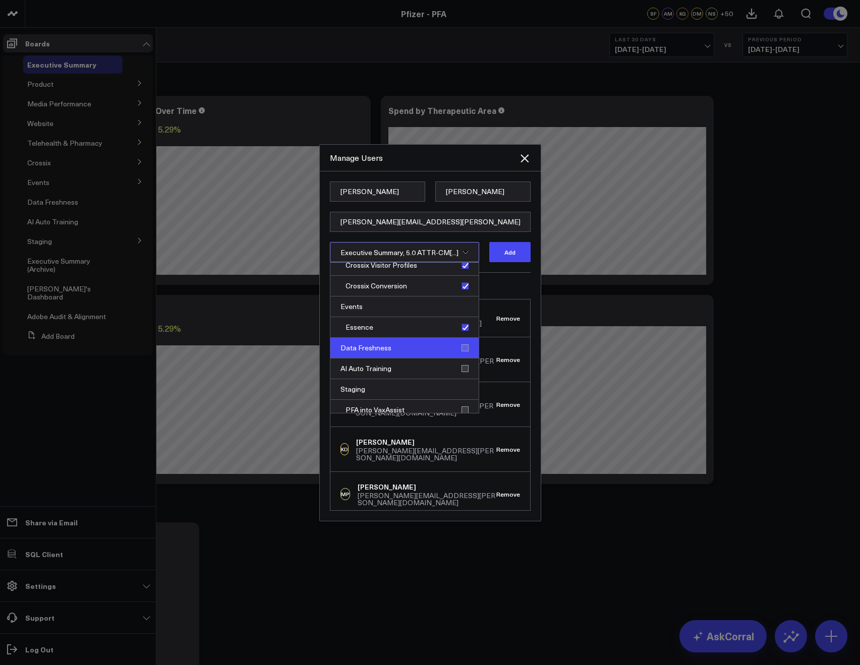
click at [461, 355] on div "Data Freshness" at bounding box center [404, 348] width 148 height 21
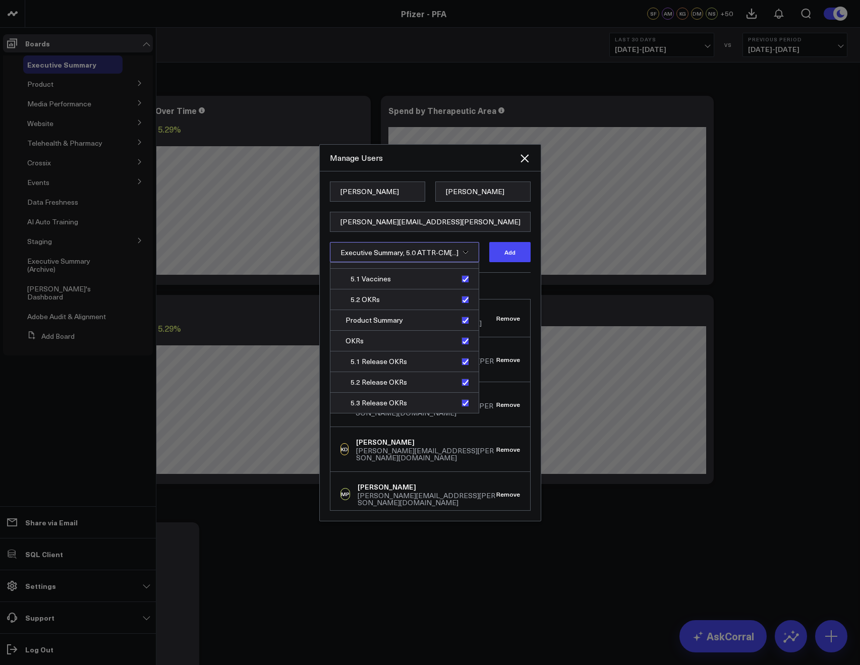
scroll to position [0, 0]
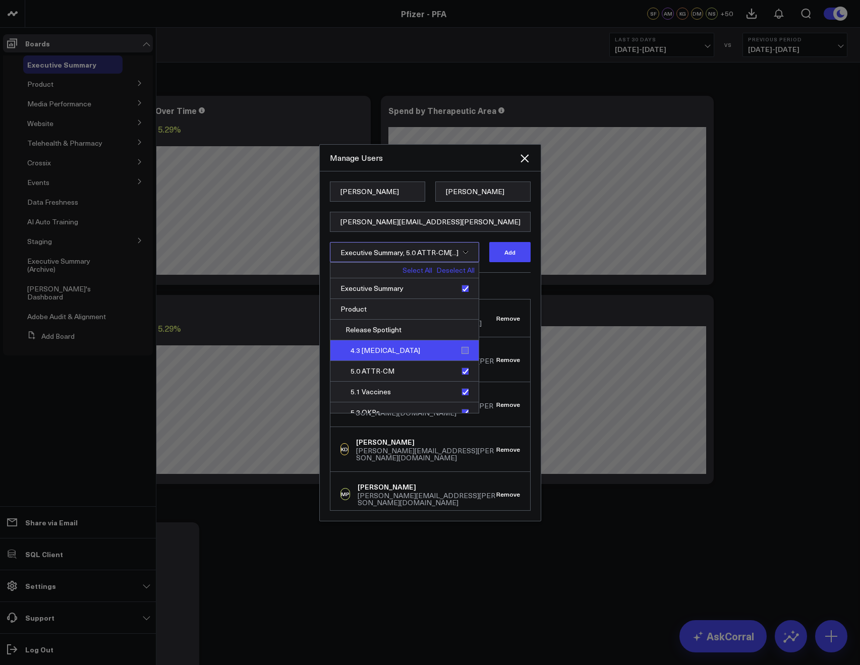
click at [455, 353] on div "4.3 [MEDICAL_DATA]" at bounding box center [404, 351] width 148 height 21
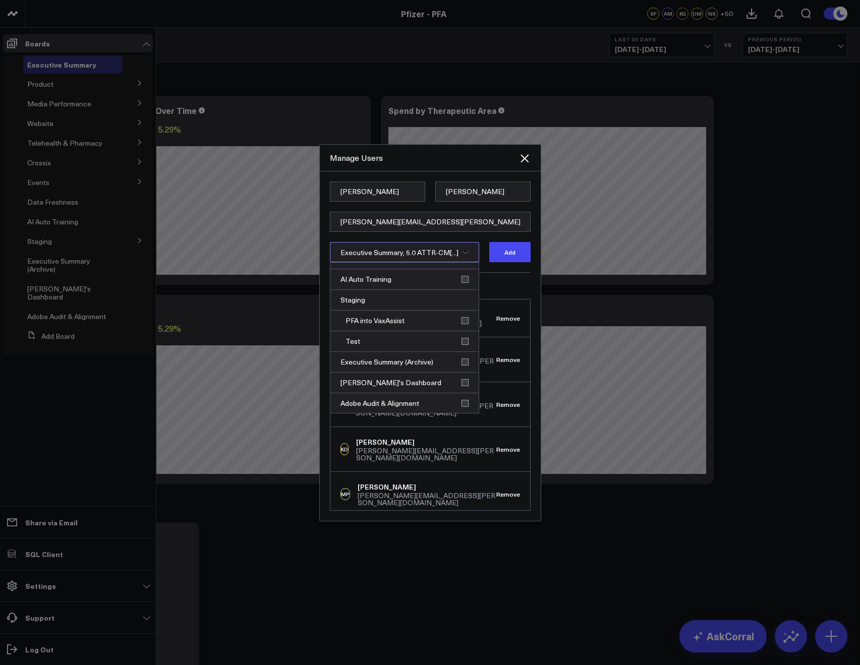
scroll to position [816, 0]
click at [509, 257] on button "Add" at bounding box center [509, 252] width 41 height 20
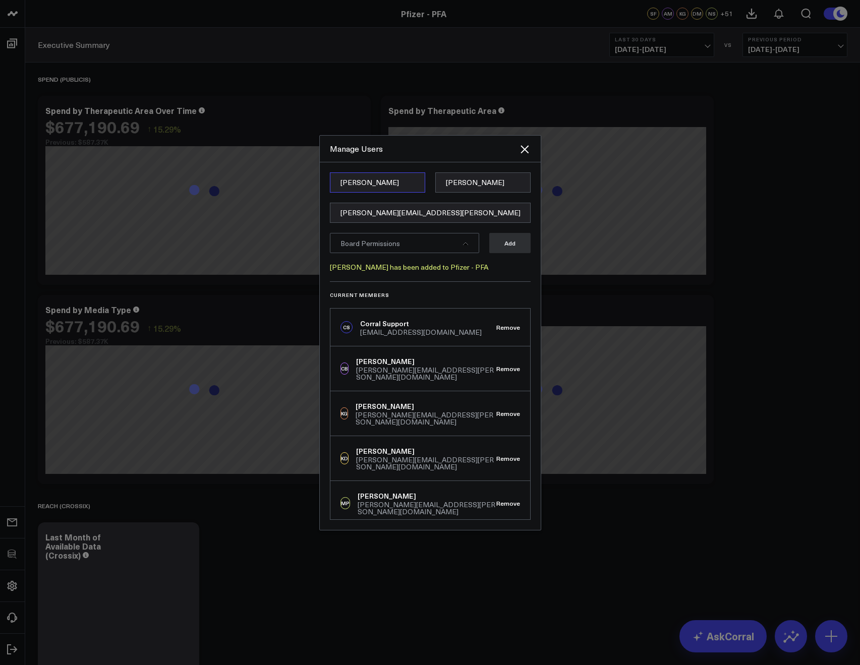
click at [332, 186] on input "[PERSON_NAME]" at bounding box center [377, 183] width 95 height 20
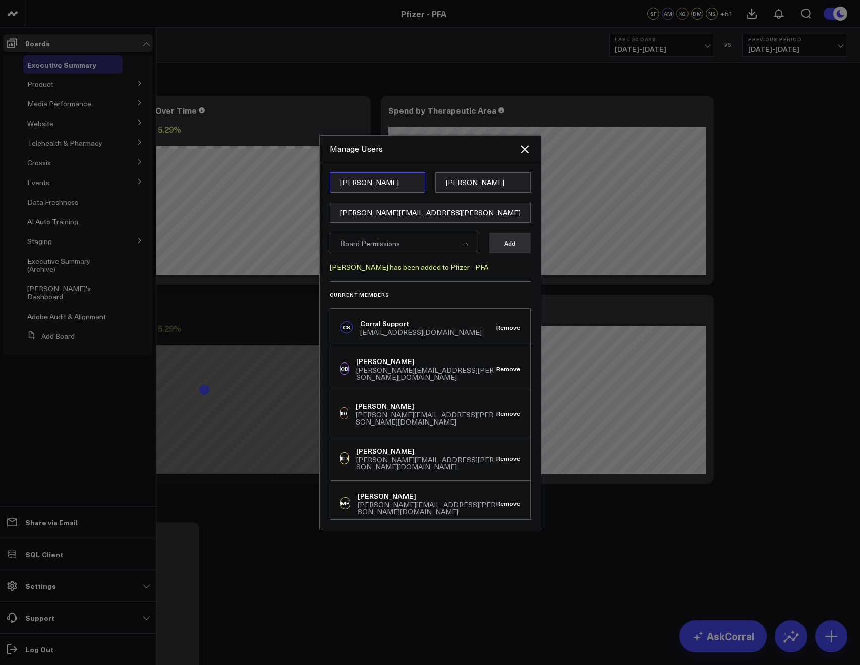
click at [335, 184] on input "[PERSON_NAME]" at bounding box center [377, 183] width 95 height 20
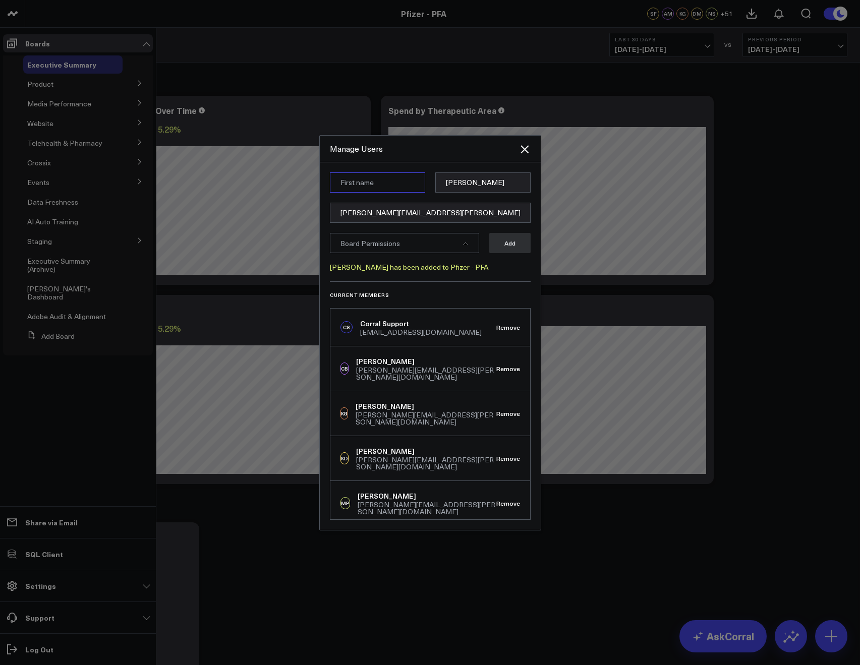
paste input "[PERSON_NAME]"
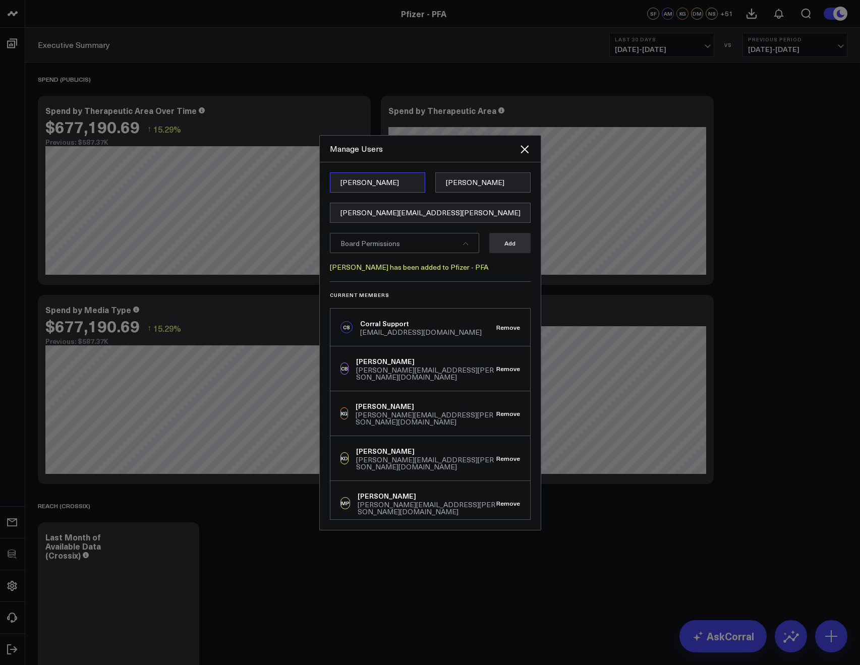
type input "[PERSON_NAME]"
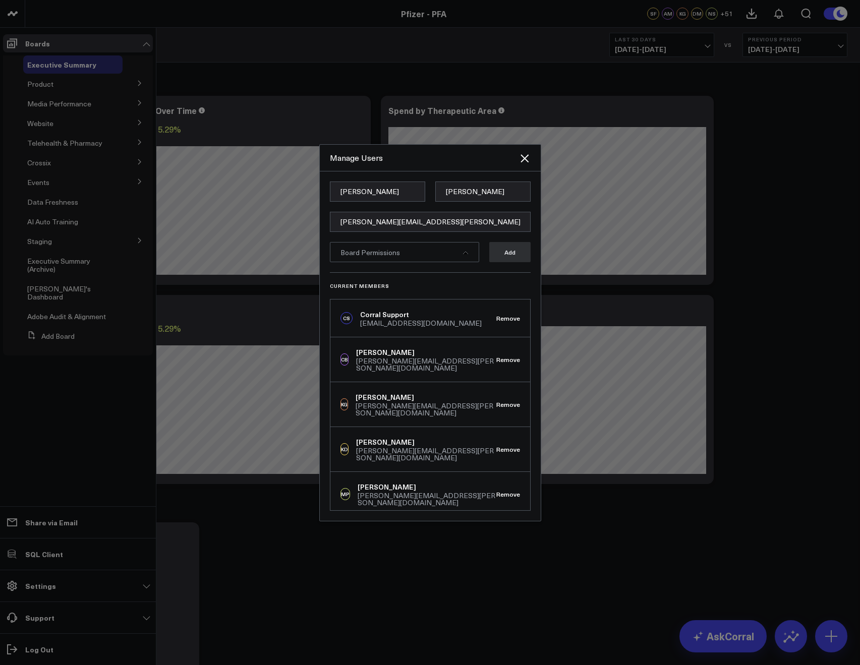
click at [479, 176] on div "[PERSON_NAME] [PERSON_NAME][EMAIL_ADDRESS][PERSON_NAME][DOMAIN_NAME] Board Perm…" at bounding box center [430, 347] width 221 height 350
click at [474, 186] on input "[PERSON_NAME]" at bounding box center [482, 192] width 95 height 20
paste input "Hill"
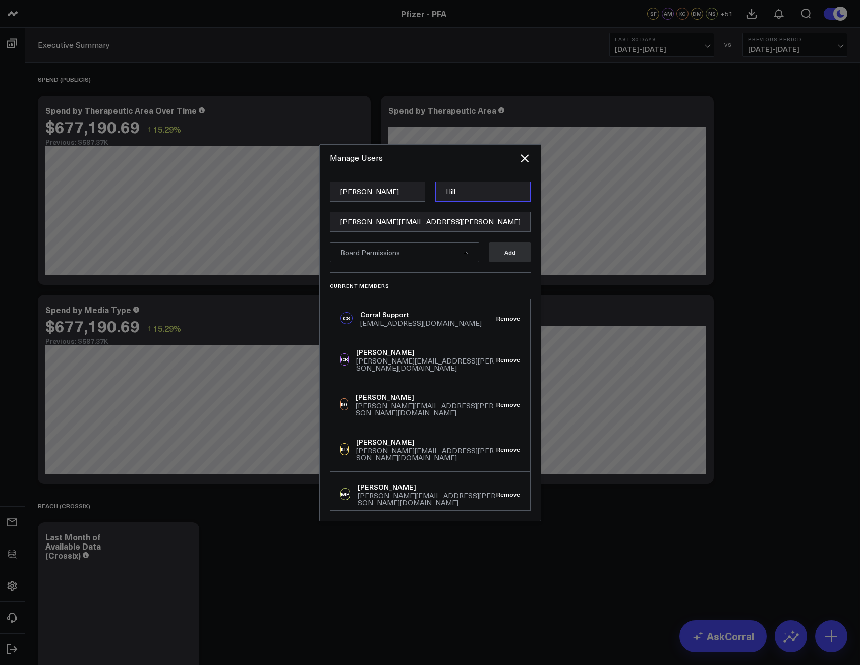
type input "Hill"
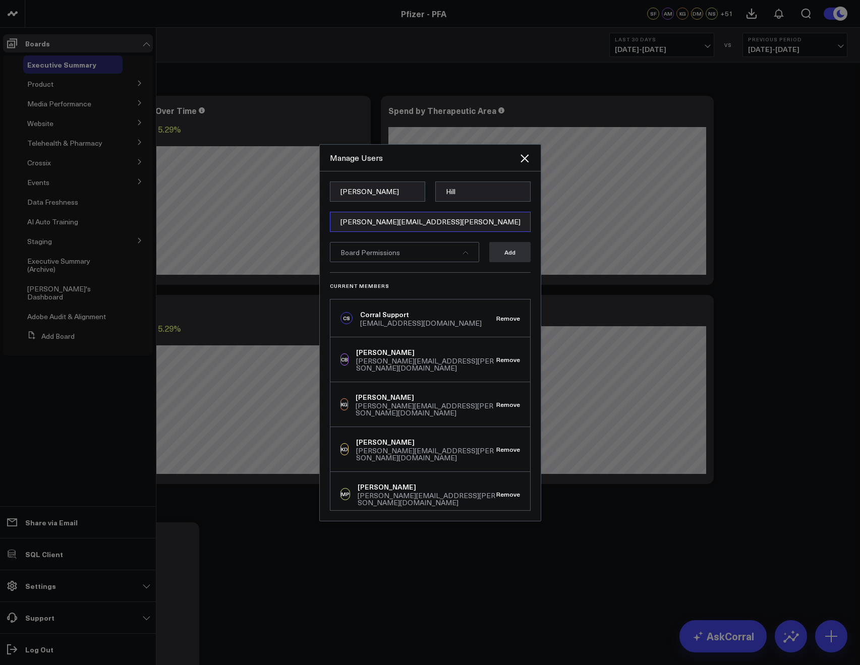
click at [376, 217] on input "[PERSON_NAME][EMAIL_ADDRESS][PERSON_NAME][DOMAIN_NAME]" at bounding box center [430, 222] width 201 height 20
paste input "[PERSON_NAME][EMAIL_ADDRESS][PERSON_NAME][DOMAIN_NAME]"
type input "[PERSON_NAME][EMAIL_ADDRESS][PERSON_NAME][DOMAIN_NAME]"
click at [404, 287] on h3 "Current Members" at bounding box center [430, 286] width 201 height 6
click at [436, 260] on div "Board Permissions" at bounding box center [404, 252] width 149 height 20
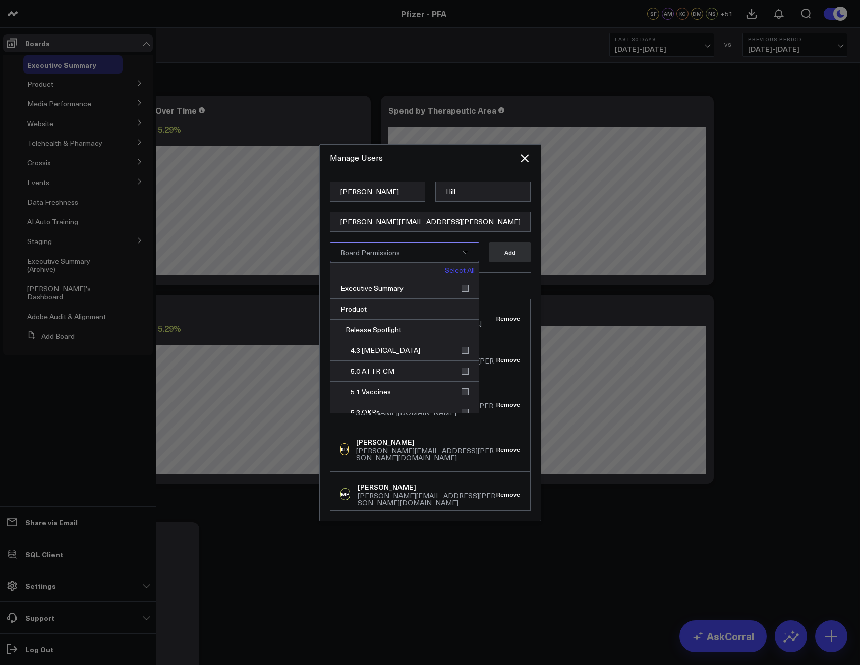
click at [448, 268] on link "Select All" at bounding box center [460, 270] width 30 height 7
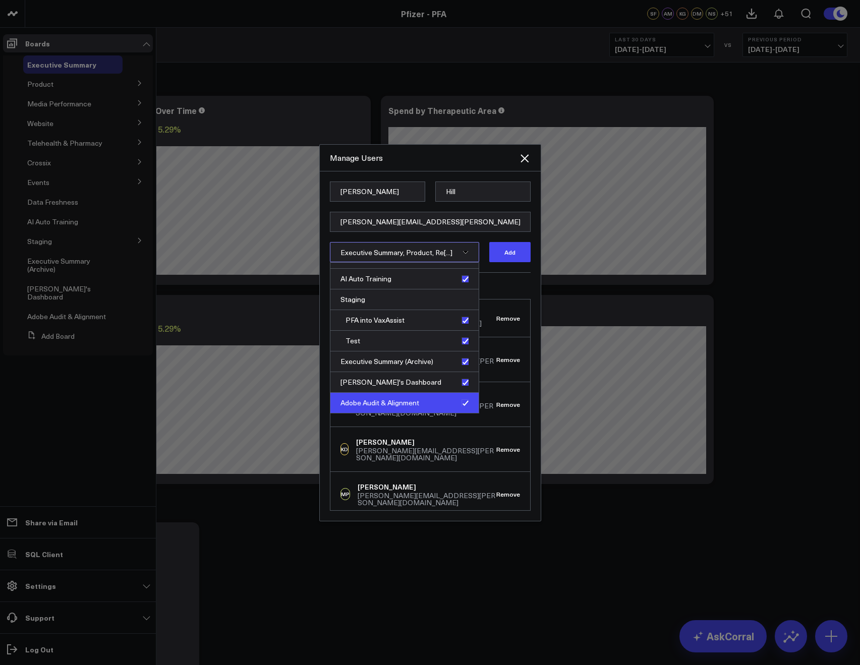
click at [458, 401] on div "Adobe Audit & Alignment" at bounding box center [404, 403] width 148 height 20
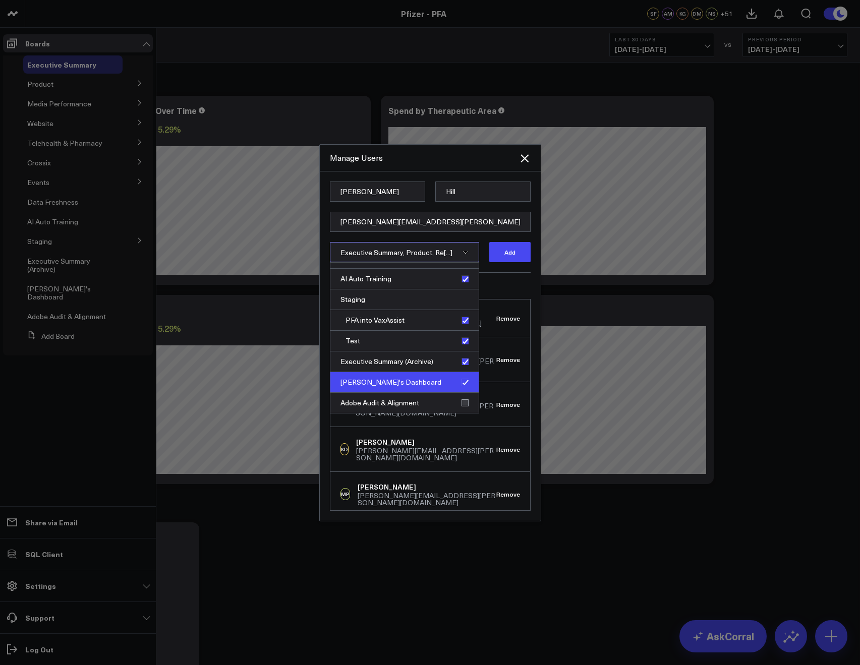
click at [458, 385] on div "[PERSON_NAME]'s Dashboard" at bounding box center [404, 382] width 148 height 21
click at [461, 365] on div "Executive Summary (Archive)" at bounding box center [404, 362] width 148 height 21
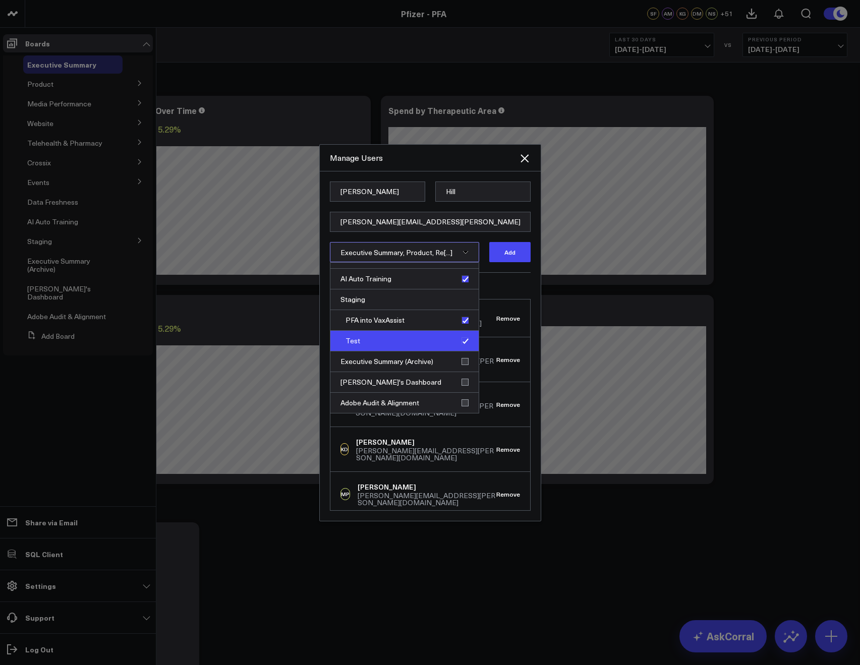
click at [461, 347] on div "Test" at bounding box center [404, 341] width 148 height 21
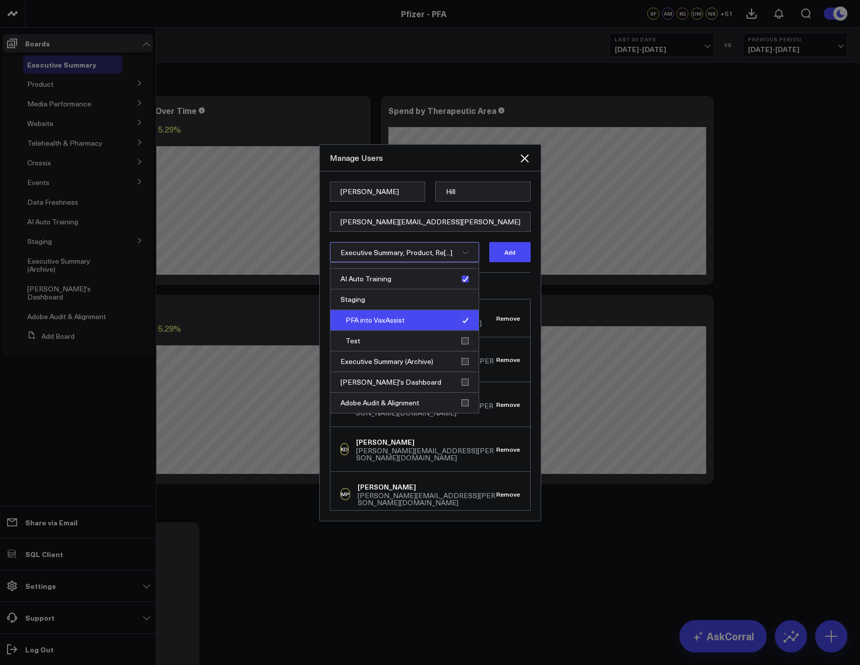
click at [462, 327] on div "PFA into VaxAssist" at bounding box center [404, 320] width 148 height 21
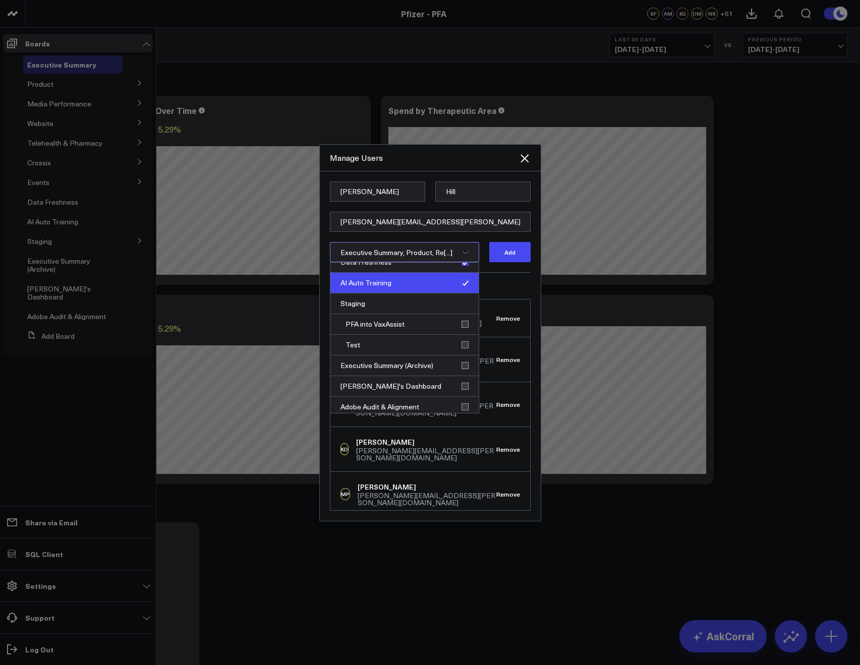
click at [462, 287] on div "AI Auto Training" at bounding box center [404, 283] width 148 height 21
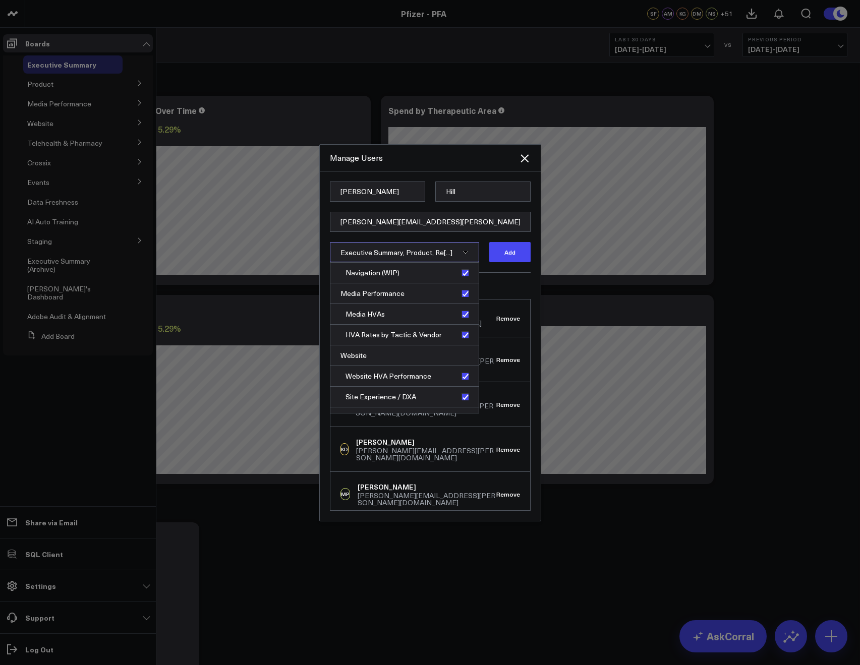
scroll to position [148, 0]
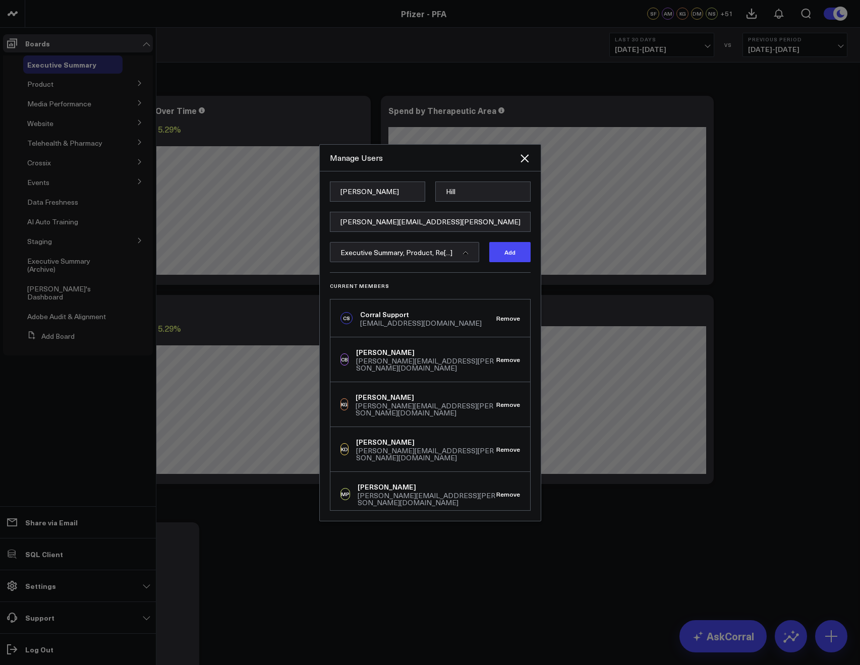
click at [495, 295] on div "Current Members [PERSON_NAME] Support [EMAIL_ADDRESS][DOMAIN_NAME] Remove CB Ca…" at bounding box center [430, 391] width 201 height 239
click at [512, 254] on button "Add" at bounding box center [509, 252] width 41 height 20
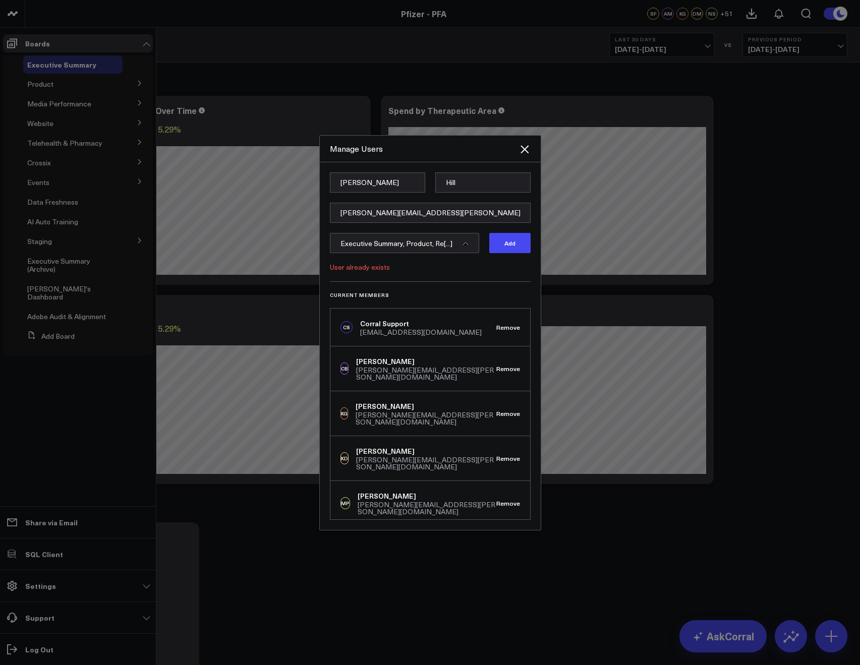
click at [388, 265] on div "User already exists" at bounding box center [430, 267] width 201 height 8
